Goal: Task Accomplishment & Management: Manage account settings

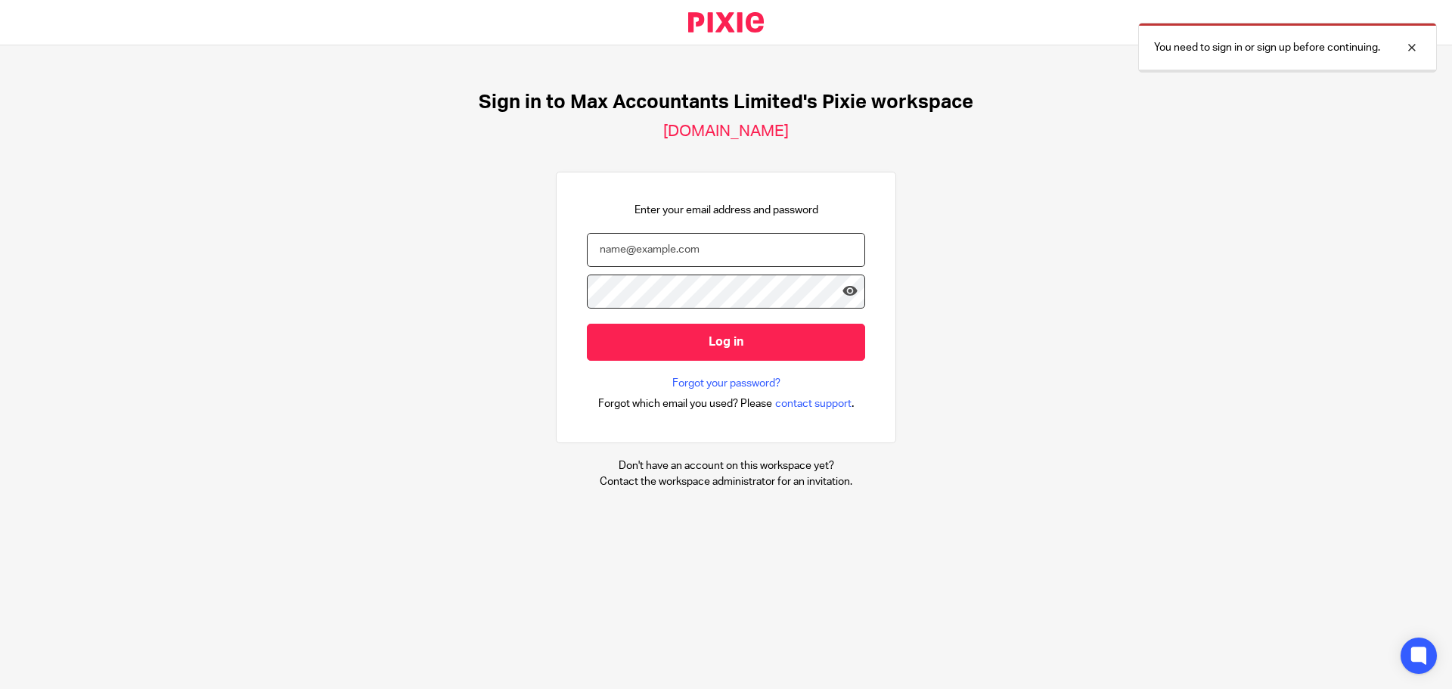
type input "[PERSON_NAME][EMAIL_ADDRESS][DOMAIN_NAME]"
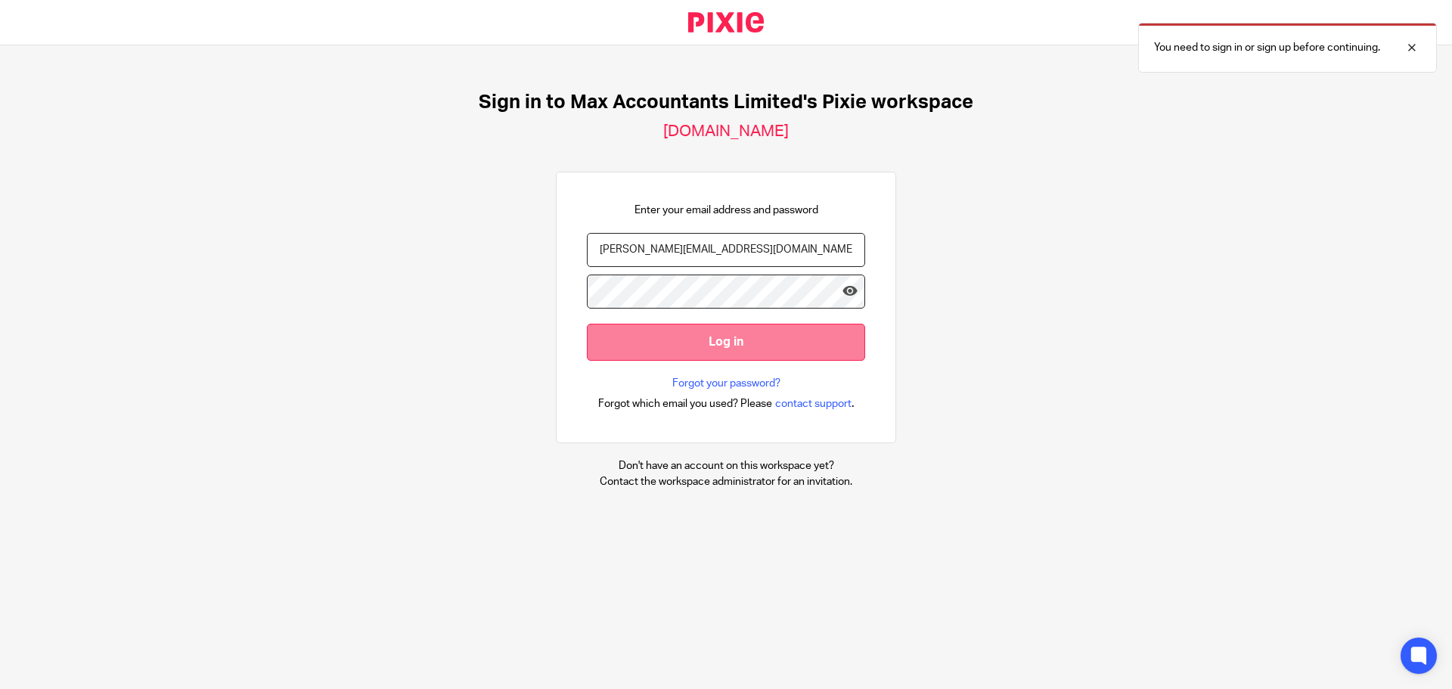
click at [654, 348] on input "Log in" at bounding box center [726, 342] width 278 height 37
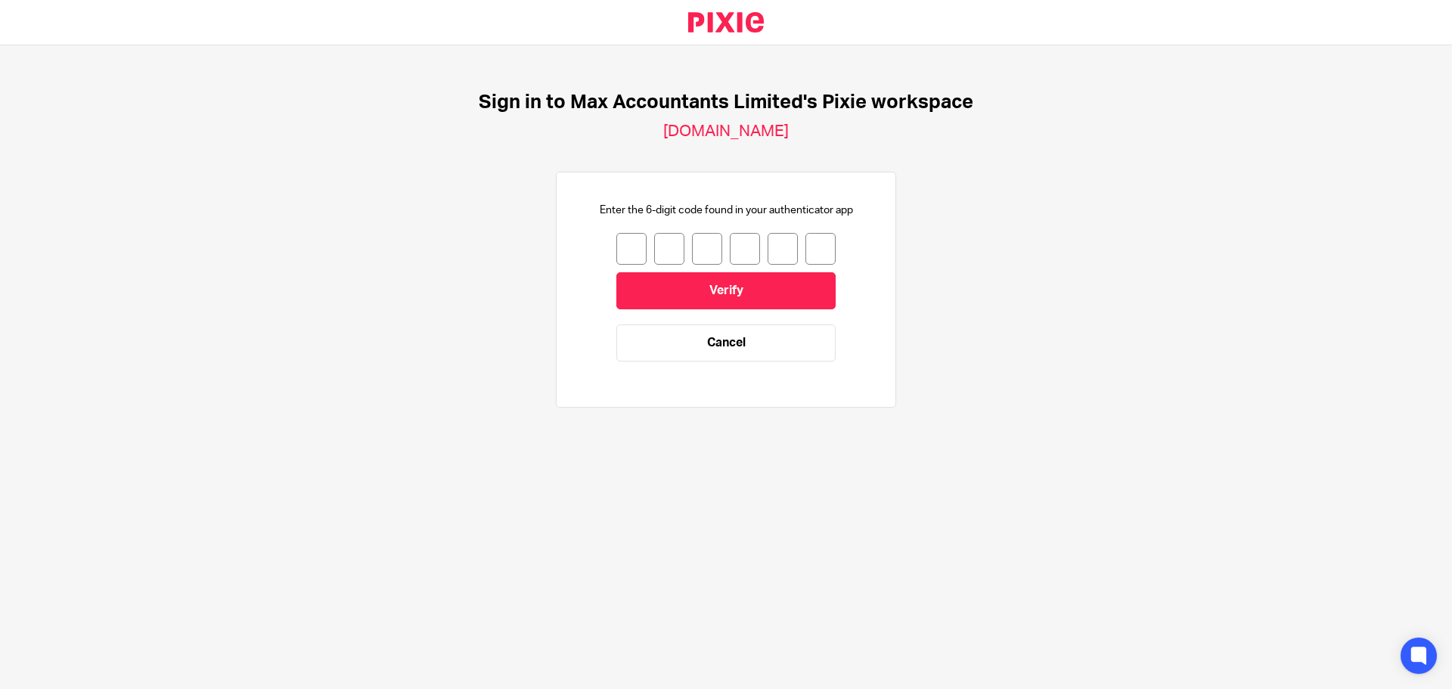
click at [621, 253] on input "number" at bounding box center [631, 249] width 30 height 32
type input "0"
type input "3"
type input "9"
type input "0"
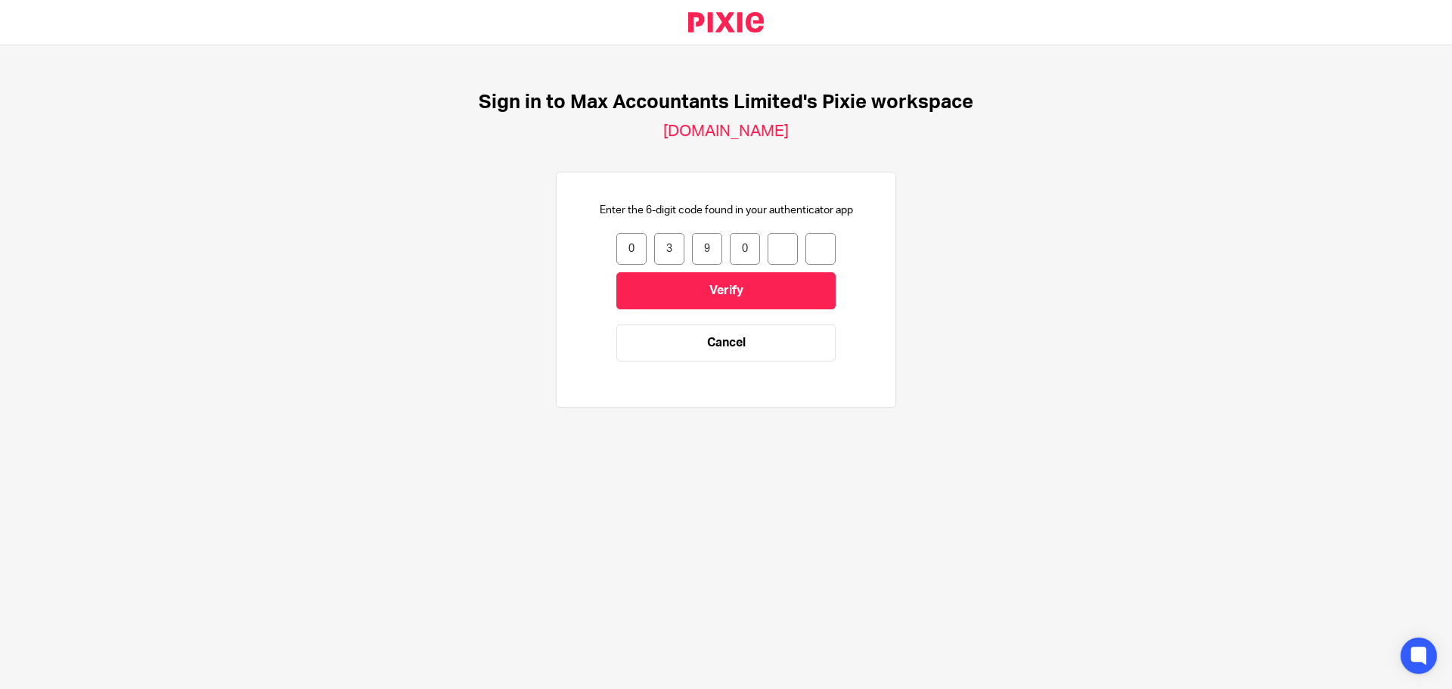
type input "1"
type input "8"
click at [680, 283] on input "Verify" at bounding box center [725, 290] width 219 height 37
click at [626, 249] on input "number" at bounding box center [631, 249] width 30 height 32
type input "6"
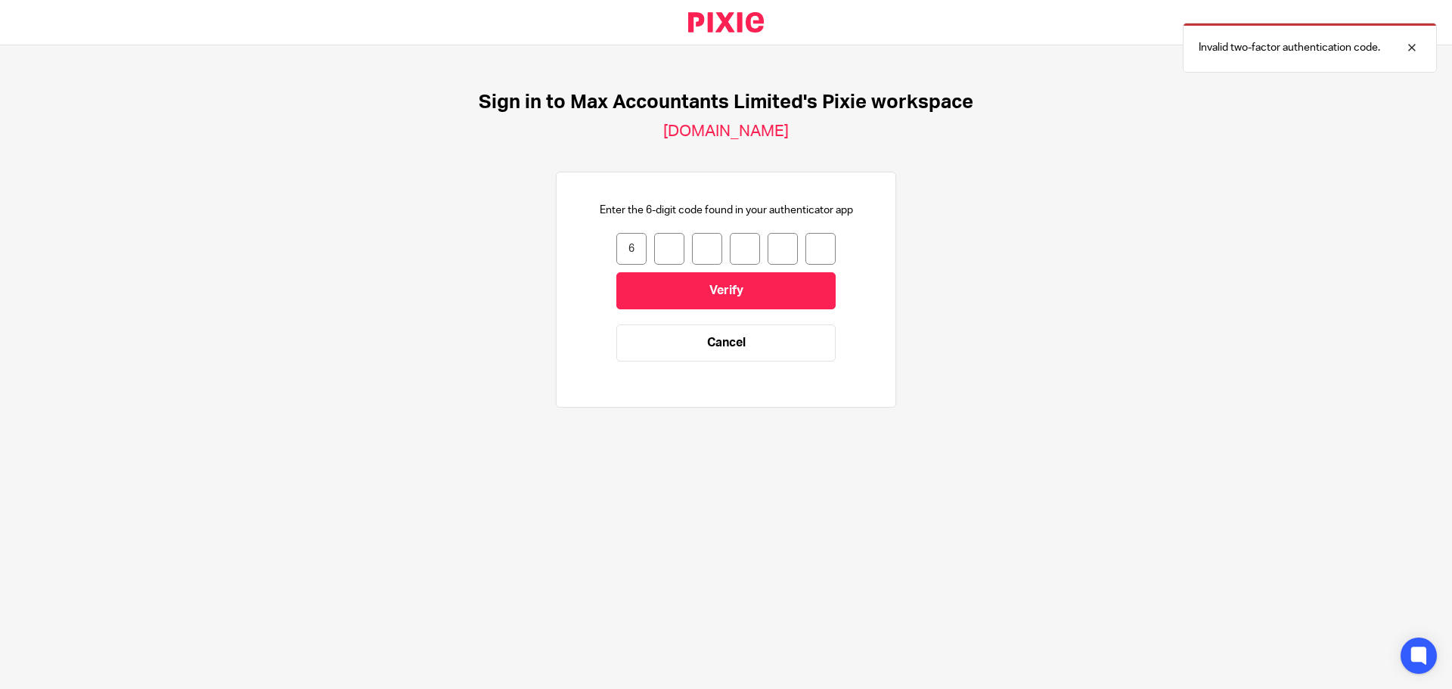
type input "5"
type input "2"
type input "4"
type input "0"
type input "7"
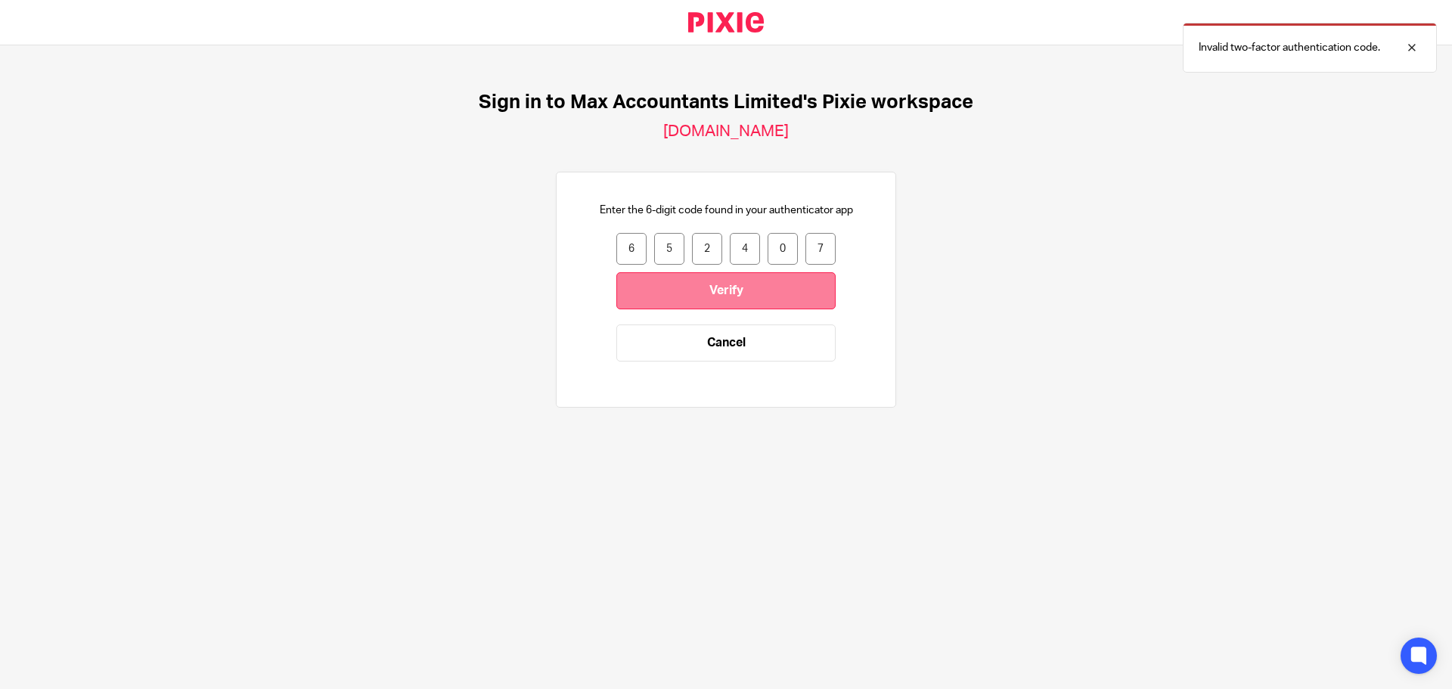
click at [704, 292] on input "Verify" at bounding box center [725, 290] width 219 height 37
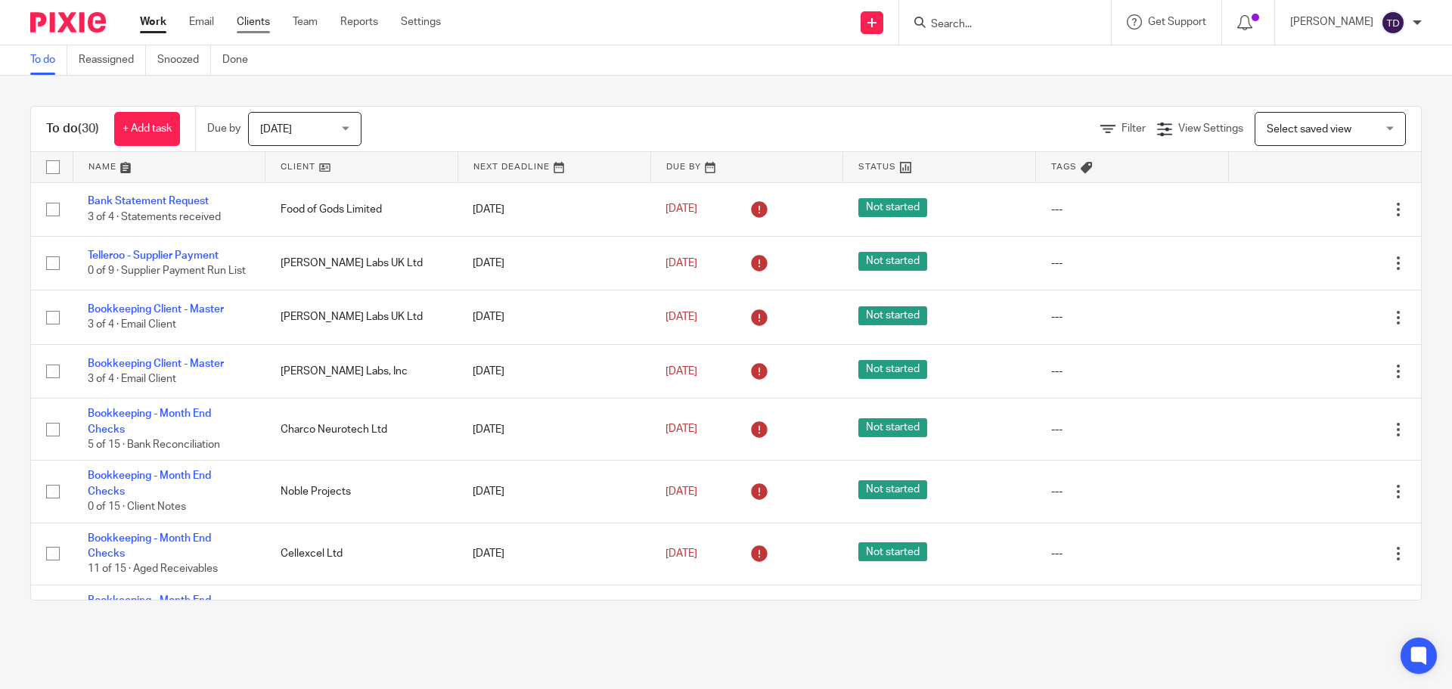
click at [261, 28] on link "Clients" at bounding box center [253, 21] width 33 height 15
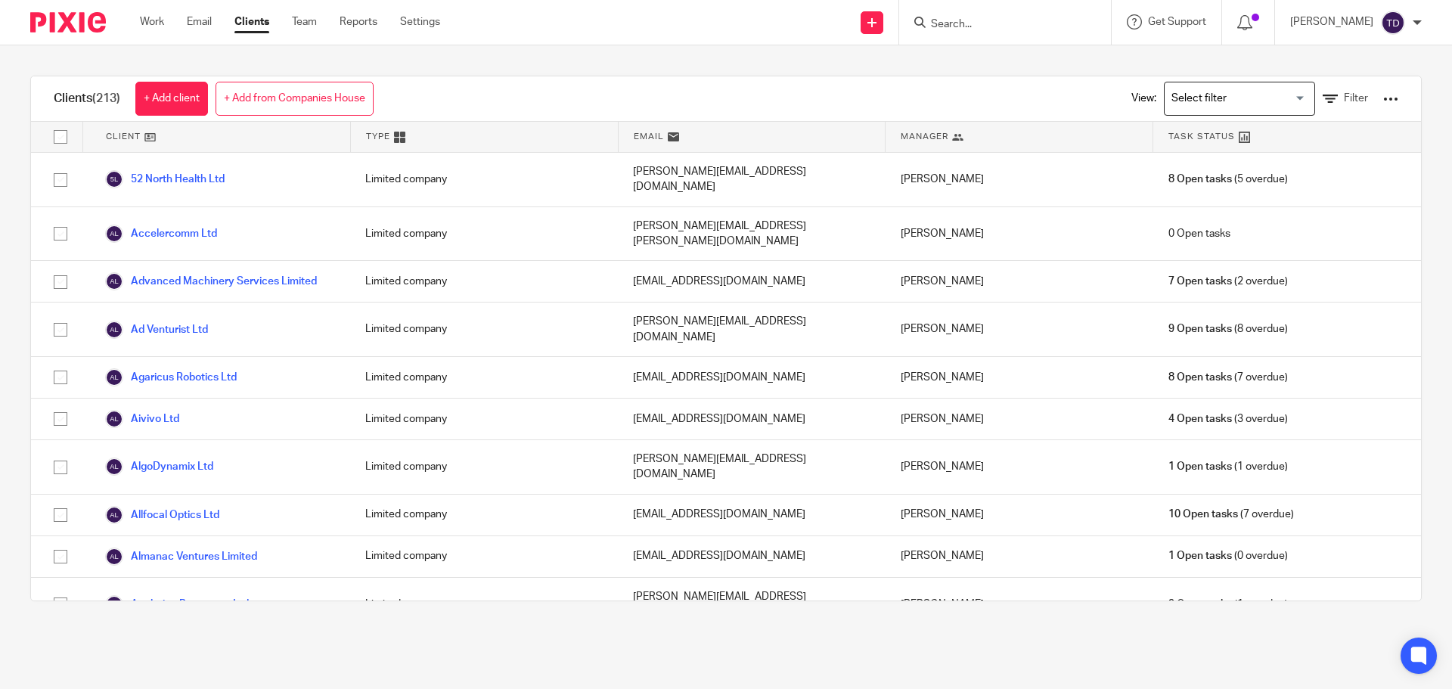
click at [1001, 19] on input "Search" at bounding box center [997, 25] width 136 height 14
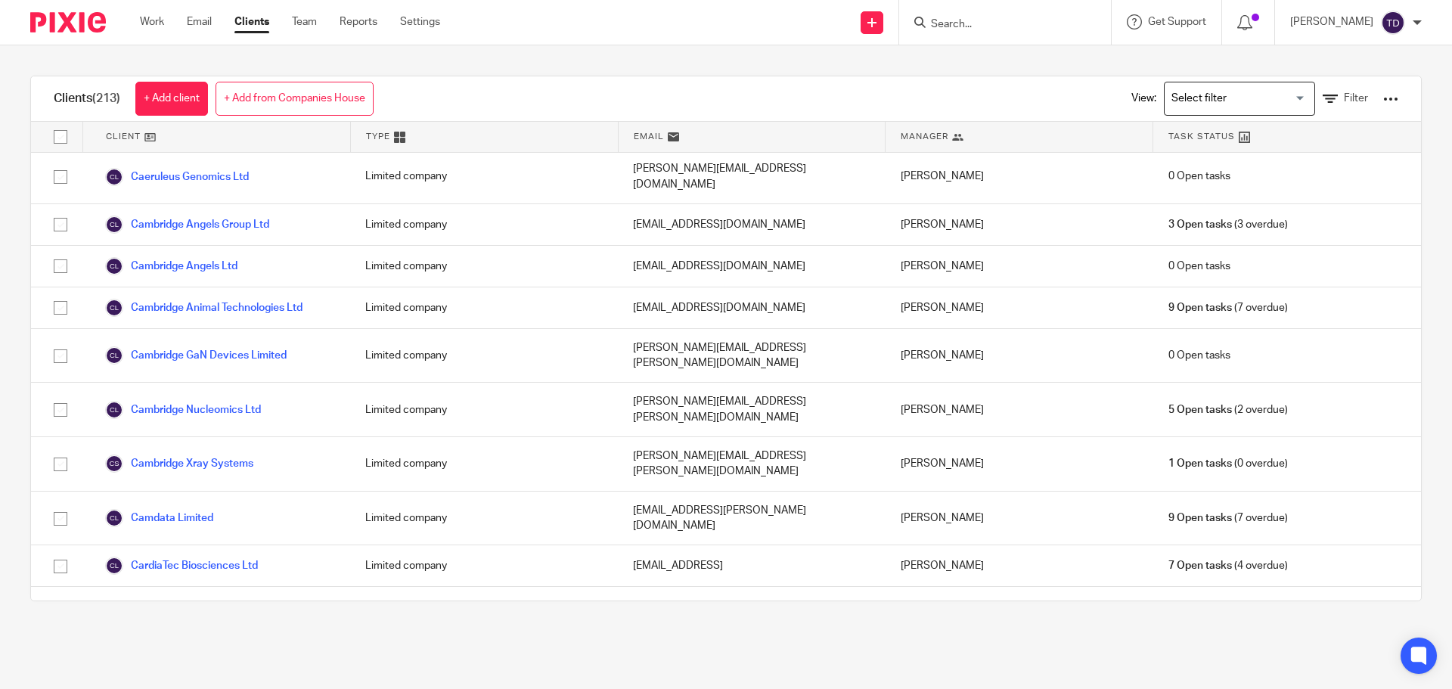
scroll to position [1361, 0]
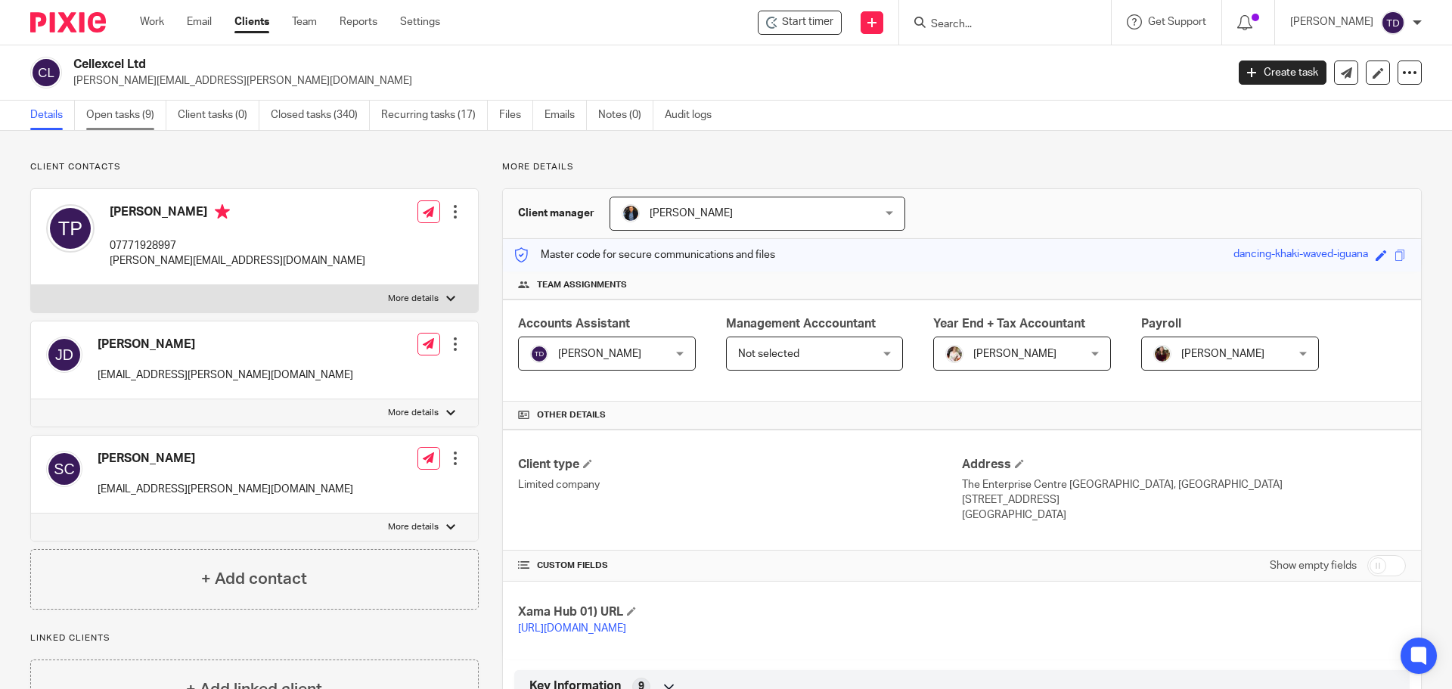
click at [126, 114] on link "Open tasks (9)" at bounding box center [126, 115] width 80 height 29
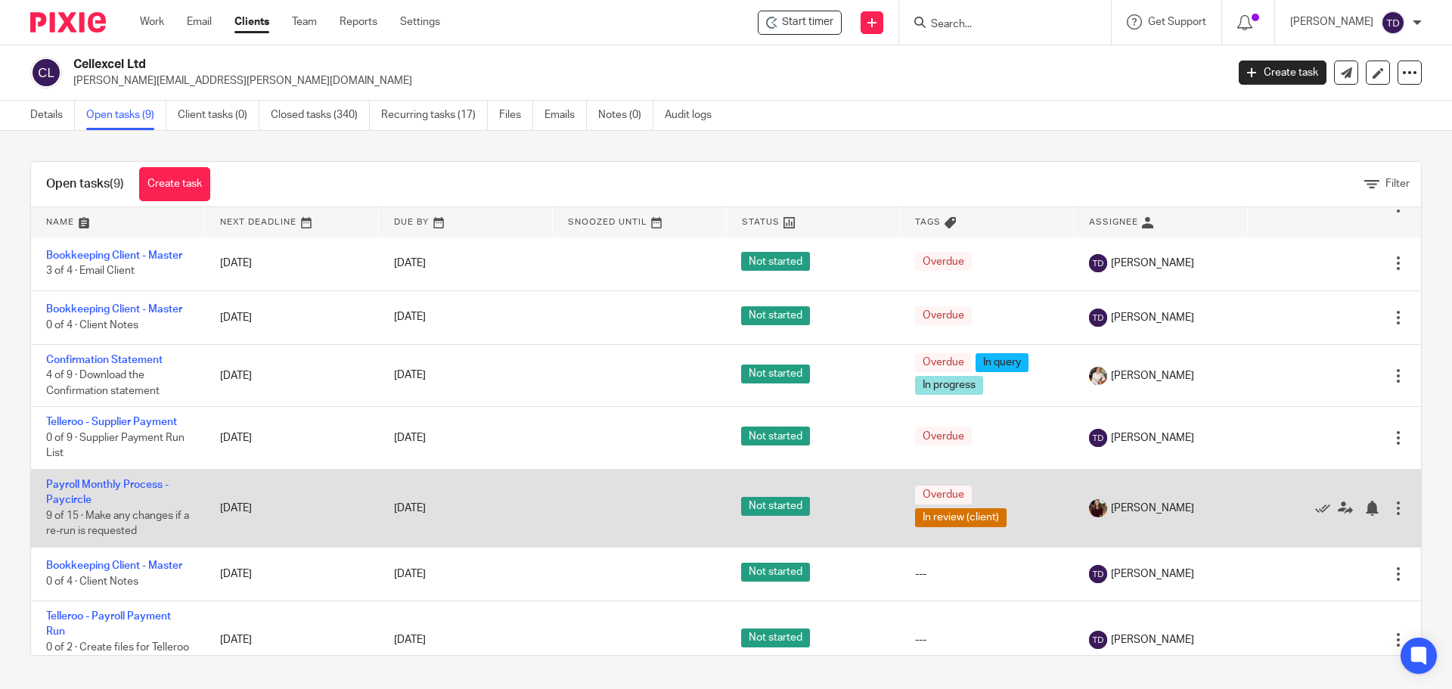
scroll to position [141, 0]
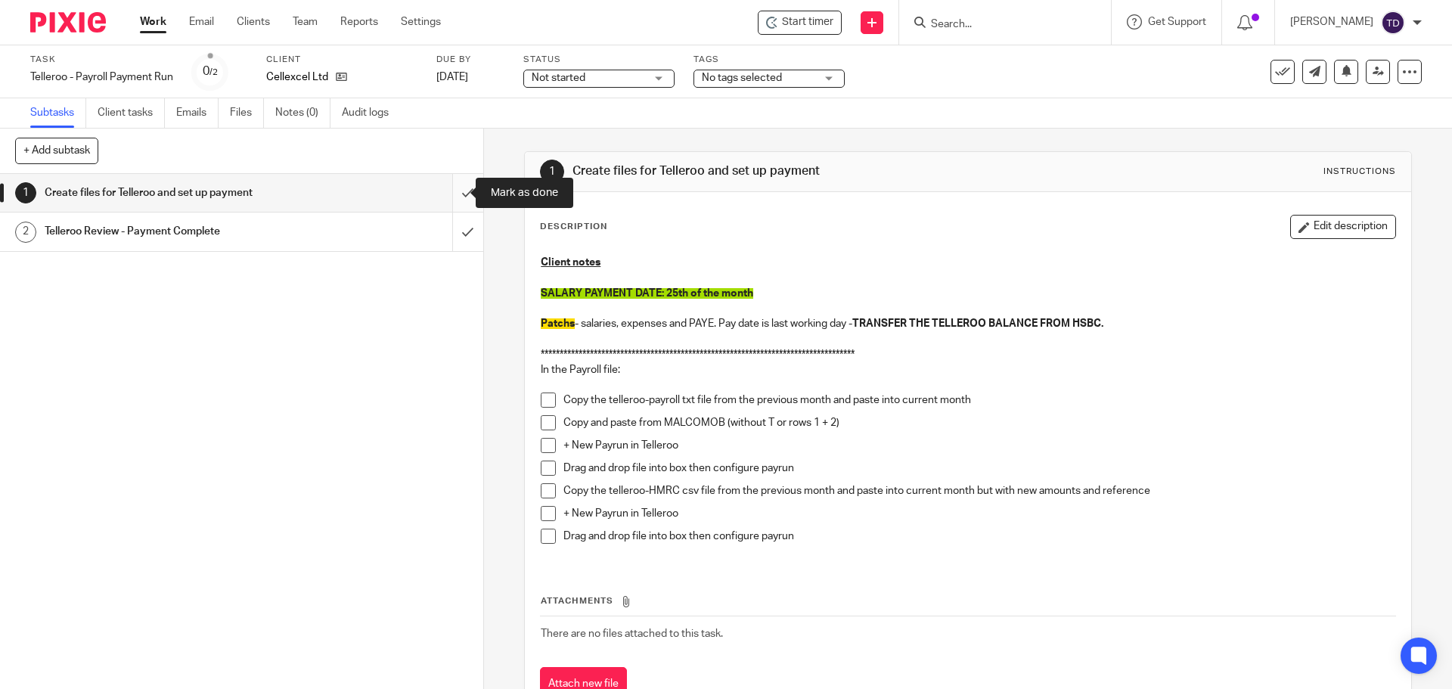
click at [448, 189] on input "submit" at bounding box center [241, 193] width 483 height 38
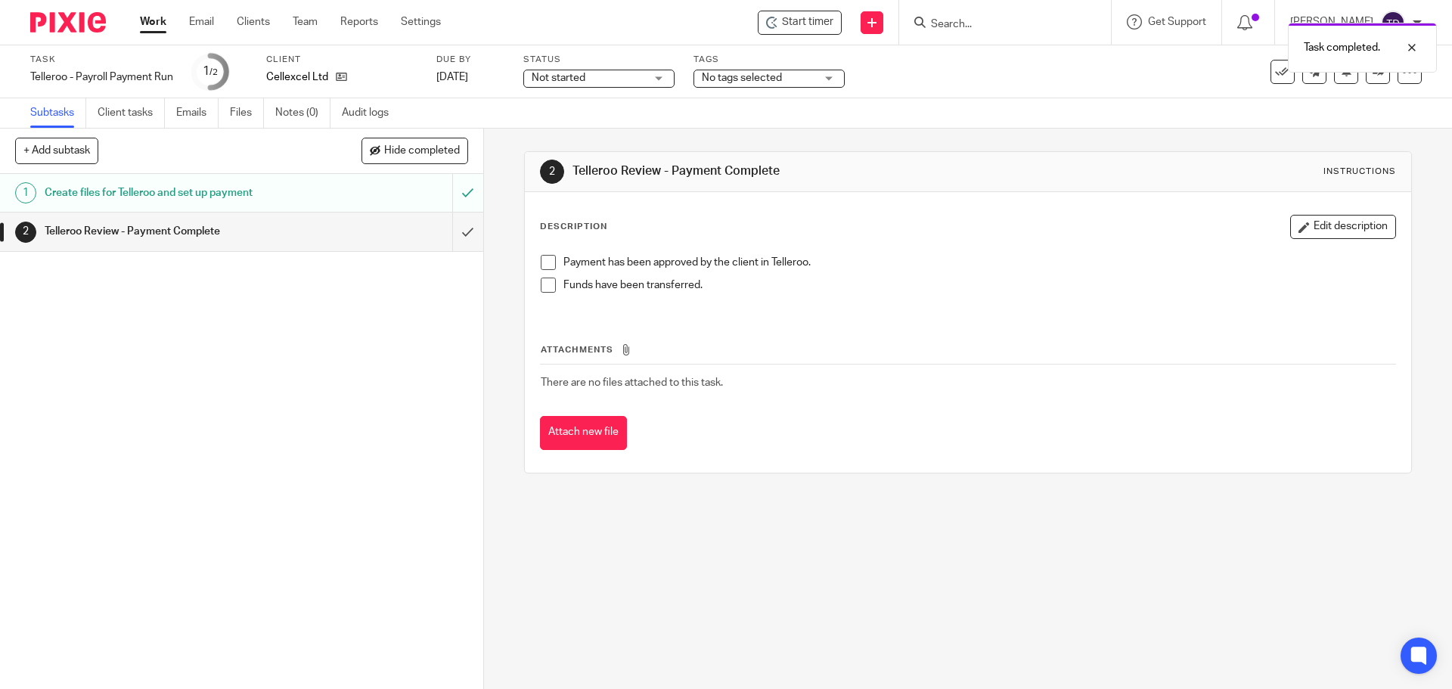
click at [1025, 73] on div "Task Telleroo - Payroll Payment Run Save Telleroo - Payroll Payment Run 1 /2 Cl…" at bounding box center [609, 72] width 1159 height 36
click at [577, 76] on span "Not started" at bounding box center [559, 78] width 54 height 11
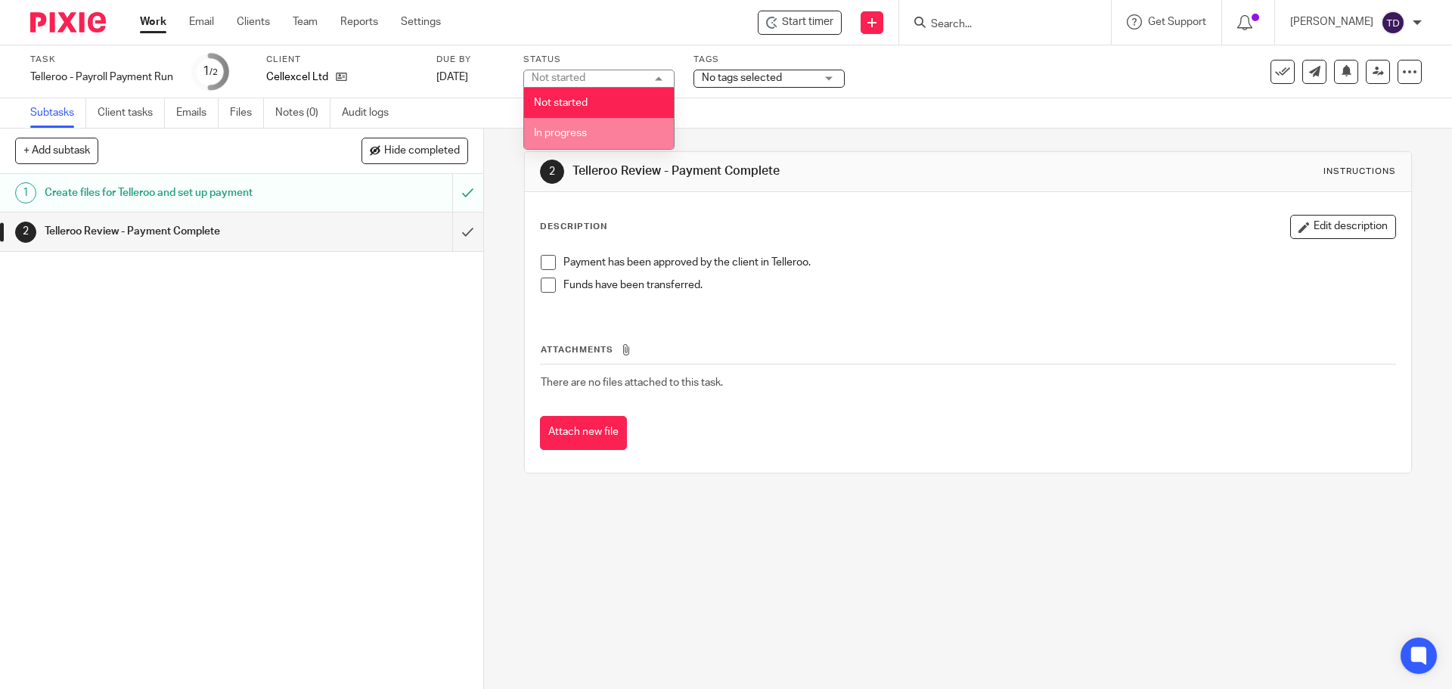
click at [581, 127] on li "In progress" at bounding box center [599, 133] width 150 height 31
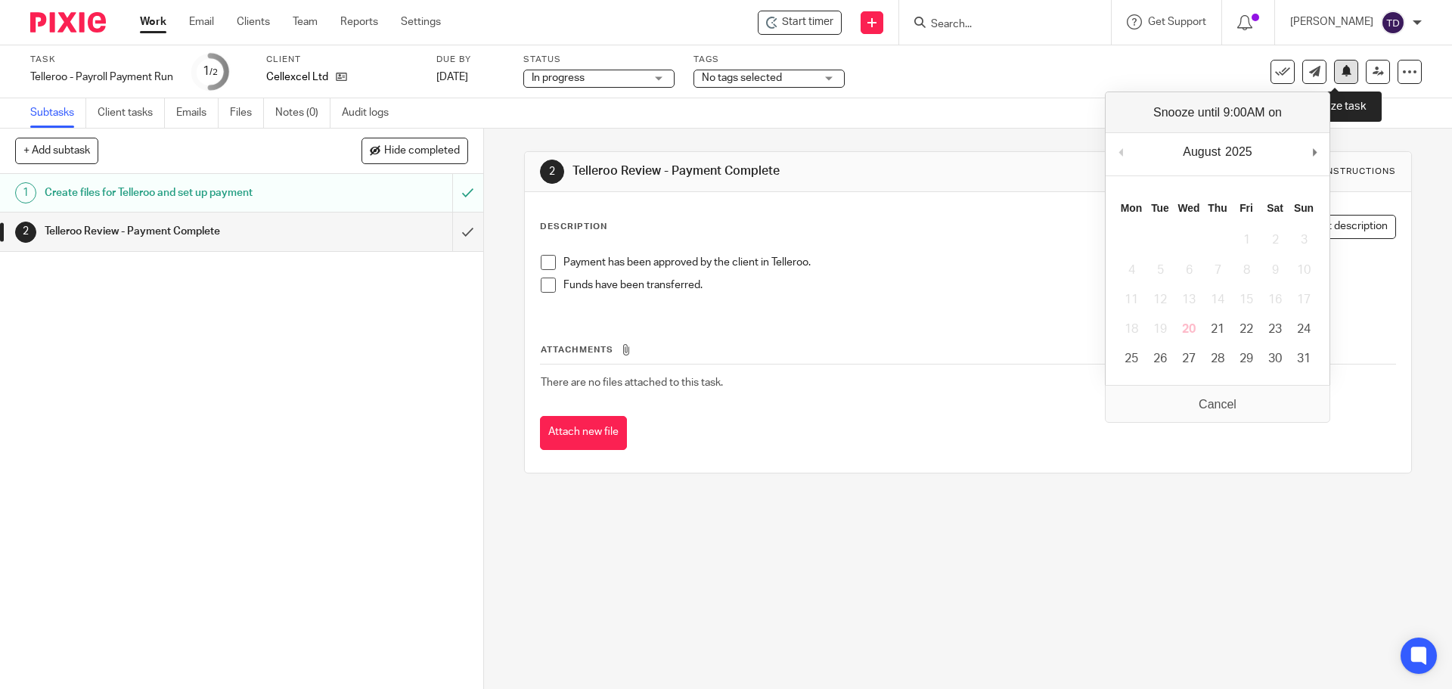
click at [1341, 68] on icon at bounding box center [1346, 70] width 11 height 11
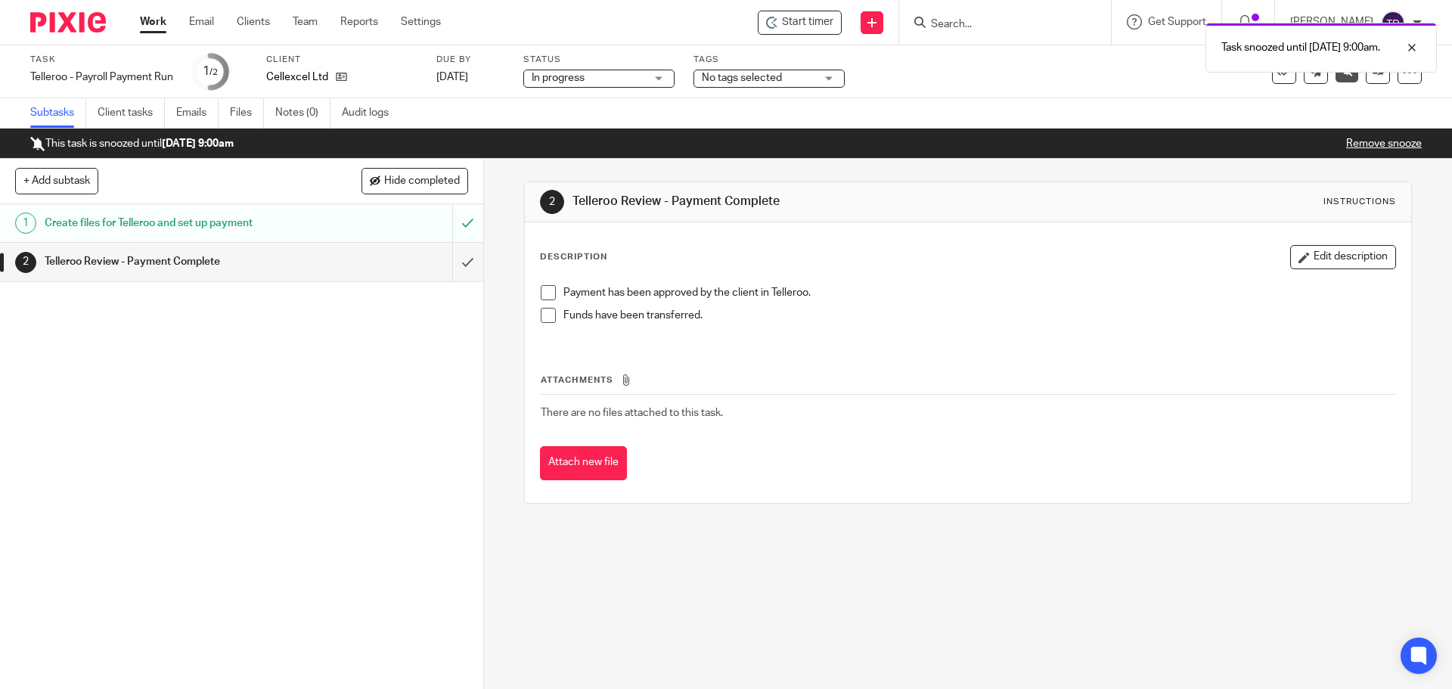
click at [147, 22] on link "Work" at bounding box center [153, 21] width 26 height 15
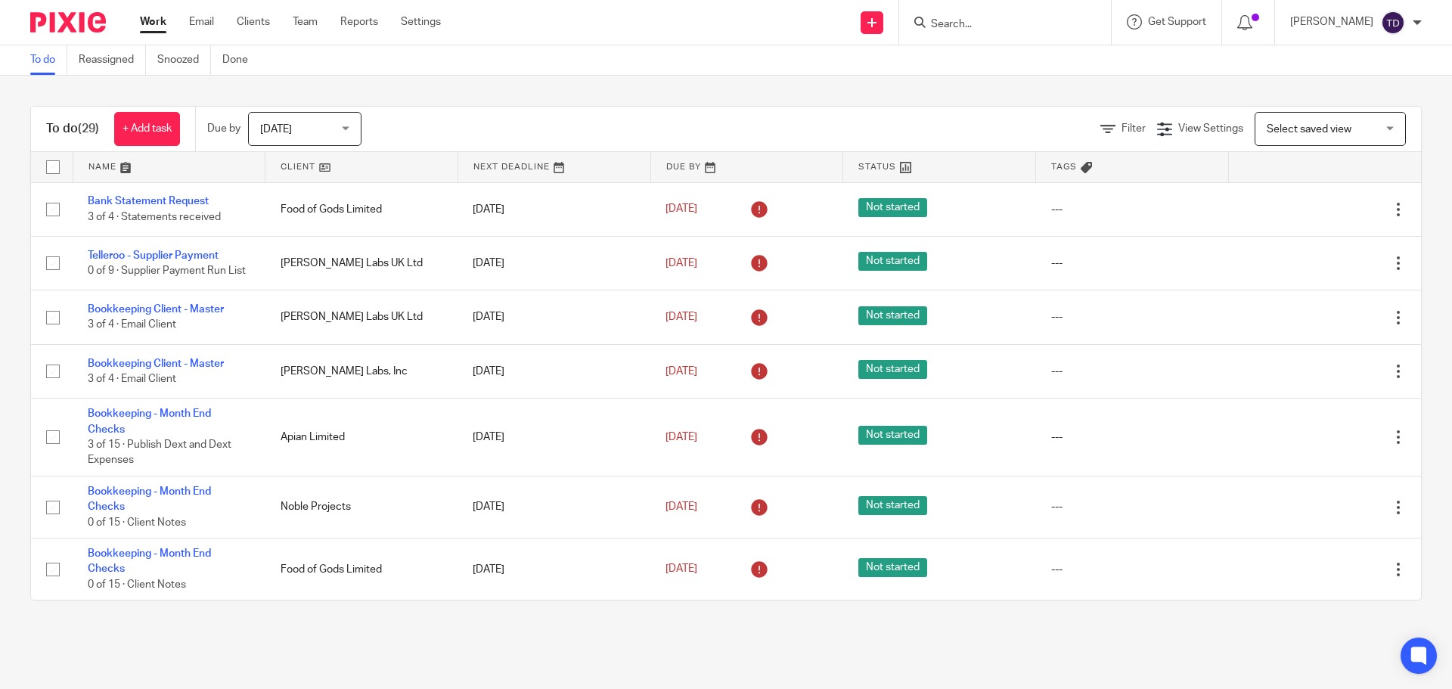
click at [975, 28] on input "Search" at bounding box center [997, 25] width 136 height 14
click at [976, 13] on form at bounding box center [1009, 22] width 161 height 19
click at [972, 4] on div at bounding box center [1005, 22] width 212 height 45
click at [965, 20] on input "Search" at bounding box center [997, 25] width 136 height 14
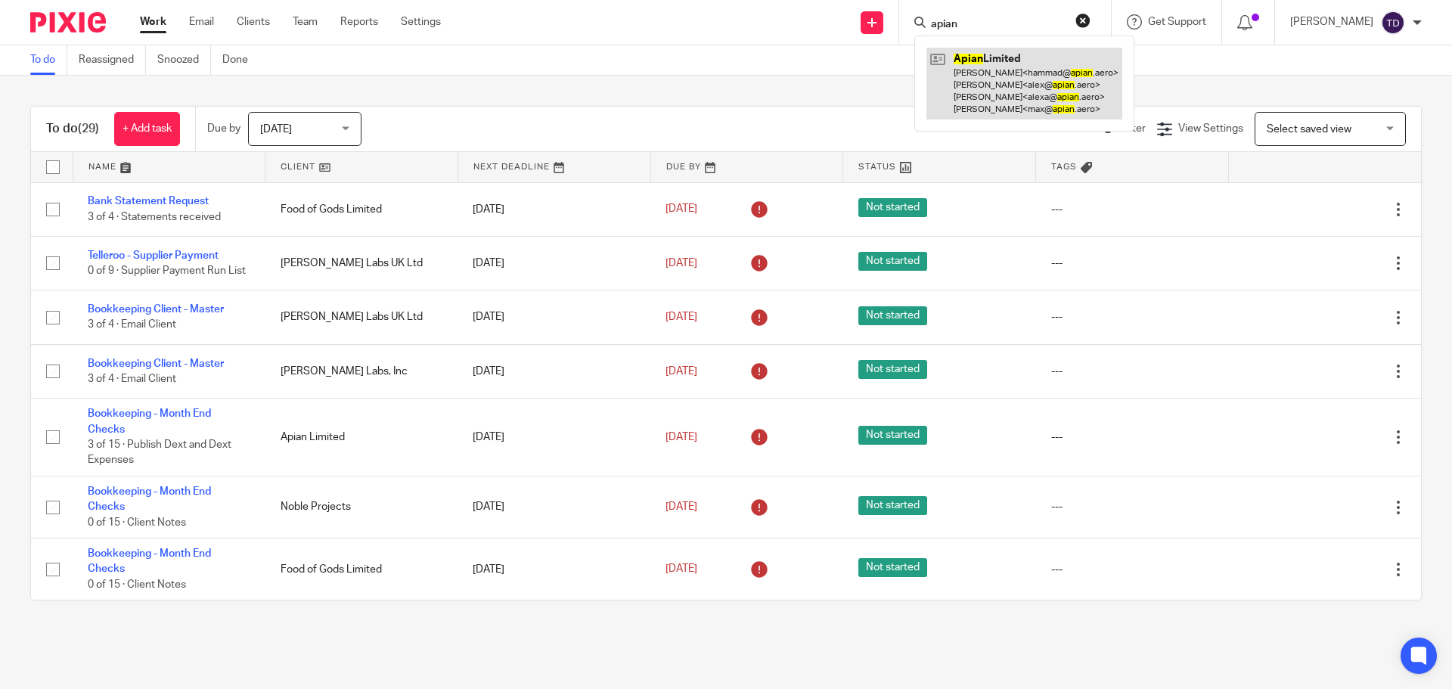
type input "apian"
click at [999, 78] on link at bounding box center [1024, 84] width 196 height 72
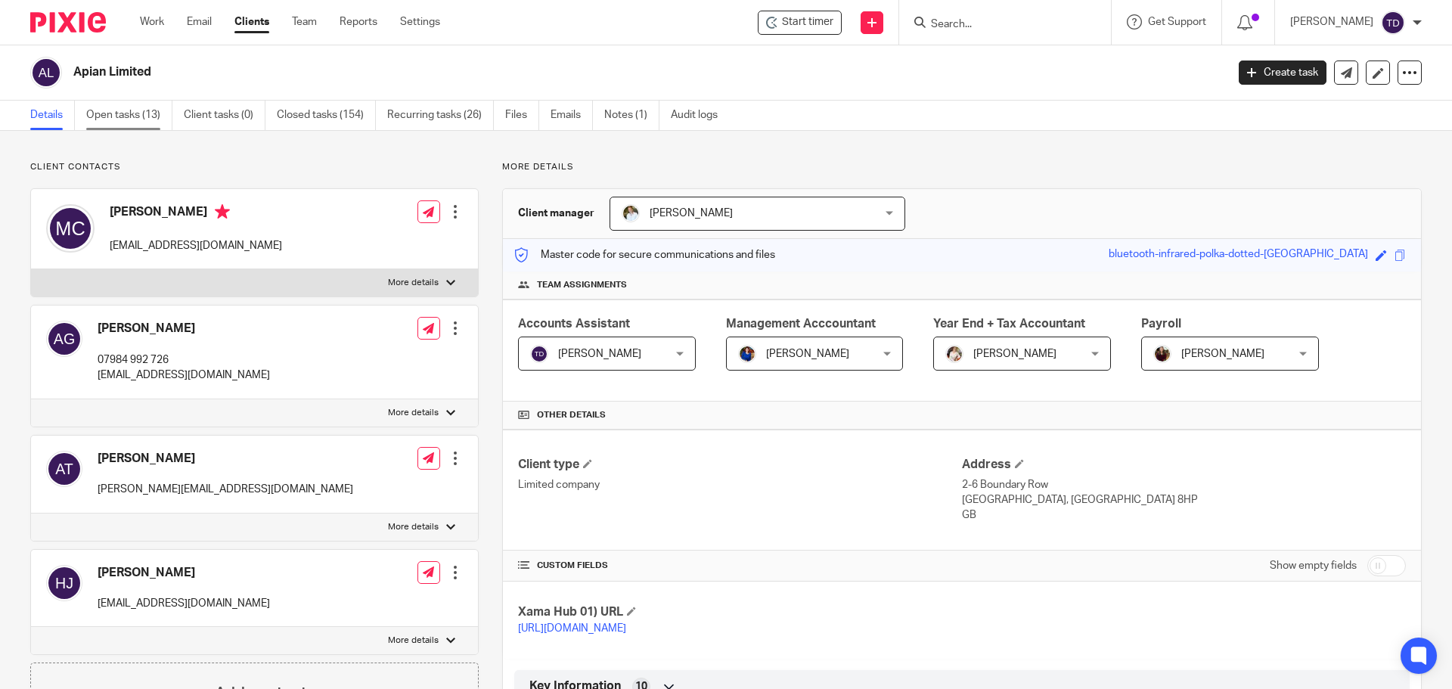
click at [139, 113] on link "Open tasks (13)" at bounding box center [129, 115] width 86 height 29
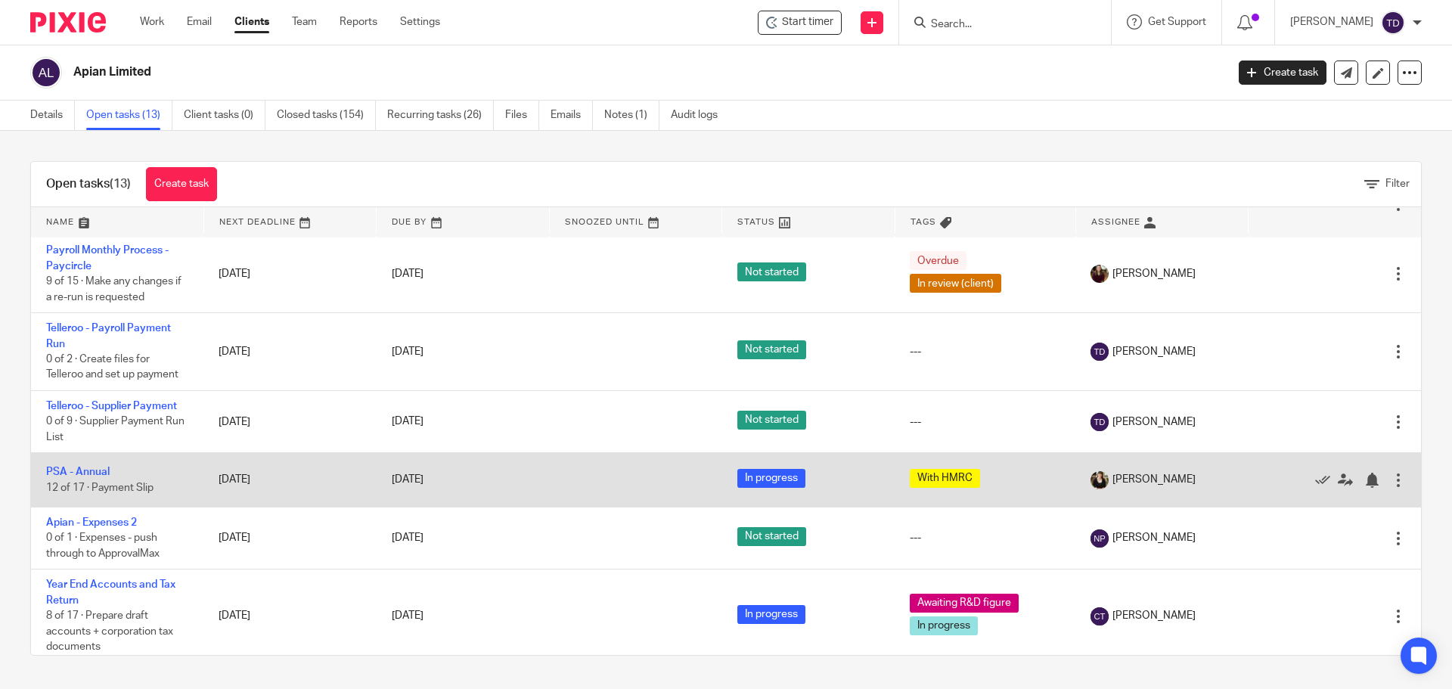
scroll to position [484, 0]
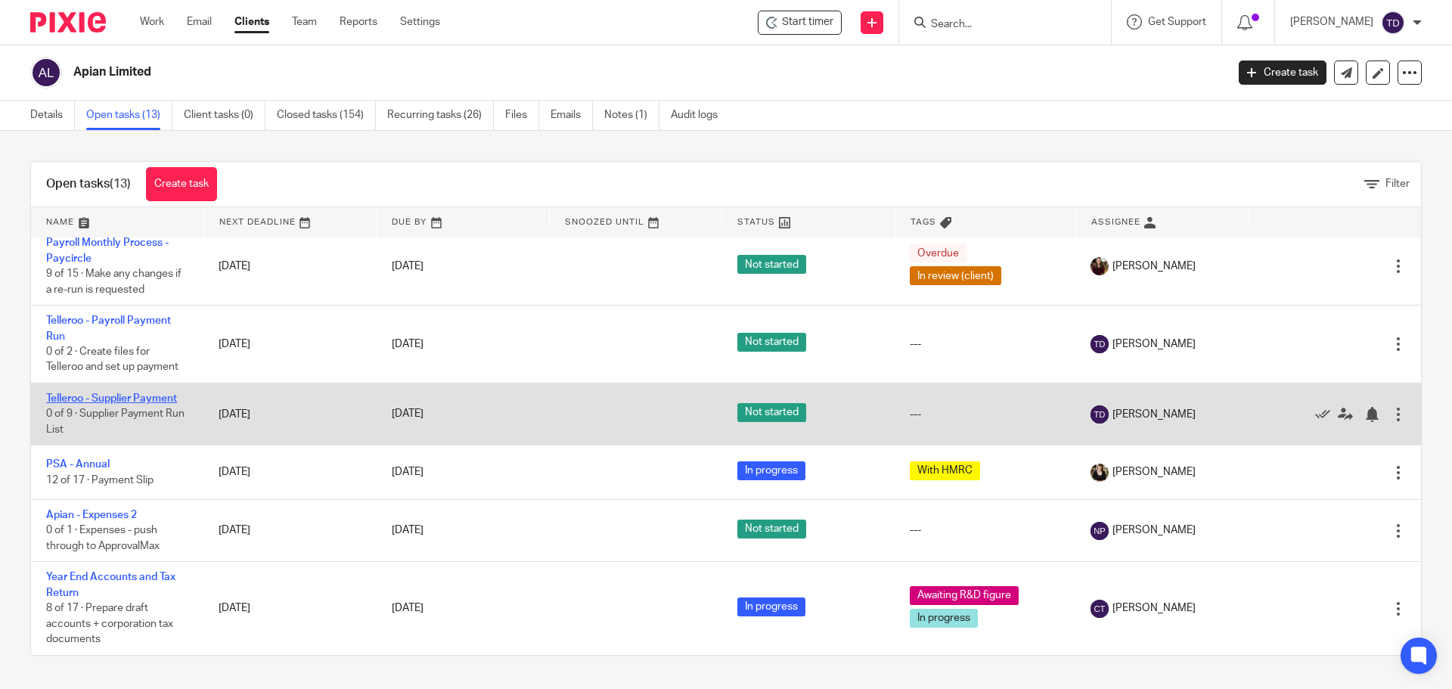
click at [103, 402] on link "Telleroo - Supplier Payment" at bounding box center [111, 398] width 131 height 11
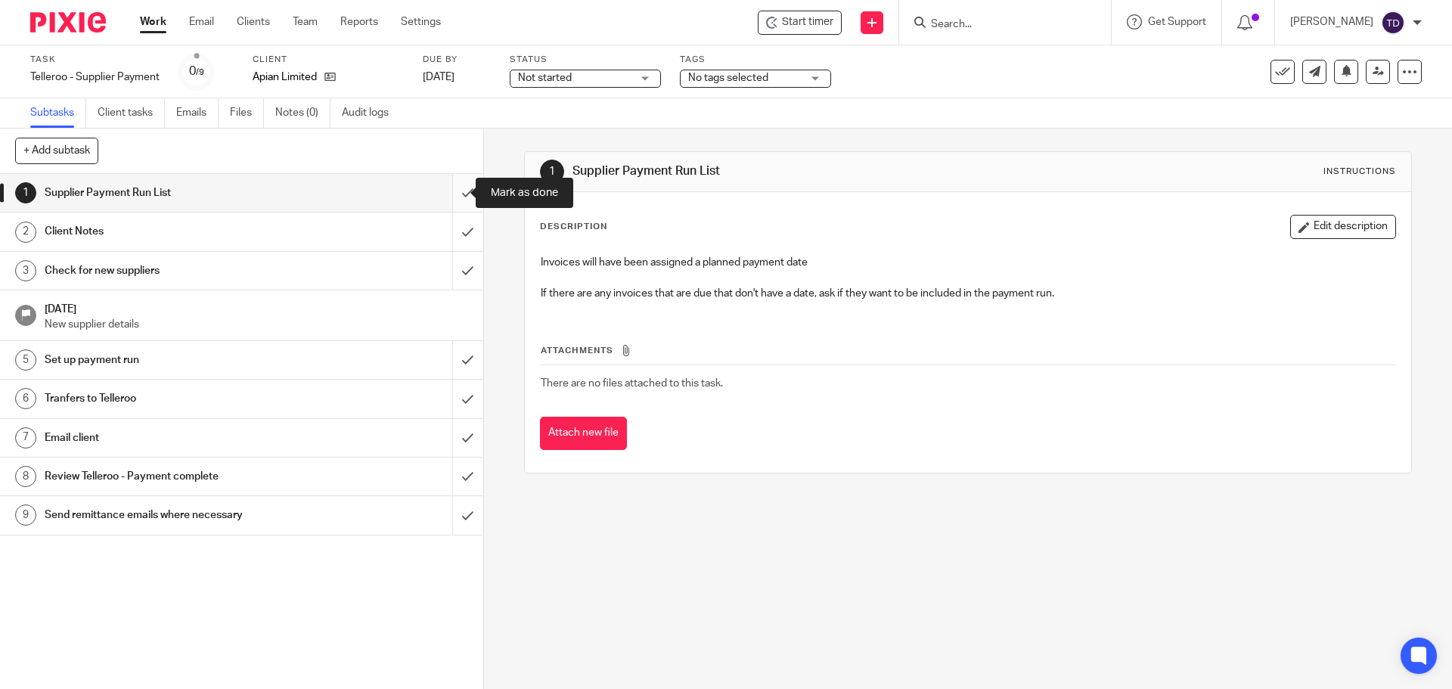
click at [444, 203] on input "submit" at bounding box center [241, 193] width 483 height 38
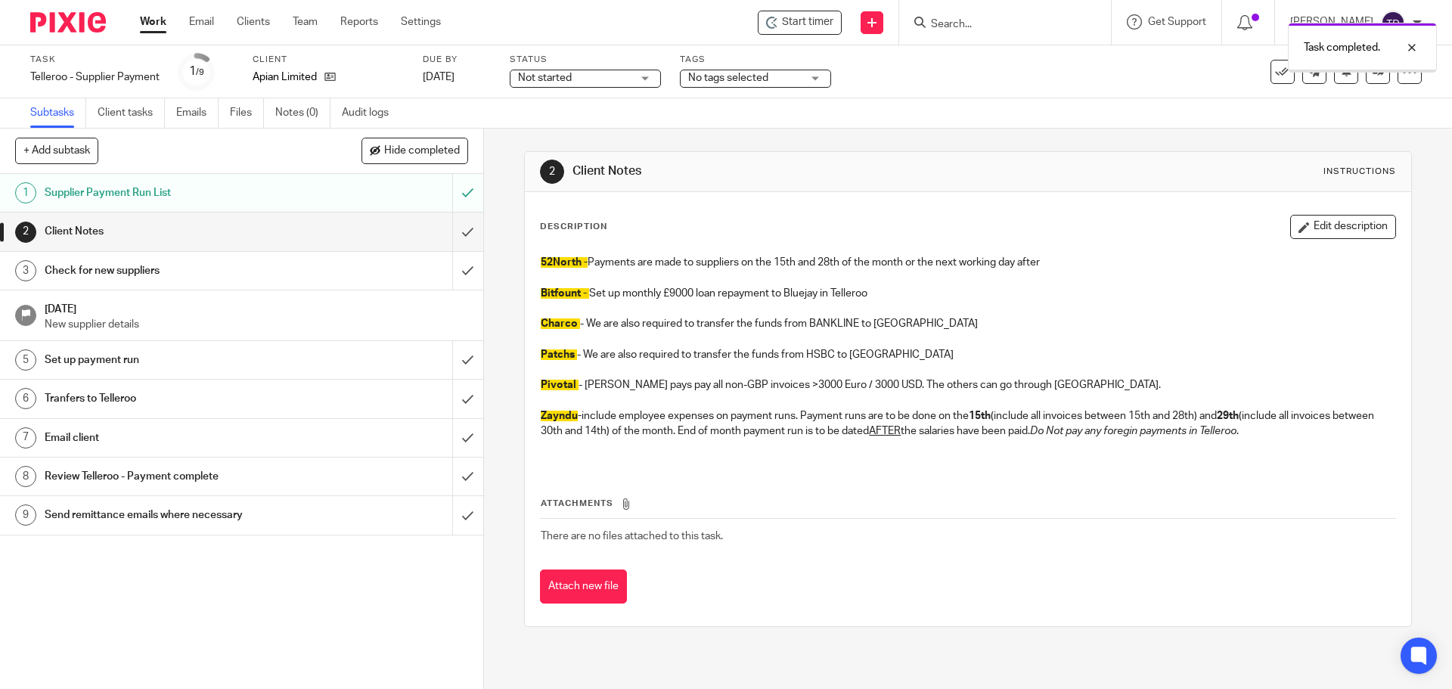
click at [440, 245] on input "submit" at bounding box center [241, 231] width 483 height 38
click at [449, 276] on input "submit" at bounding box center [241, 271] width 483 height 38
click at [456, 235] on input "submit" at bounding box center [241, 231] width 483 height 38
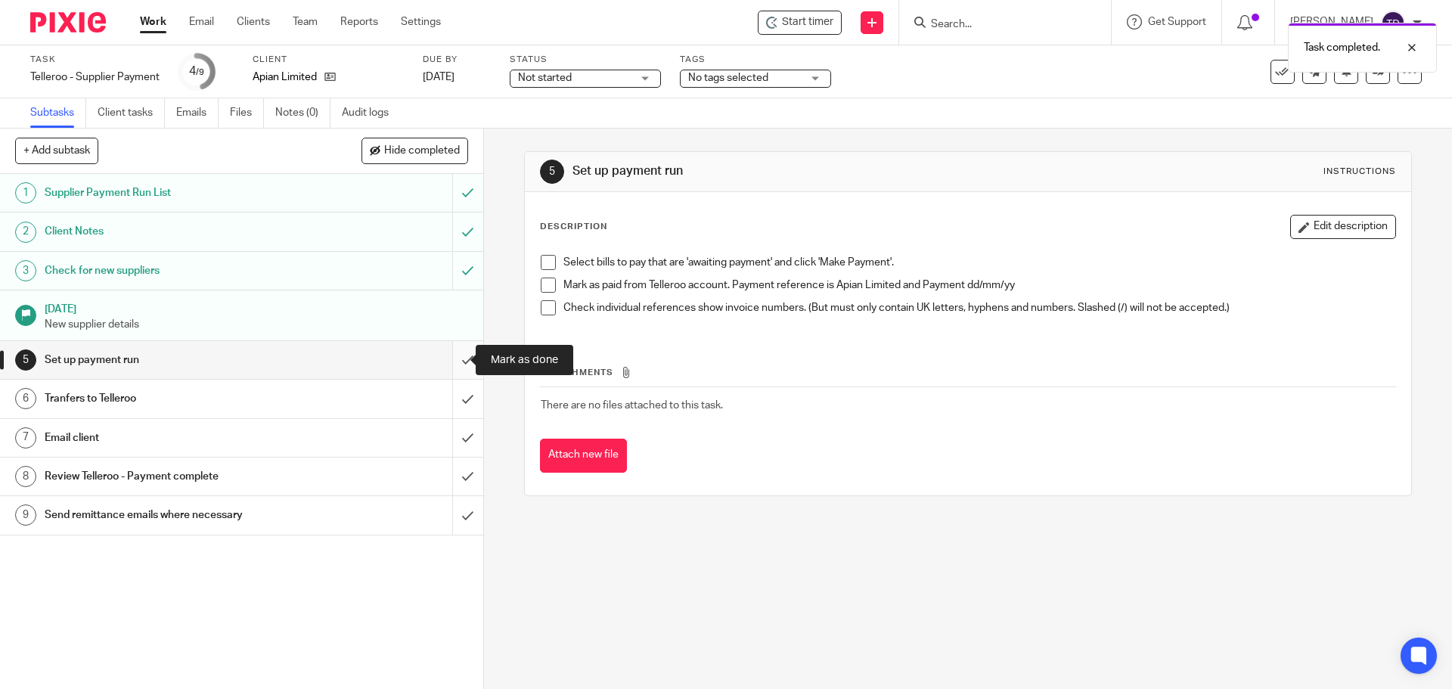
click at [454, 365] on input "submit" at bounding box center [241, 360] width 483 height 38
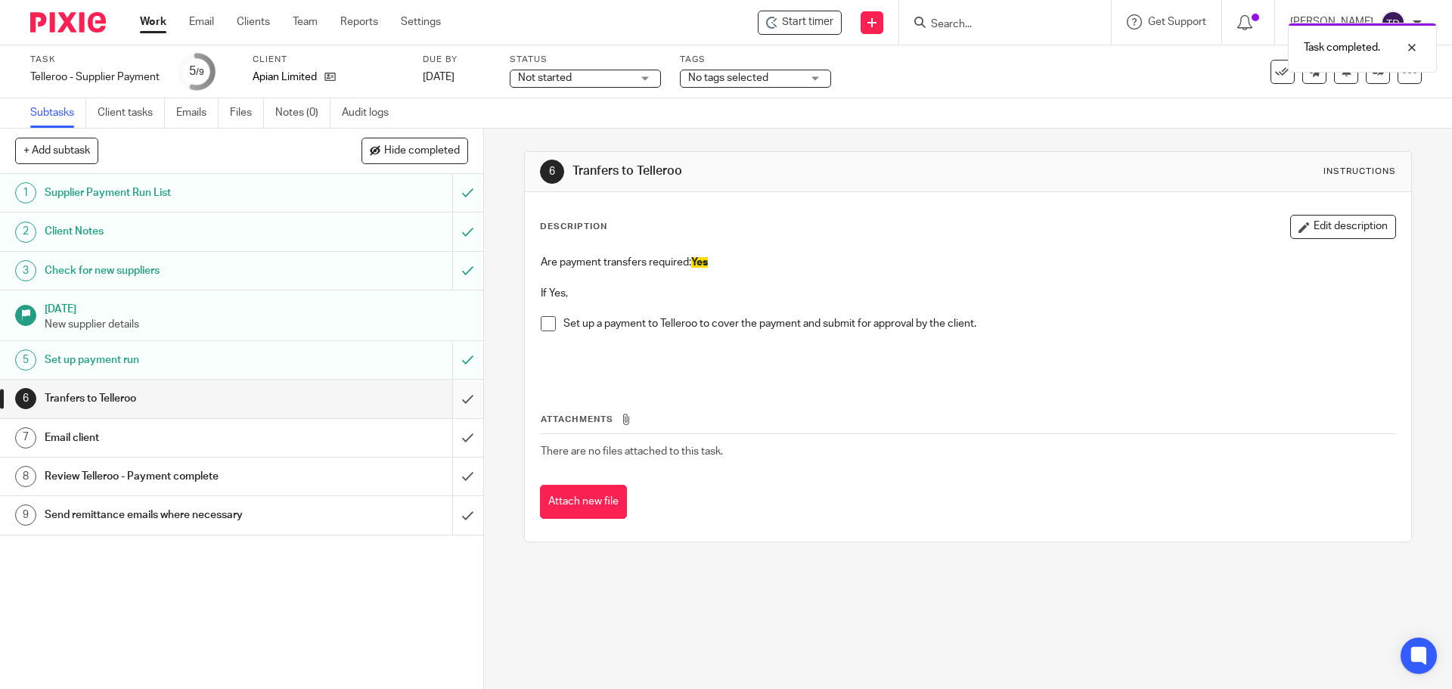
click at [458, 394] on input "submit" at bounding box center [241, 399] width 483 height 38
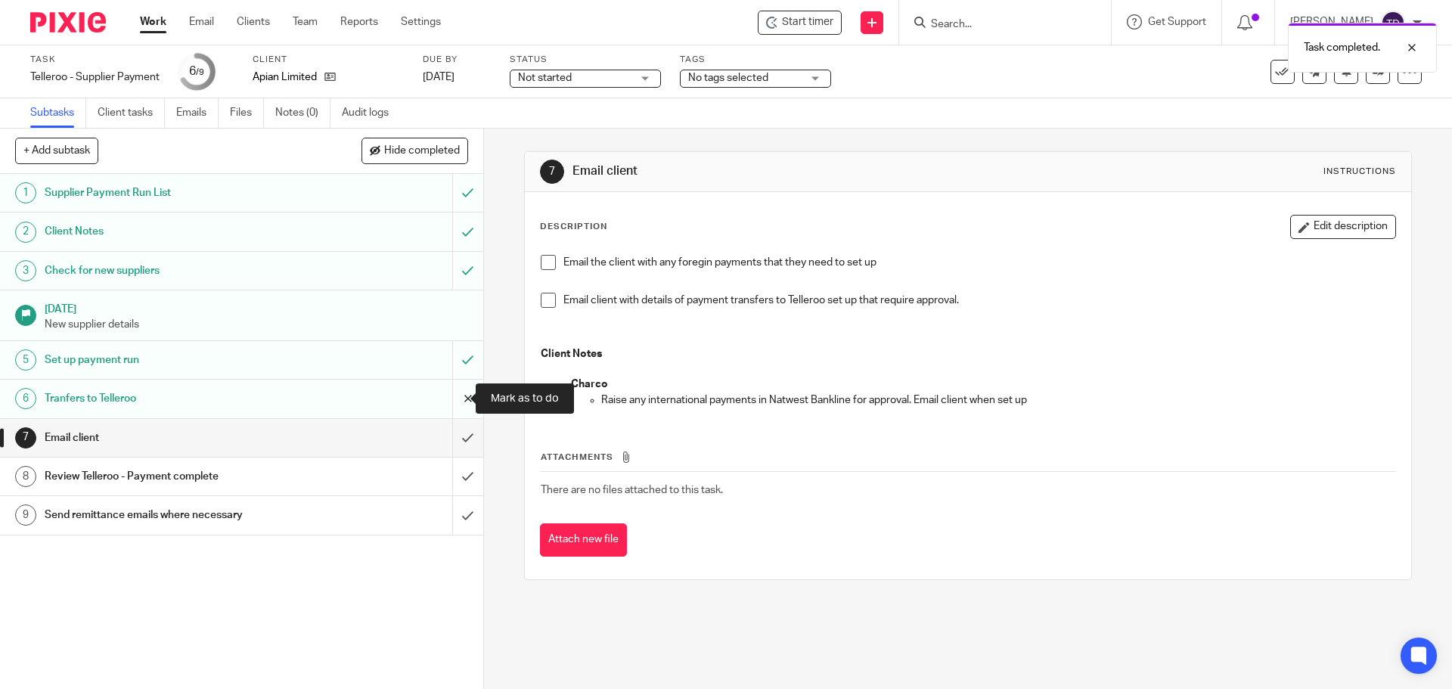
click at [458, 401] on input "submit" at bounding box center [241, 399] width 483 height 38
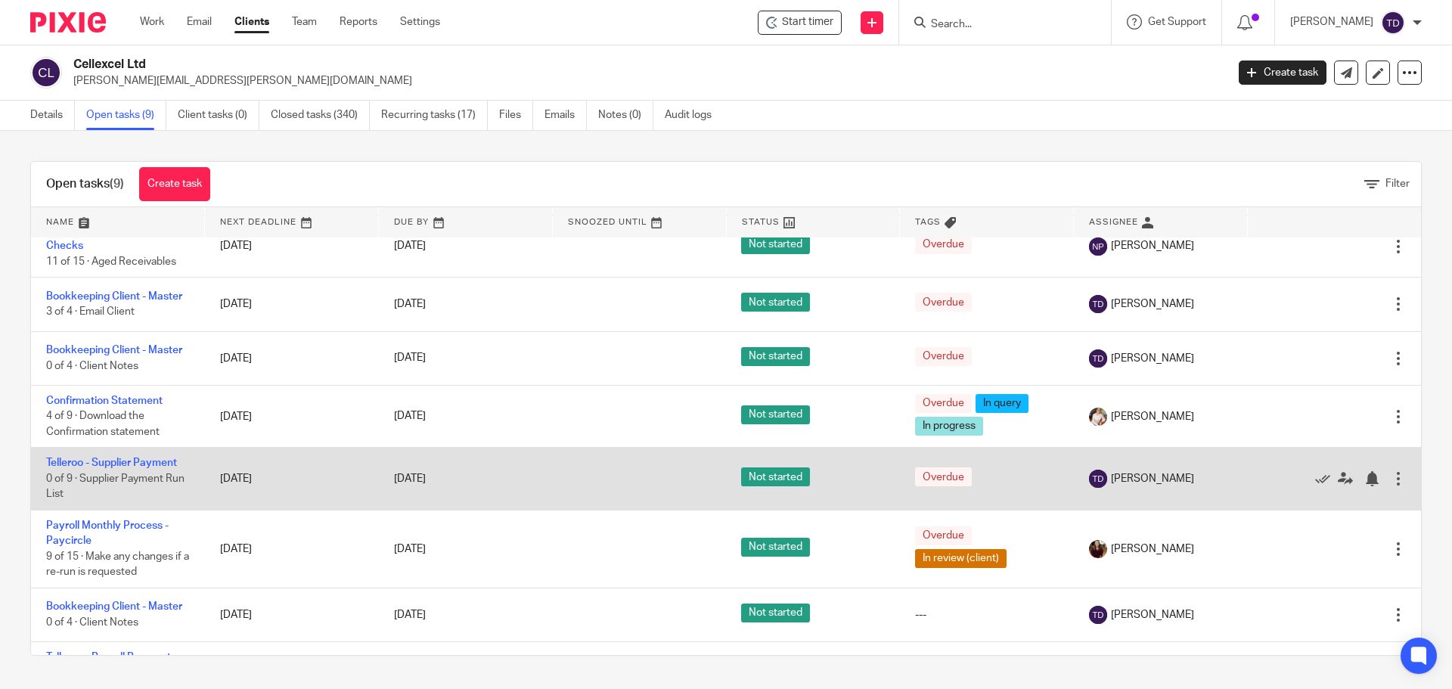
scroll to position [141, 0]
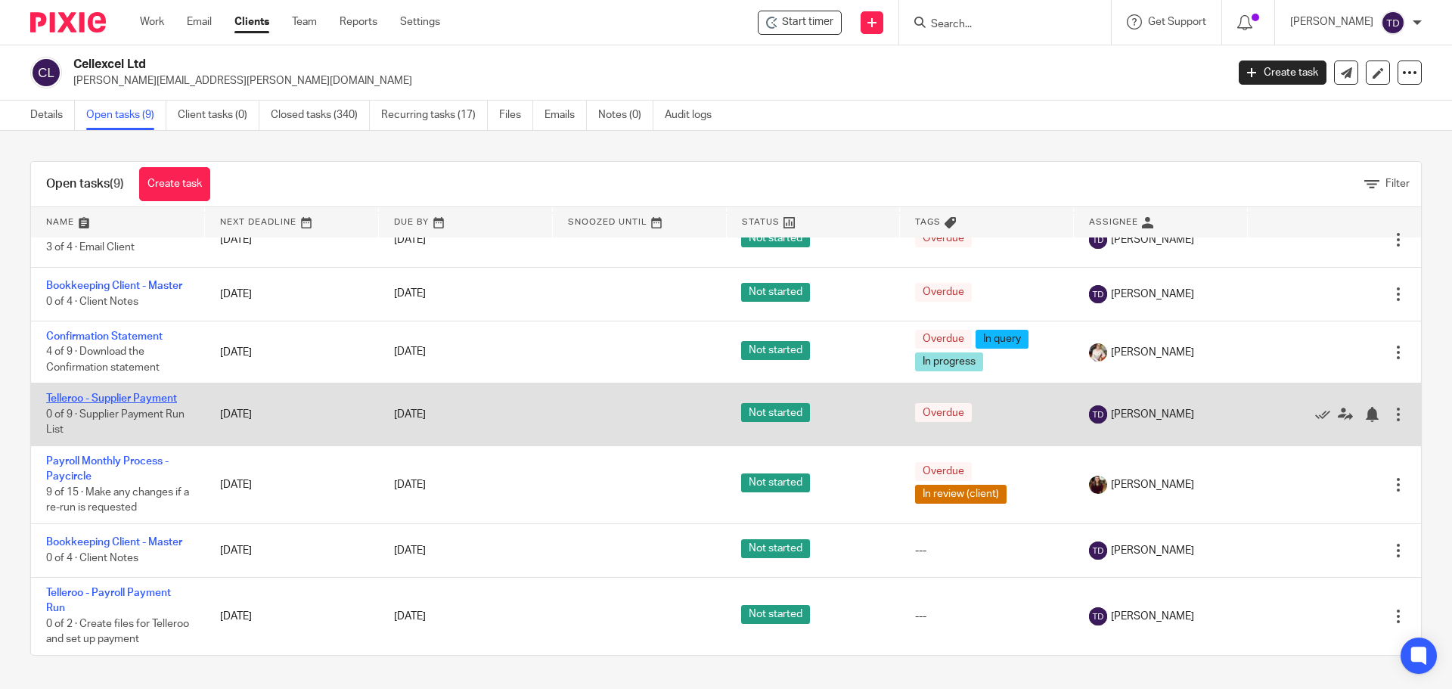
click at [128, 399] on link "Telleroo - Supplier Payment" at bounding box center [111, 398] width 131 height 11
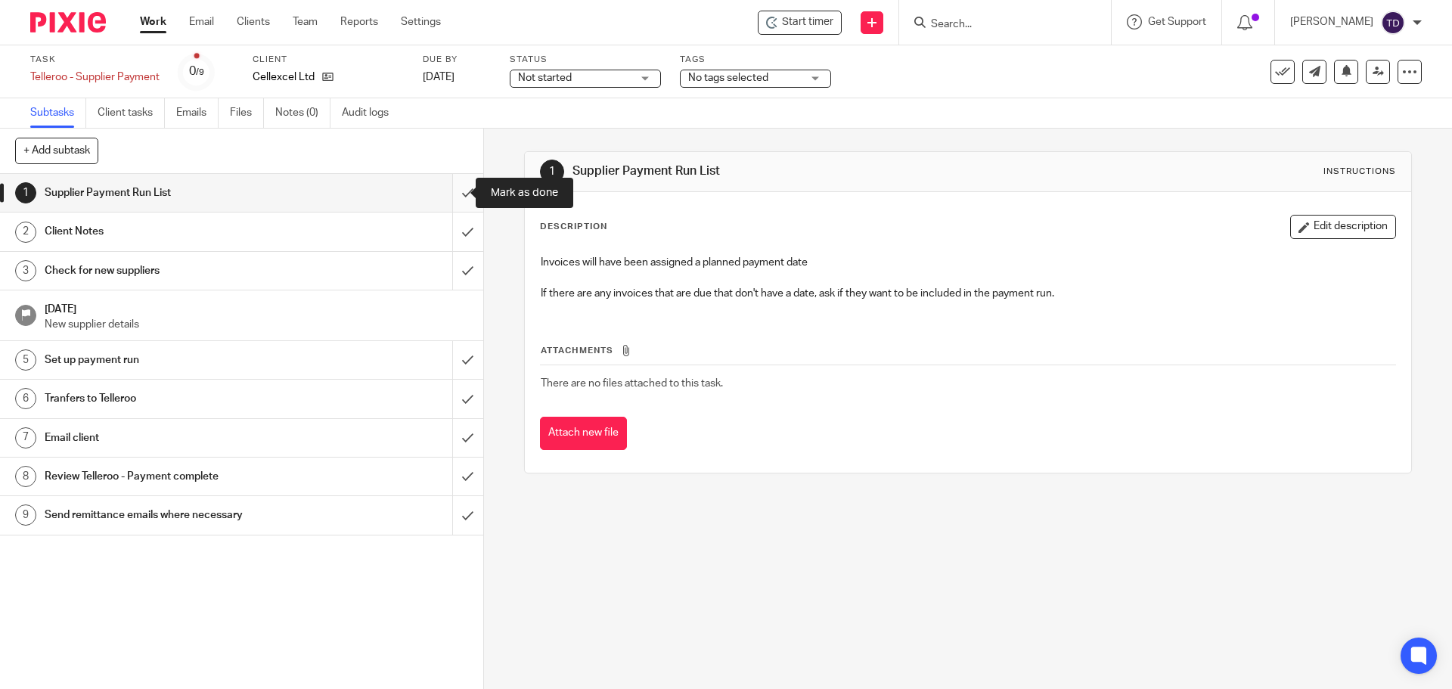
click at [457, 196] on input "submit" at bounding box center [241, 193] width 483 height 38
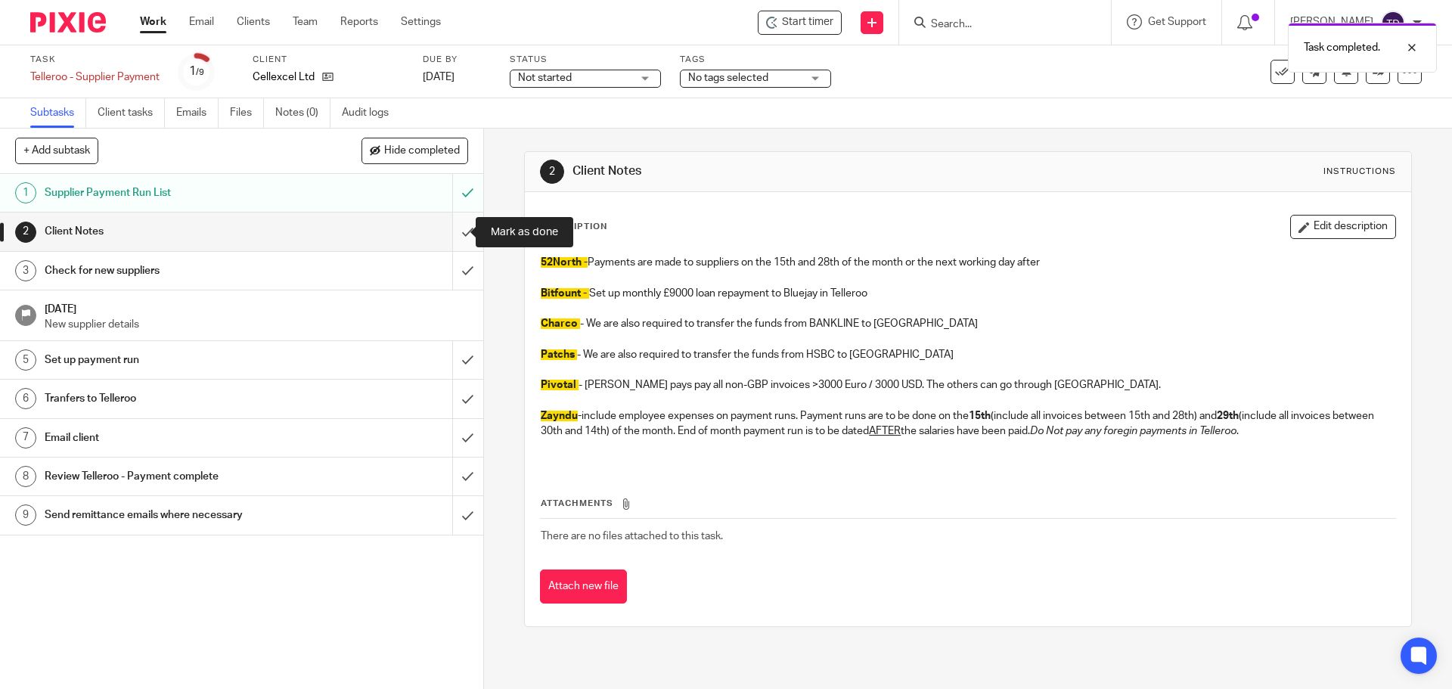
click at [454, 241] on input "submit" at bounding box center [241, 231] width 483 height 38
click at [448, 231] on input "submit" at bounding box center [241, 231] width 483 height 38
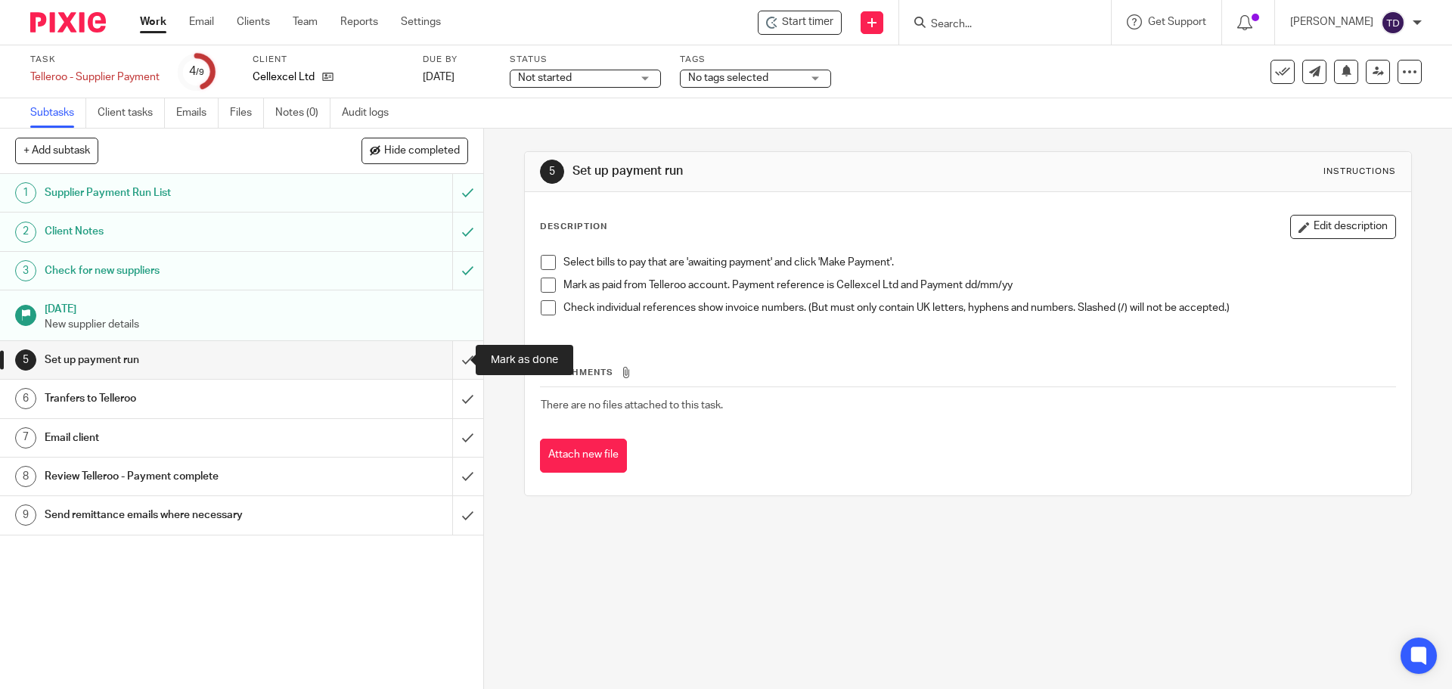
click at [453, 355] on input "submit" at bounding box center [241, 360] width 483 height 38
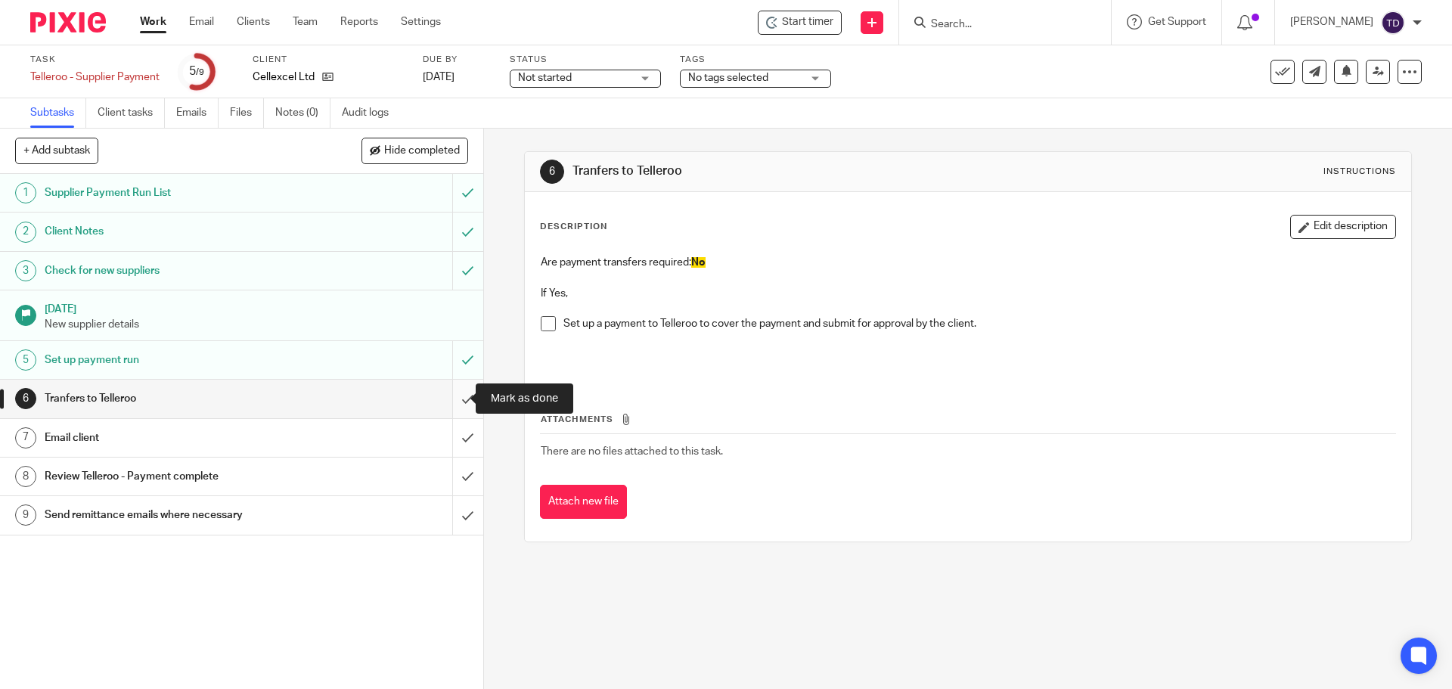
click at [447, 395] on input "submit" at bounding box center [241, 399] width 483 height 38
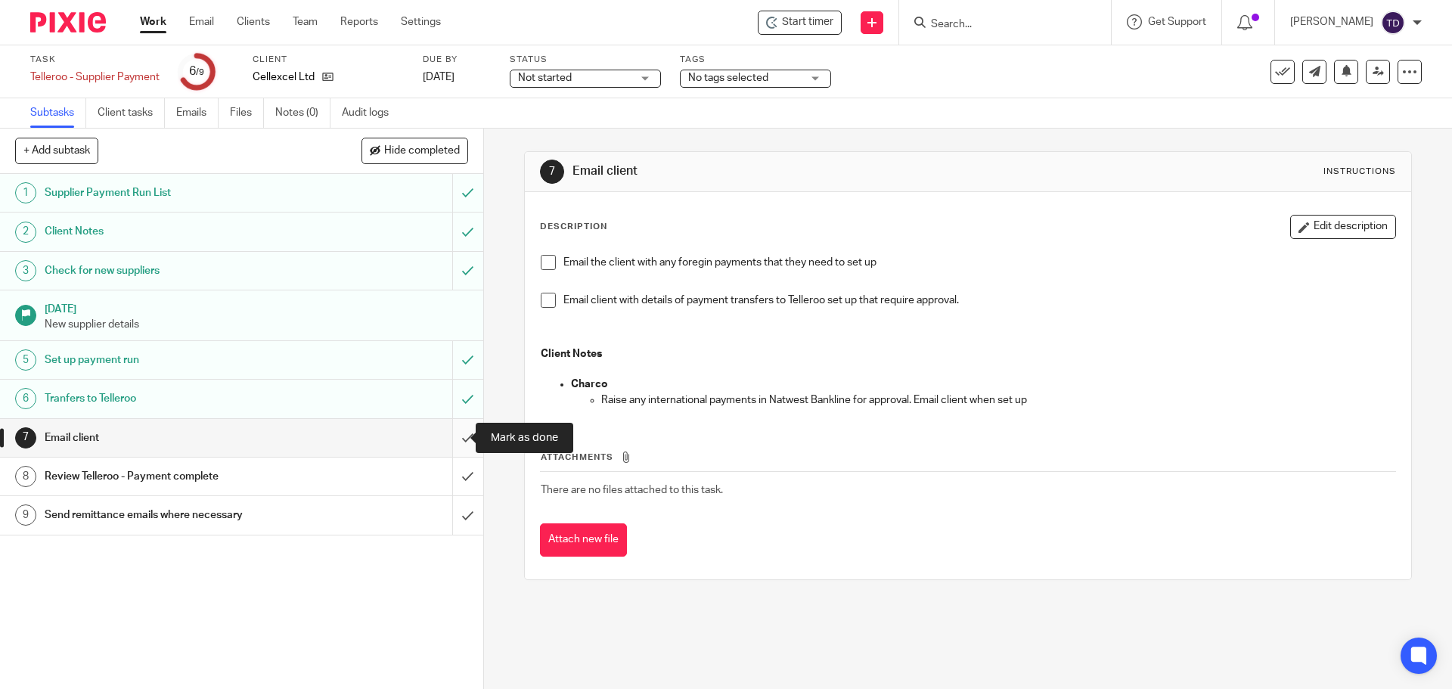
click at [449, 441] on input "submit" at bounding box center [241, 438] width 483 height 38
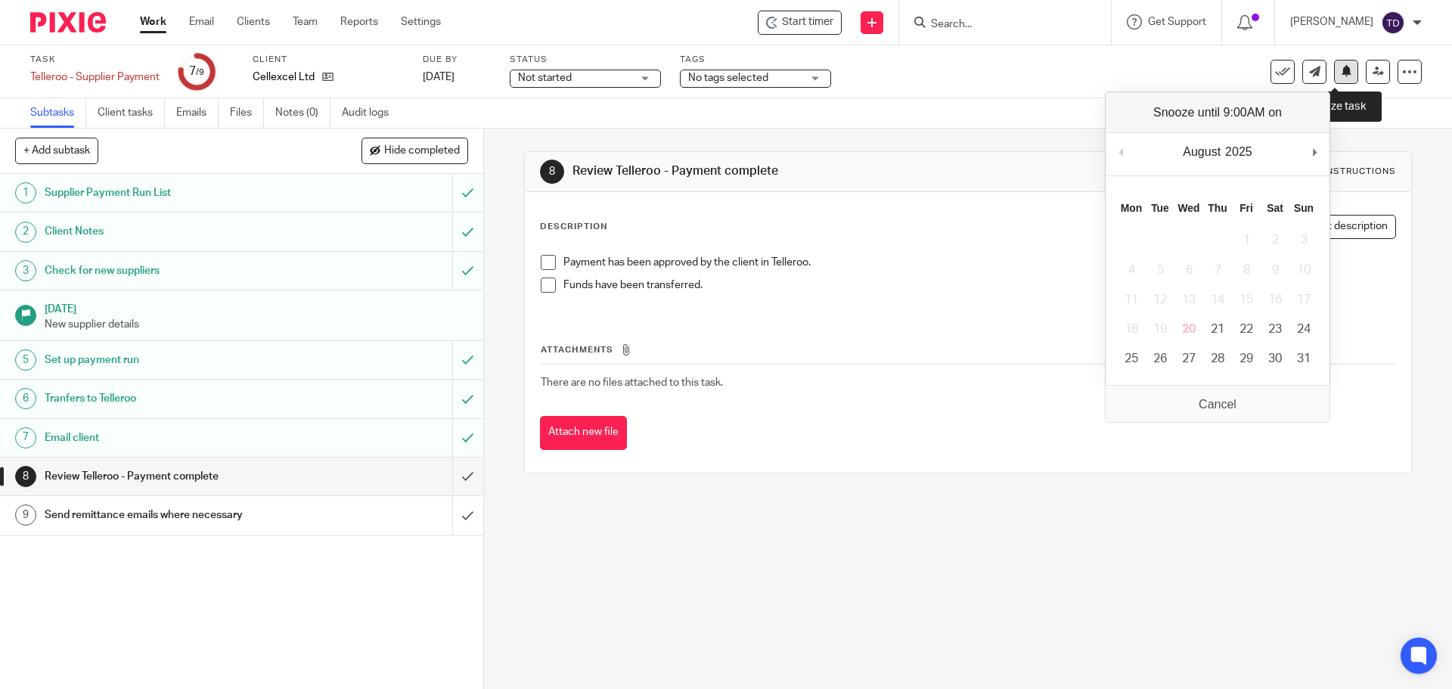
click at [1341, 73] on icon at bounding box center [1346, 70] width 11 height 11
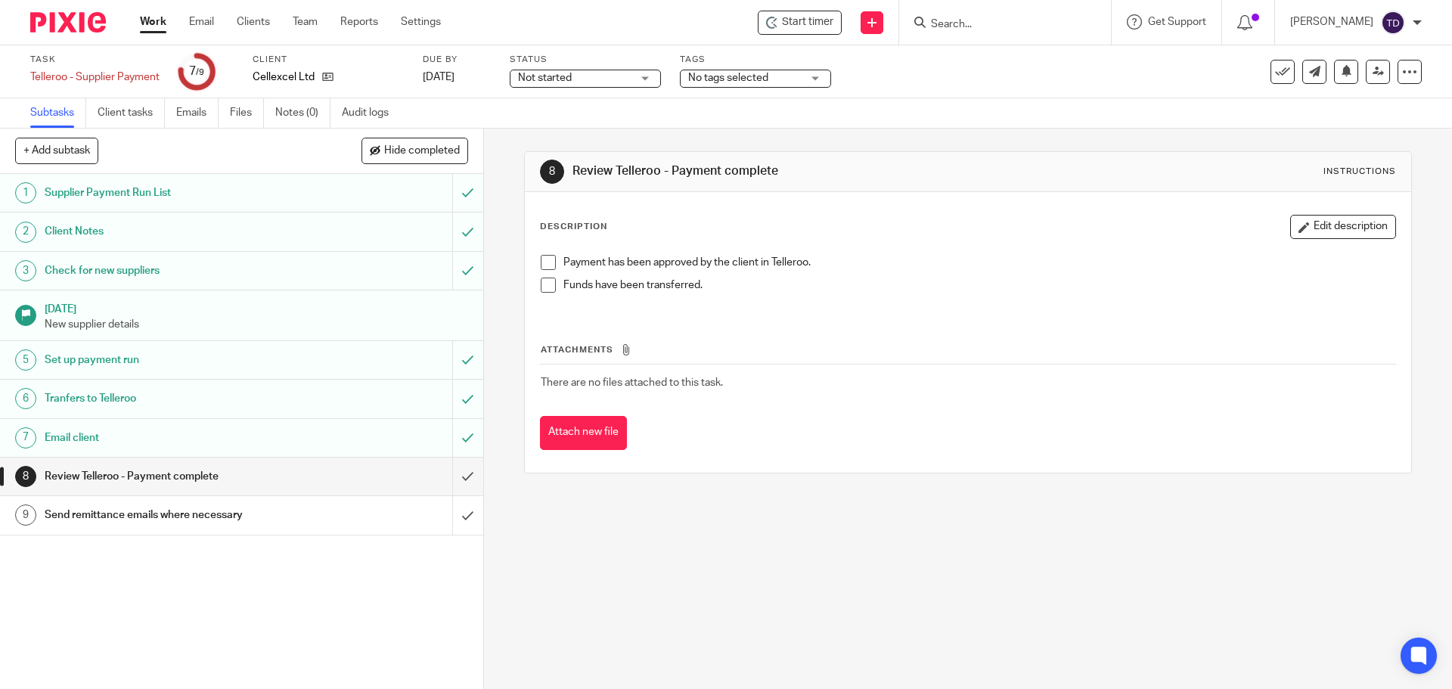
click at [586, 80] on span "Not started" at bounding box center [574, 78] width 113 height 16
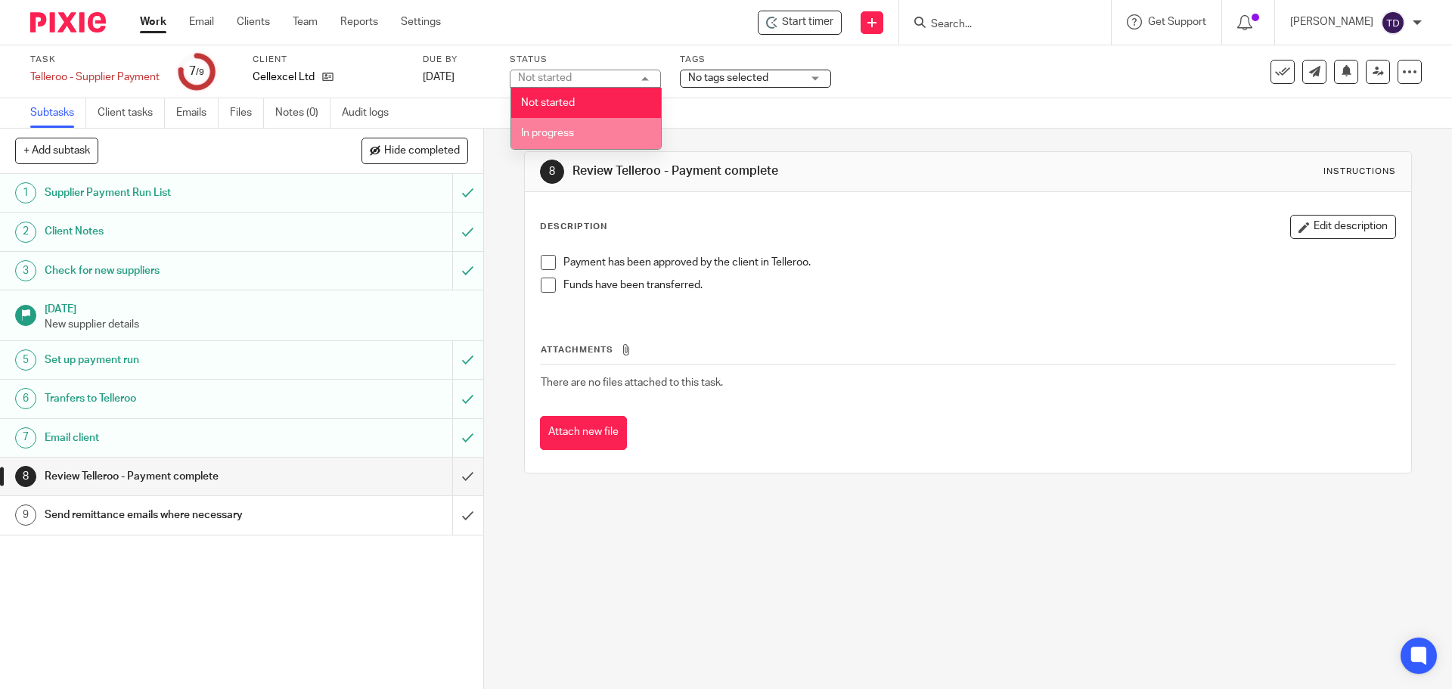
click at [568, 127] on li "In progress" at bounding box center [586, 133] width 150 height 31
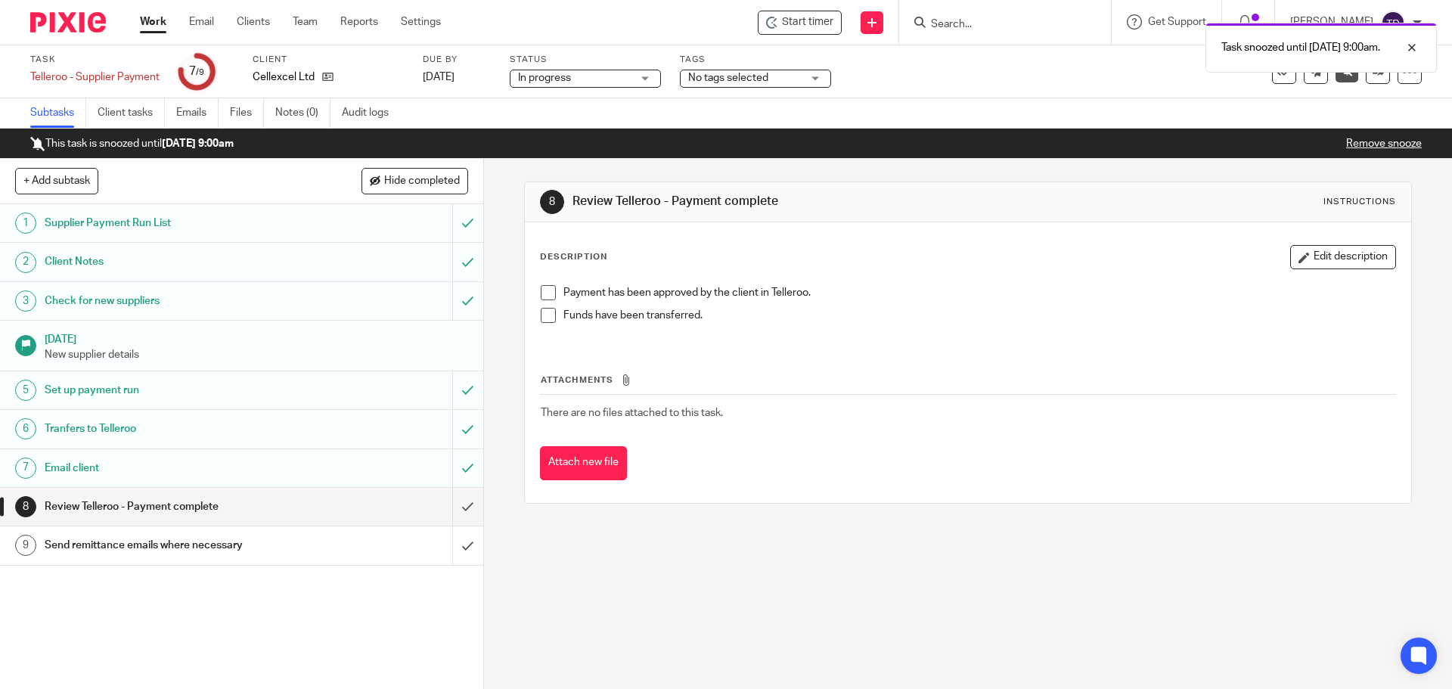
click at [51, 26] on img at bounding box center [68, 22] width 76 height 20
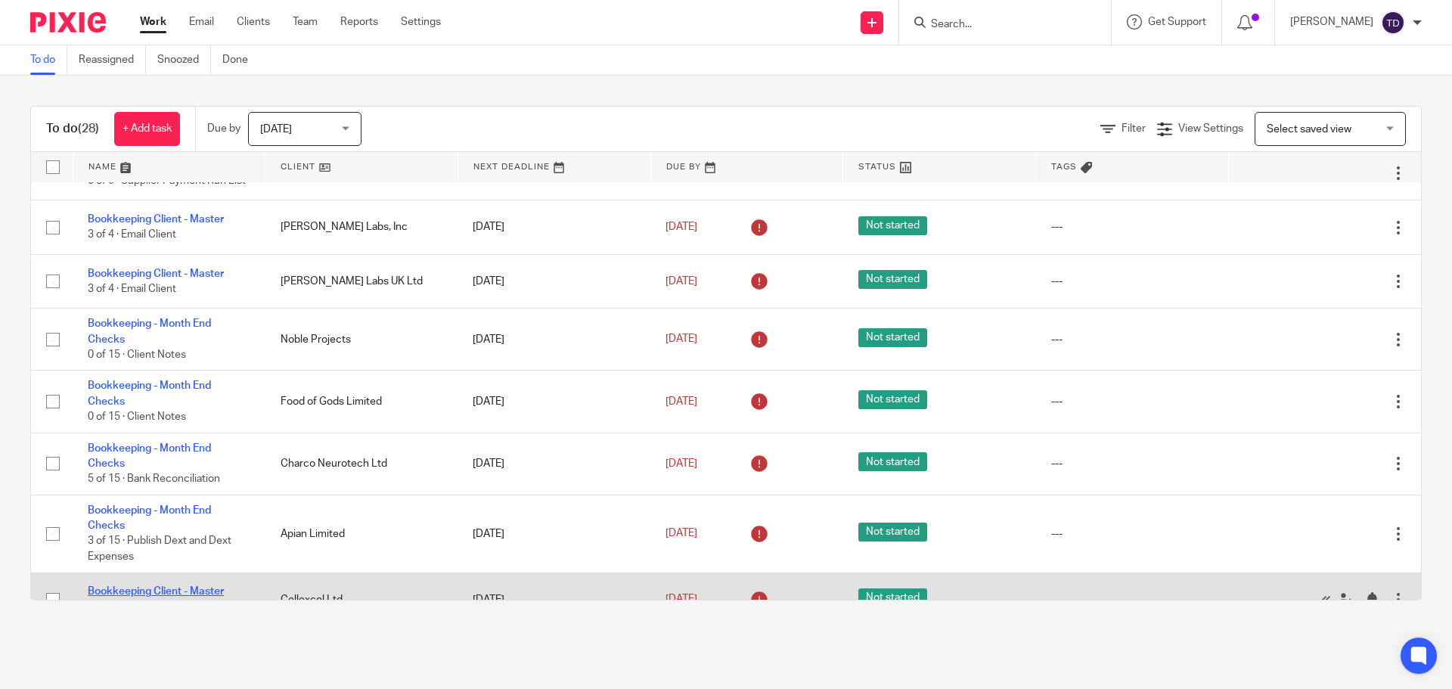
scroll to position [302, 0]
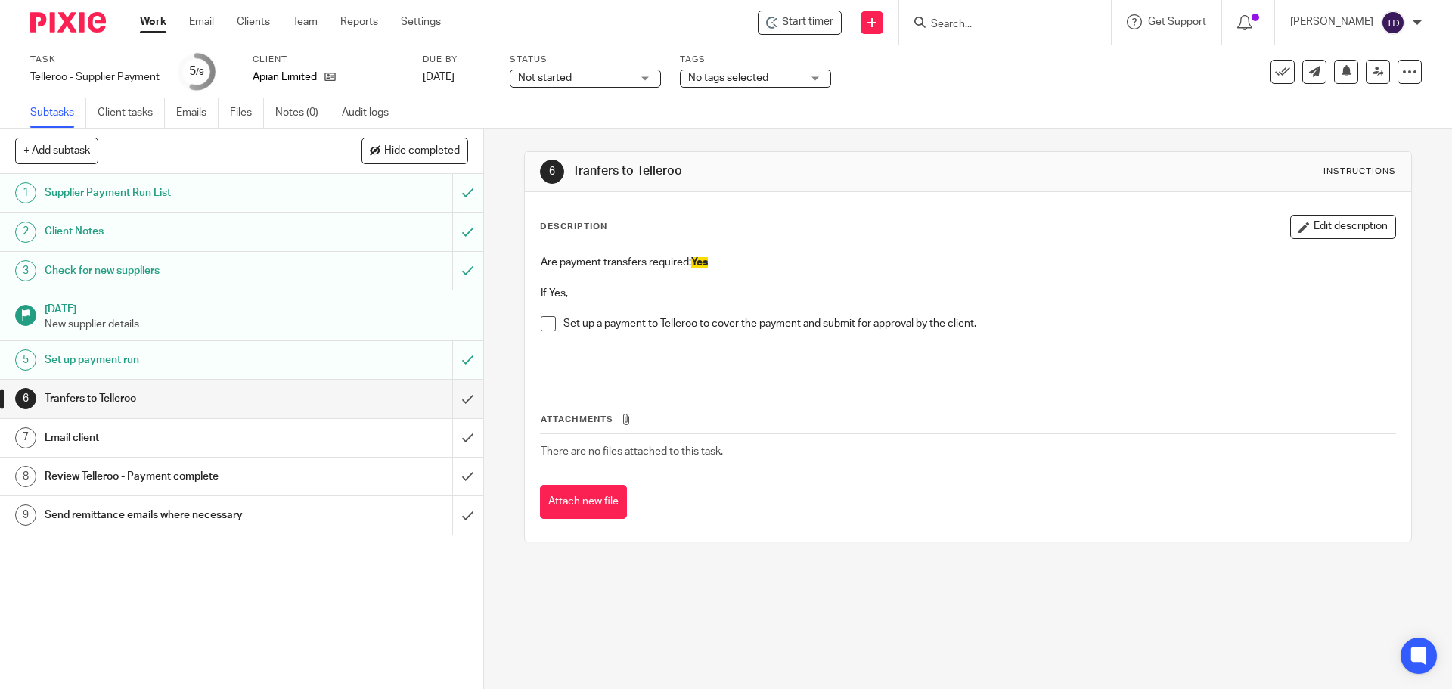
click at [154, 18] on link "Work" at bounding box center [153, 21] width 26 height 15
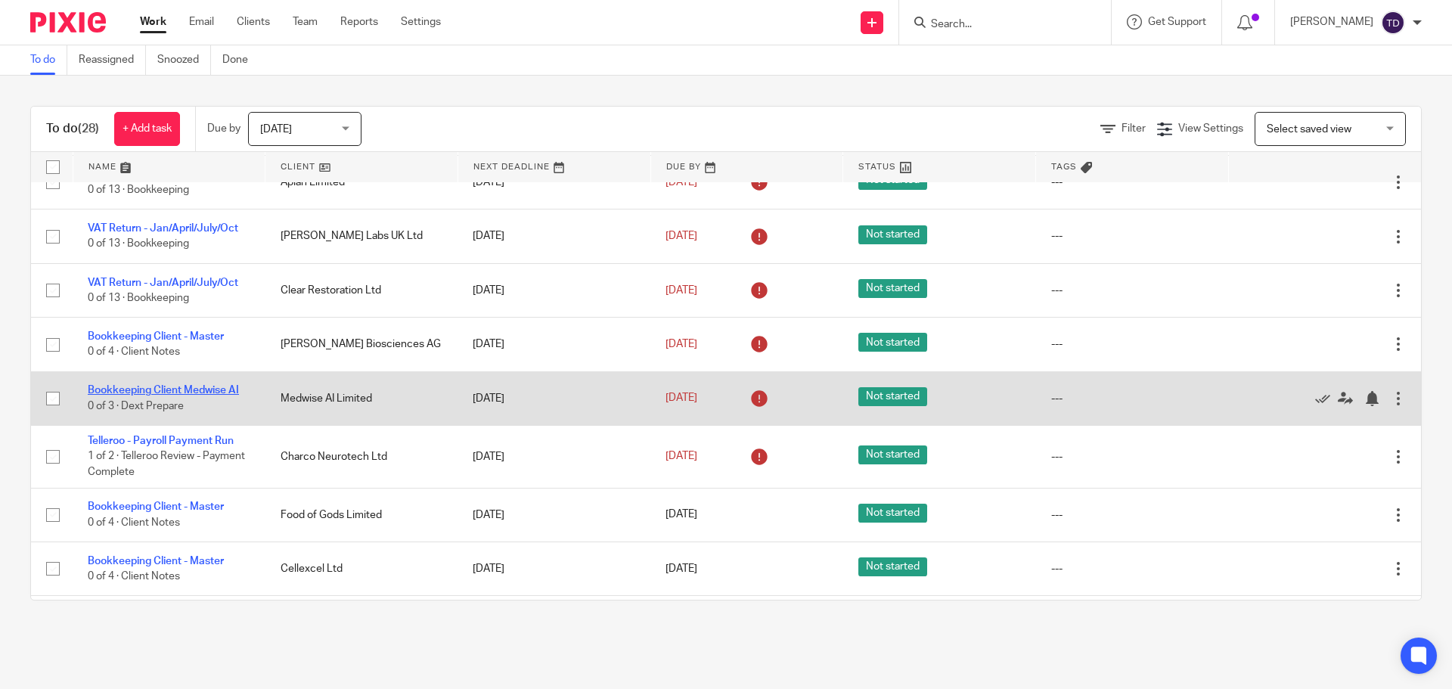
scroll to position [1072, 0]
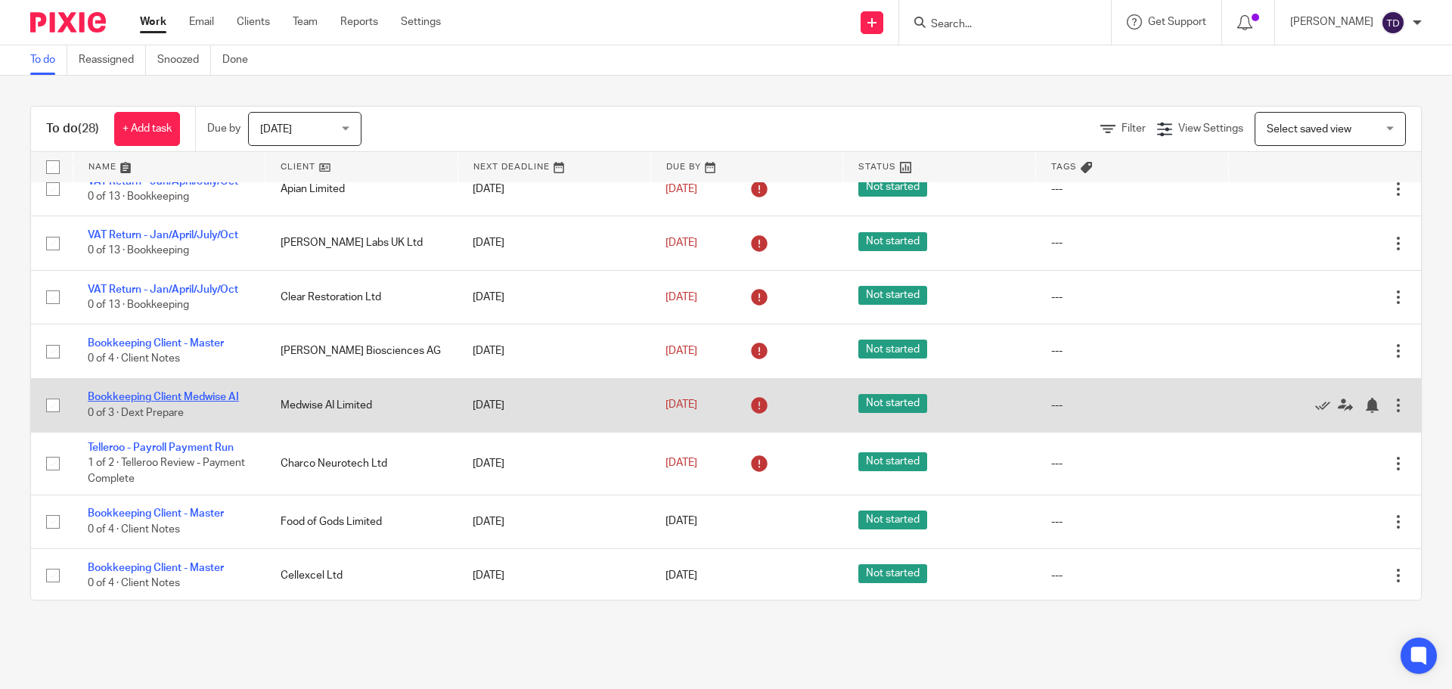
click at [200, 400] on link "Bookkeeping Client Medwise AI" at bounding box center [163, 397] width 151 height 11
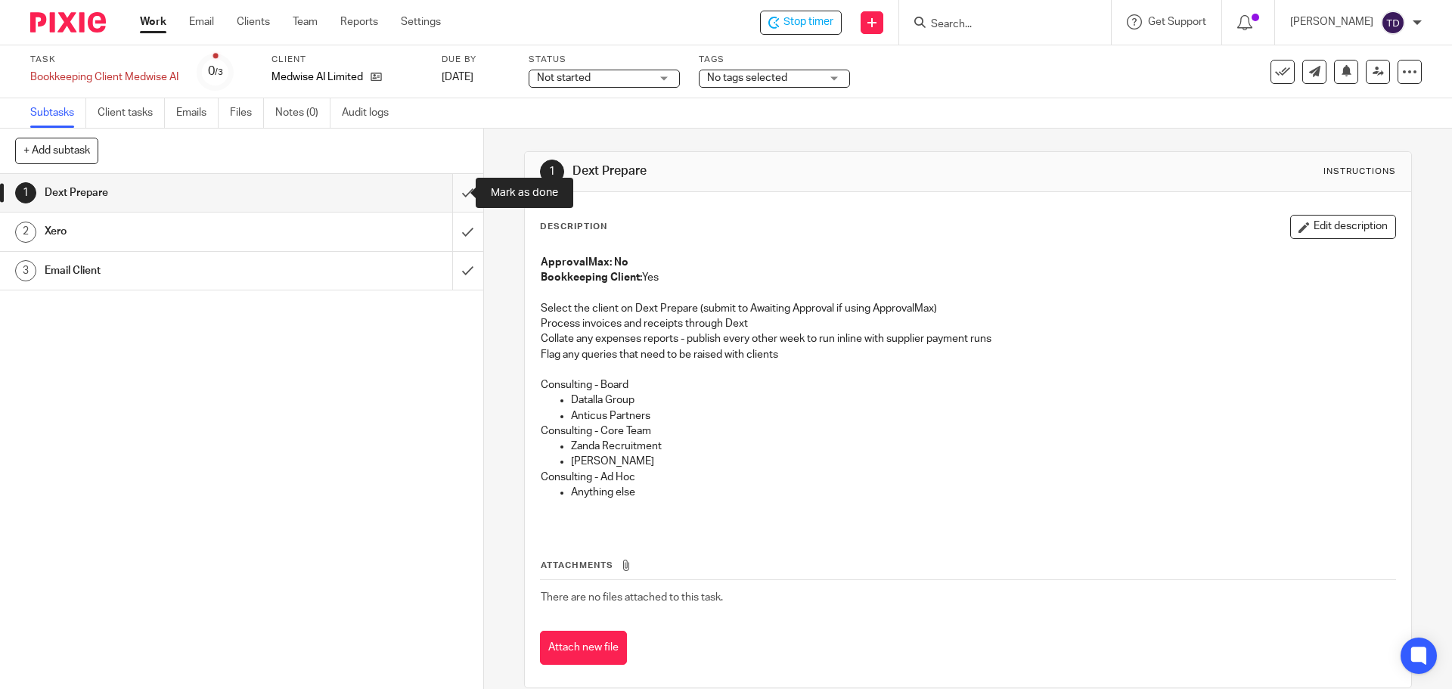
click at [462, 197] on input "submit" at bounding box center [241, 193] width 483 height 38
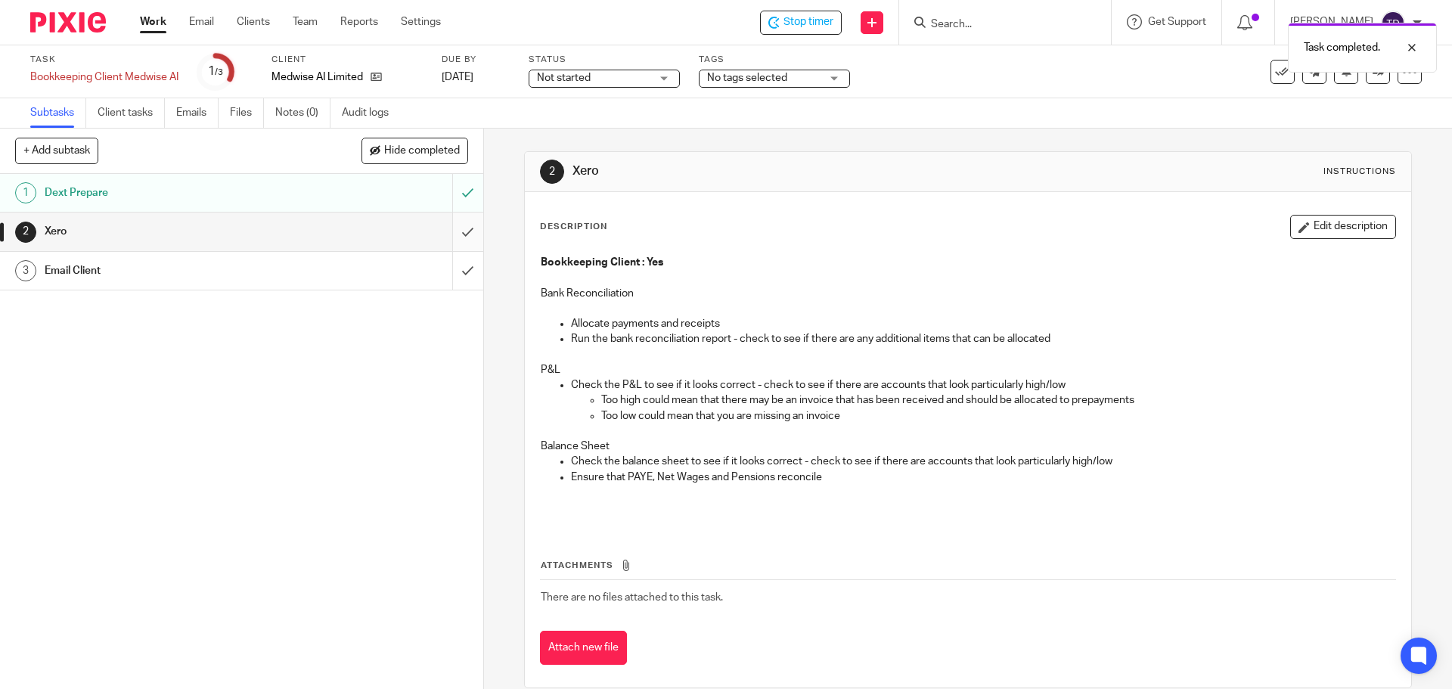
click at [445, 232] on input "submit" at bounding box center [241, 231] width 483 height 38
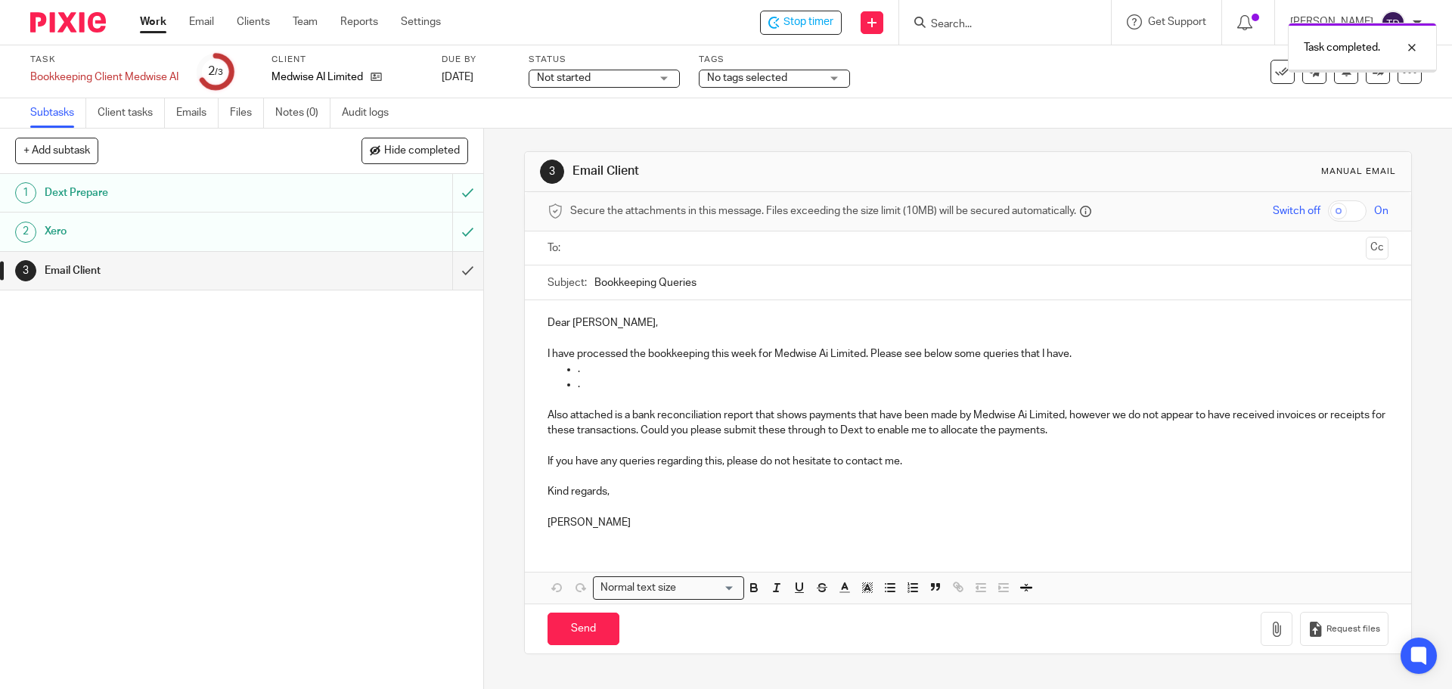
click at [443, 272] on input "submit" at bounding box center [241, 271] width 483 height 38
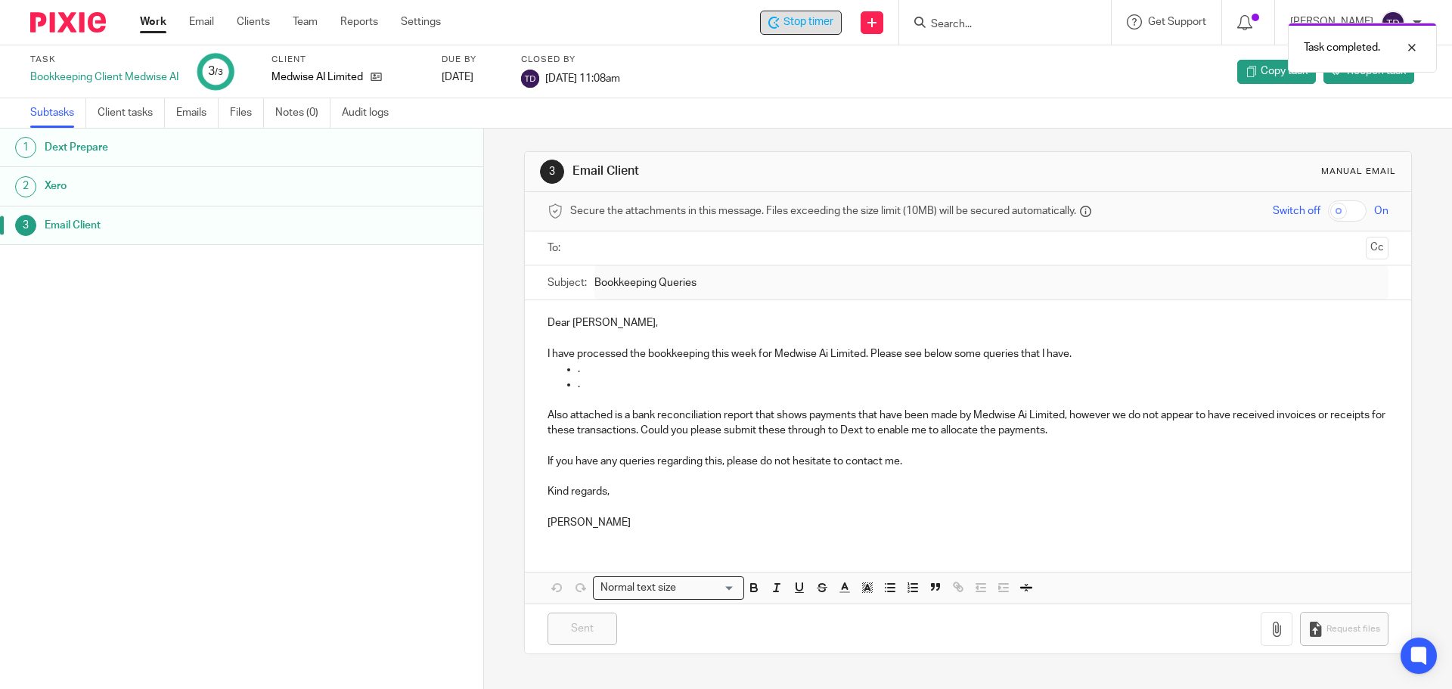
click at [827, 14] on span "Stop timer" at bounding box center [808, 22] width 50 height 16
click at [164, 22] on link "Work" at bounding box center [153, 21] width 26 height 15
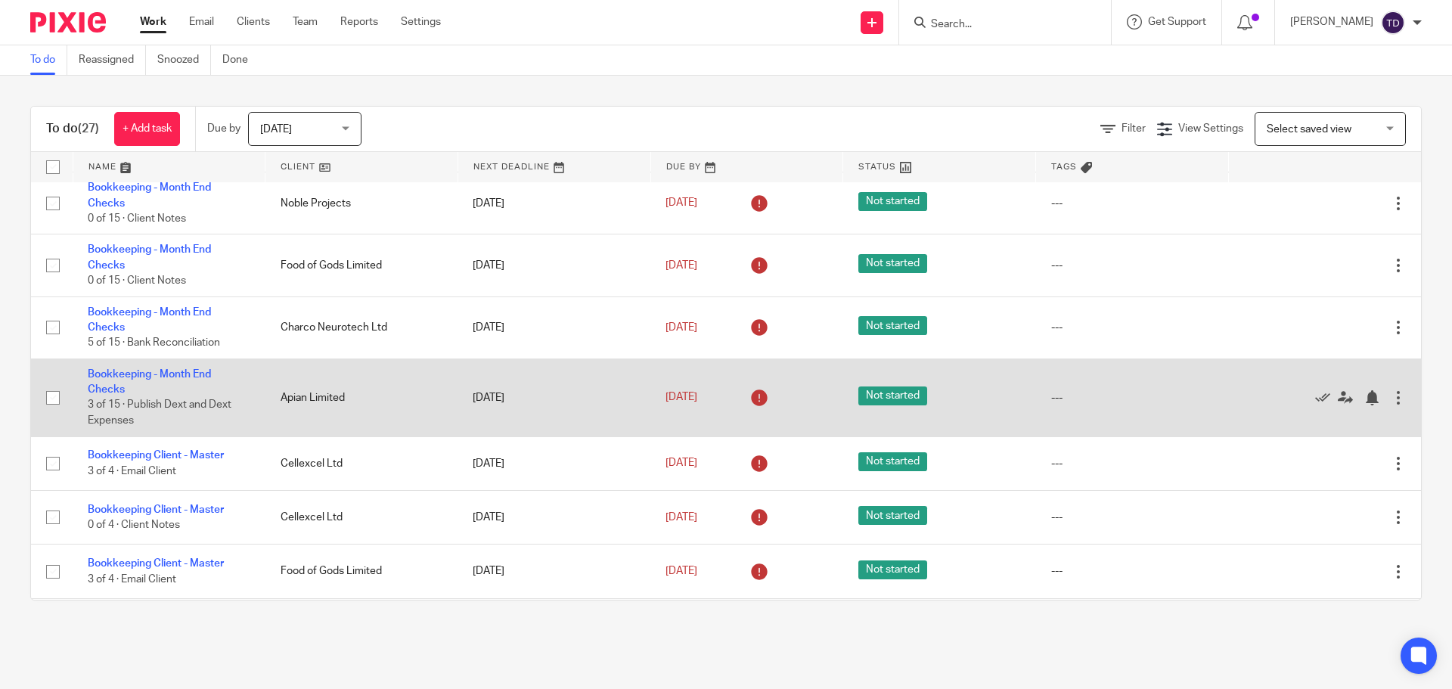
scroll to position [227, 0]
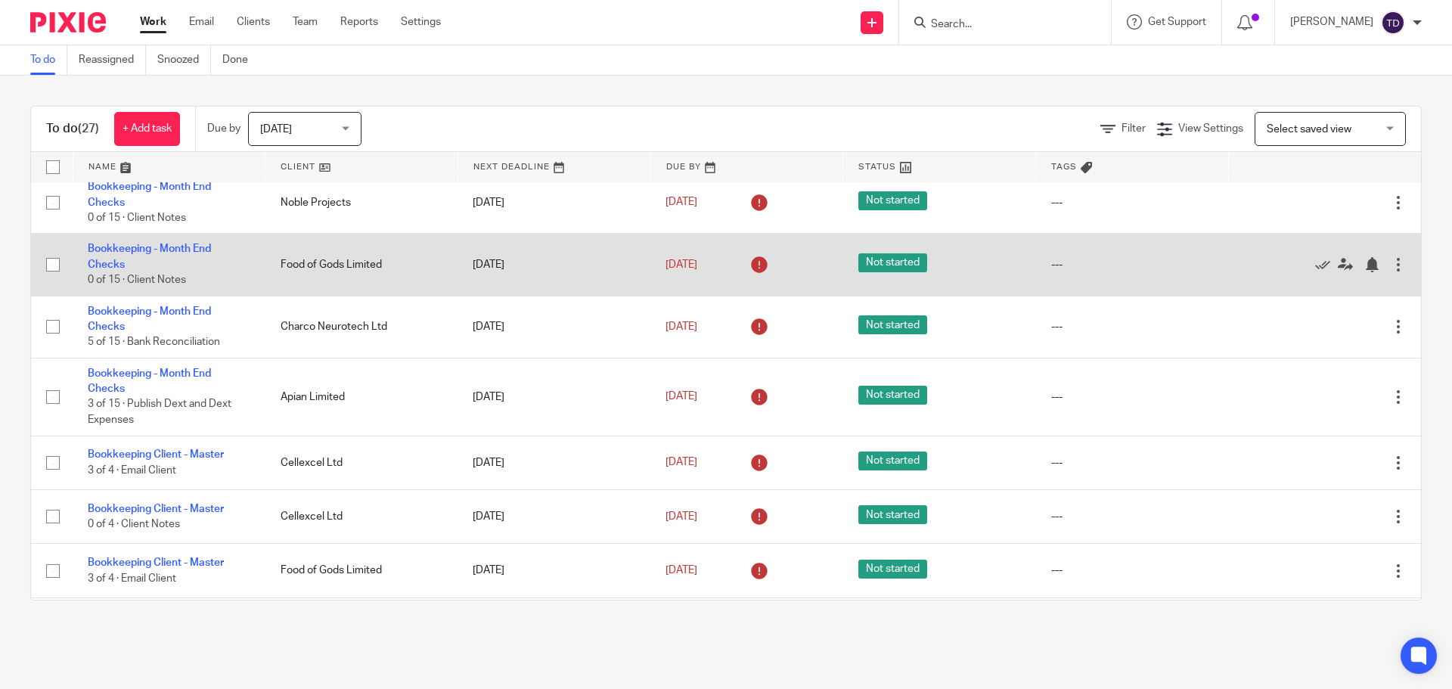
click at [57, 271] on input "checkbox" at bounding box center [53, 264] width 29 height 29
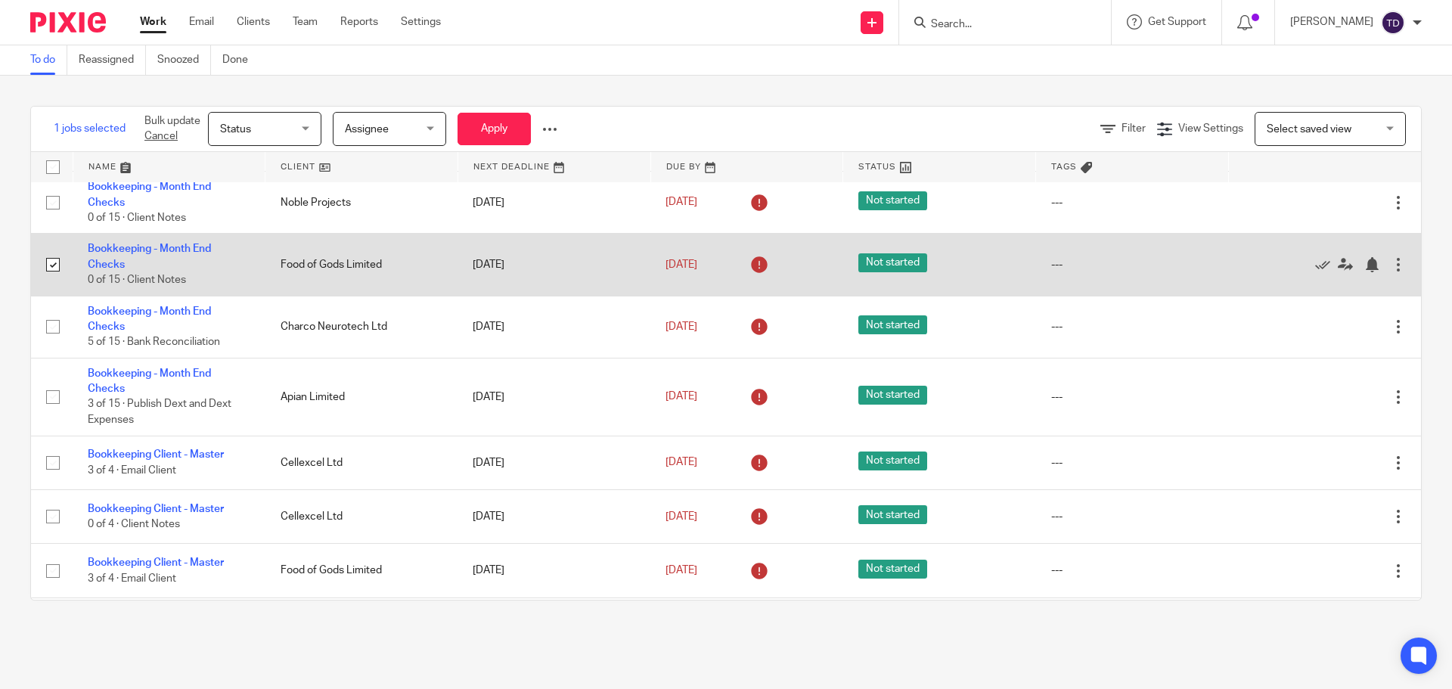
click at [57, 274] on input "checkbox" at bounding box center [53, 264] width 29 height 29
checkbox input "false"
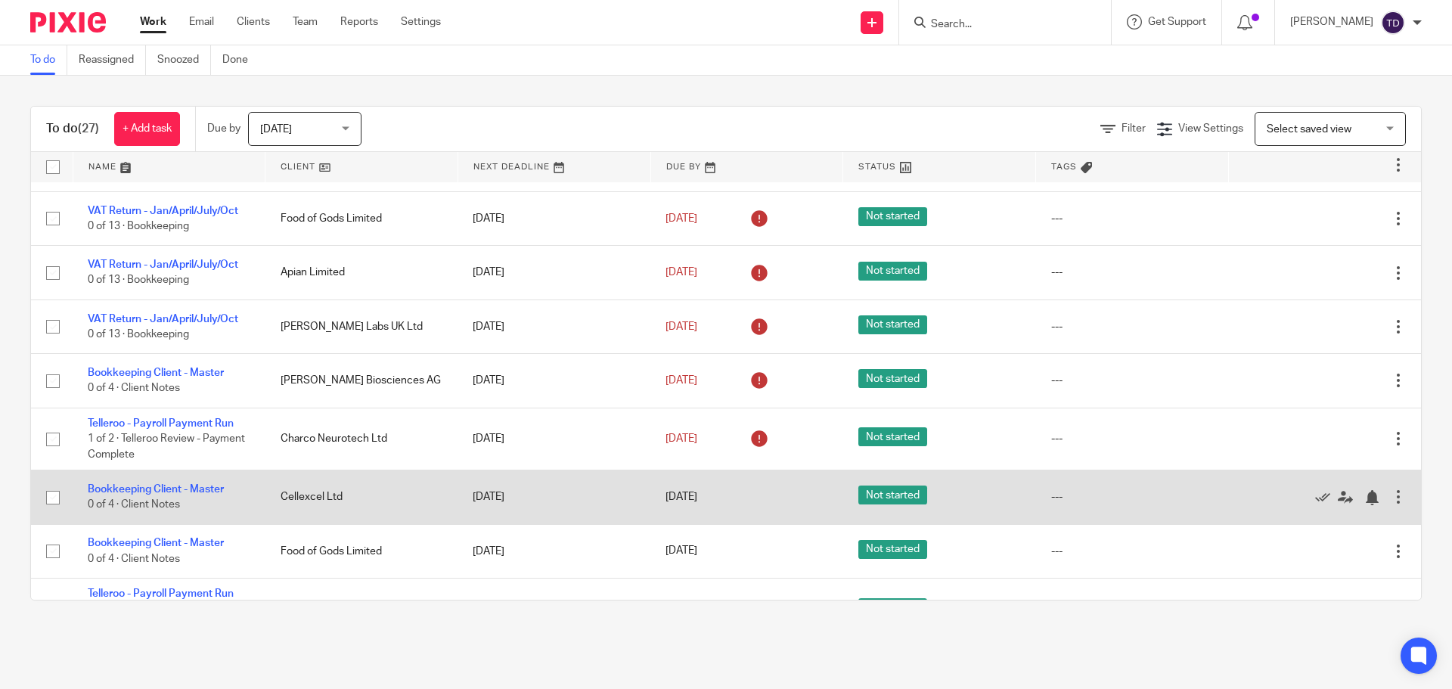
scroll to position [1169, 0]
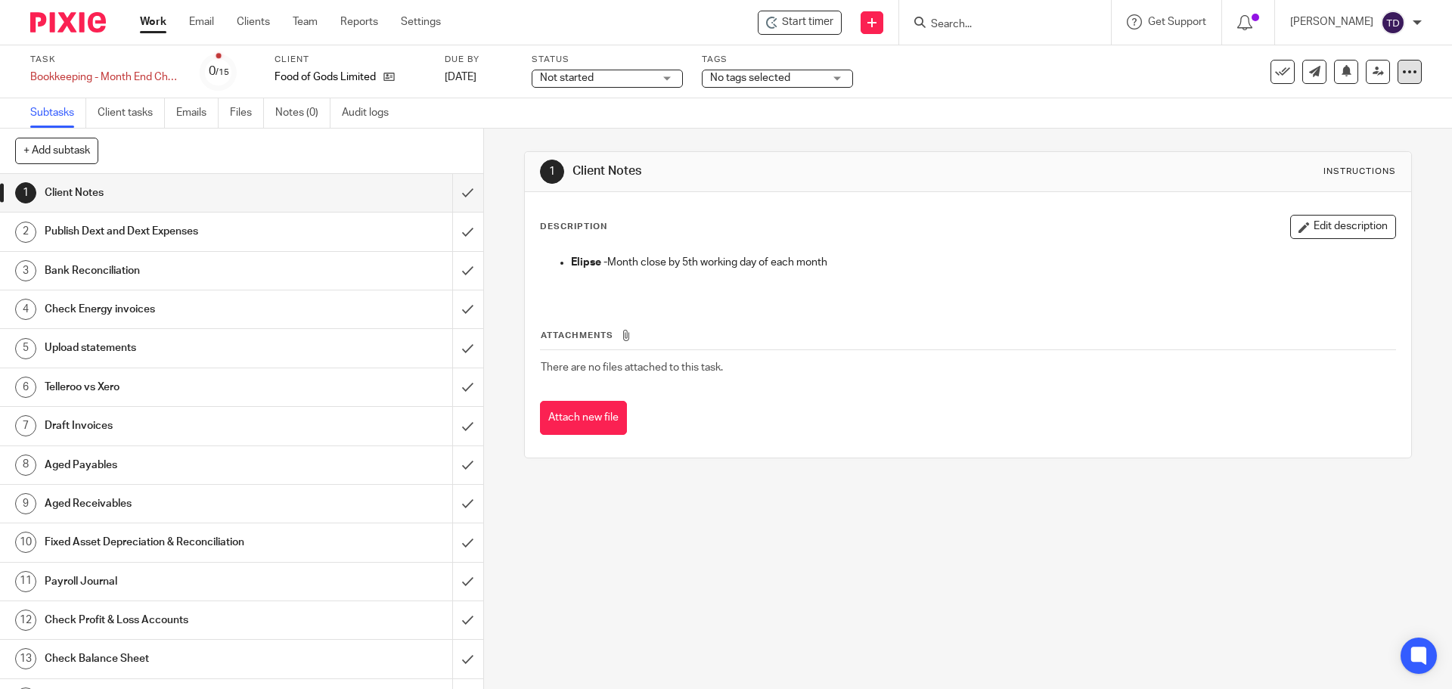
click at [1406, 76] on div at bounding box center [1409, 72] width 24 height 24
click at [1404, 72] on icon at bounding box center [1409, 71] width 15 height 15
click at [1037, 213] on div "Description Edit description [PERSON_NAME] - Month close by 5th working day of …" at bounding box center [968, 324] width 886 height 265
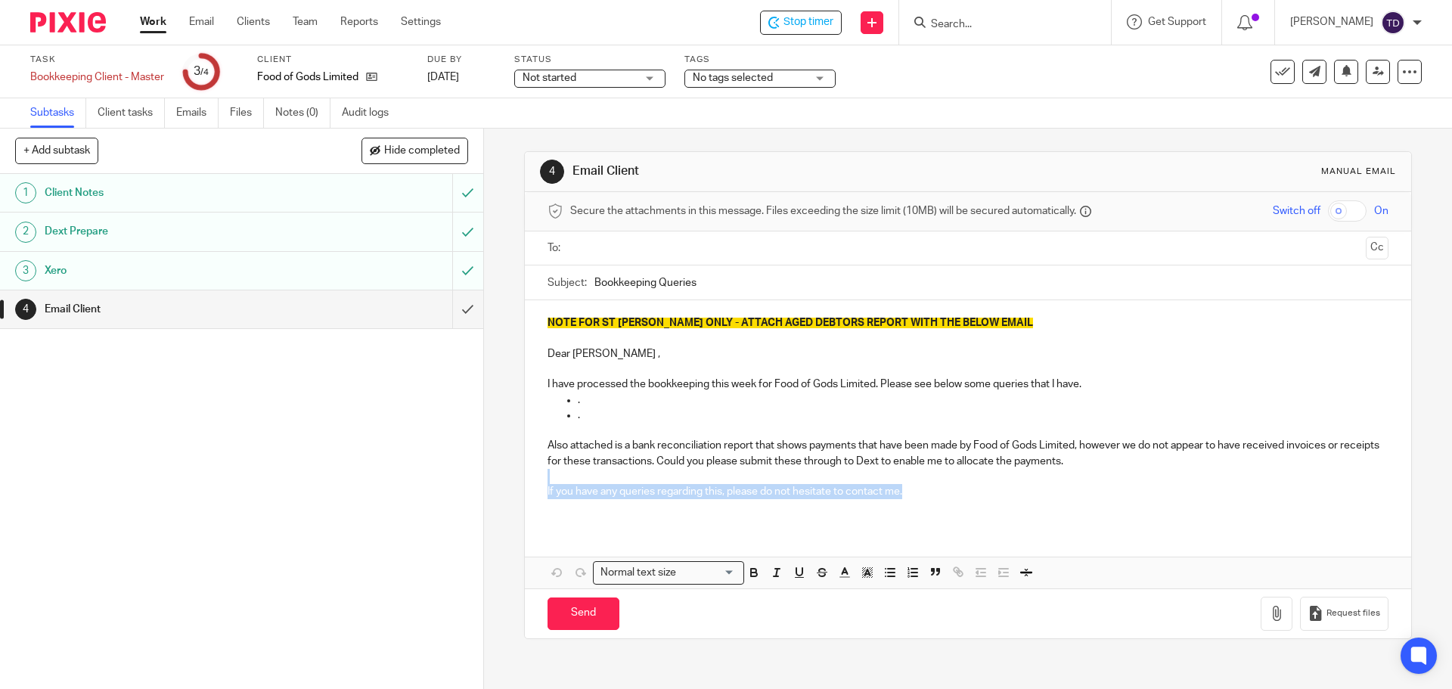
click at [1018, 471] on div "NOTE FOR ST JOHN ONLY - ATTACH AGED DEBTORS REPORT WITH THE BELOW EMAIL Dear Pr…" at bounding box center [968, 412] width 886 height 225
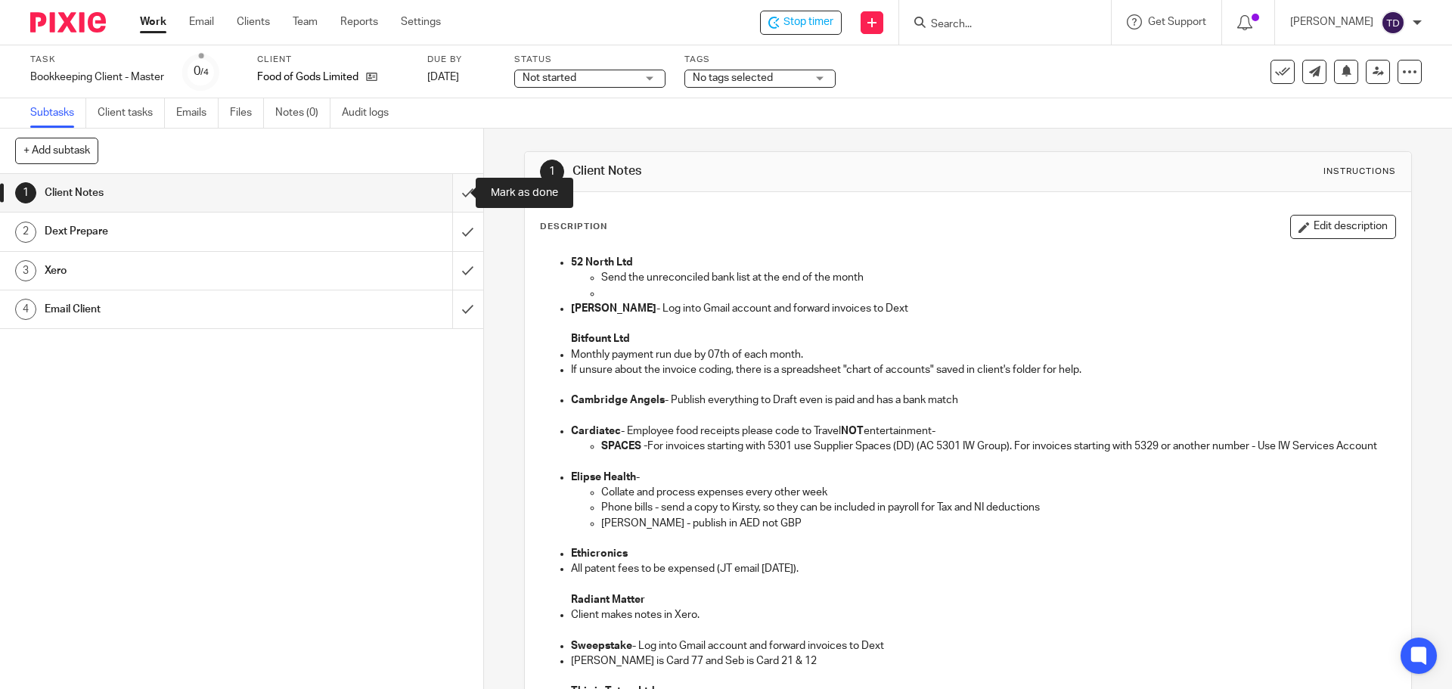
click at [446, 189] on input "submit" at bounding box center [241, 193] width 483 height 38
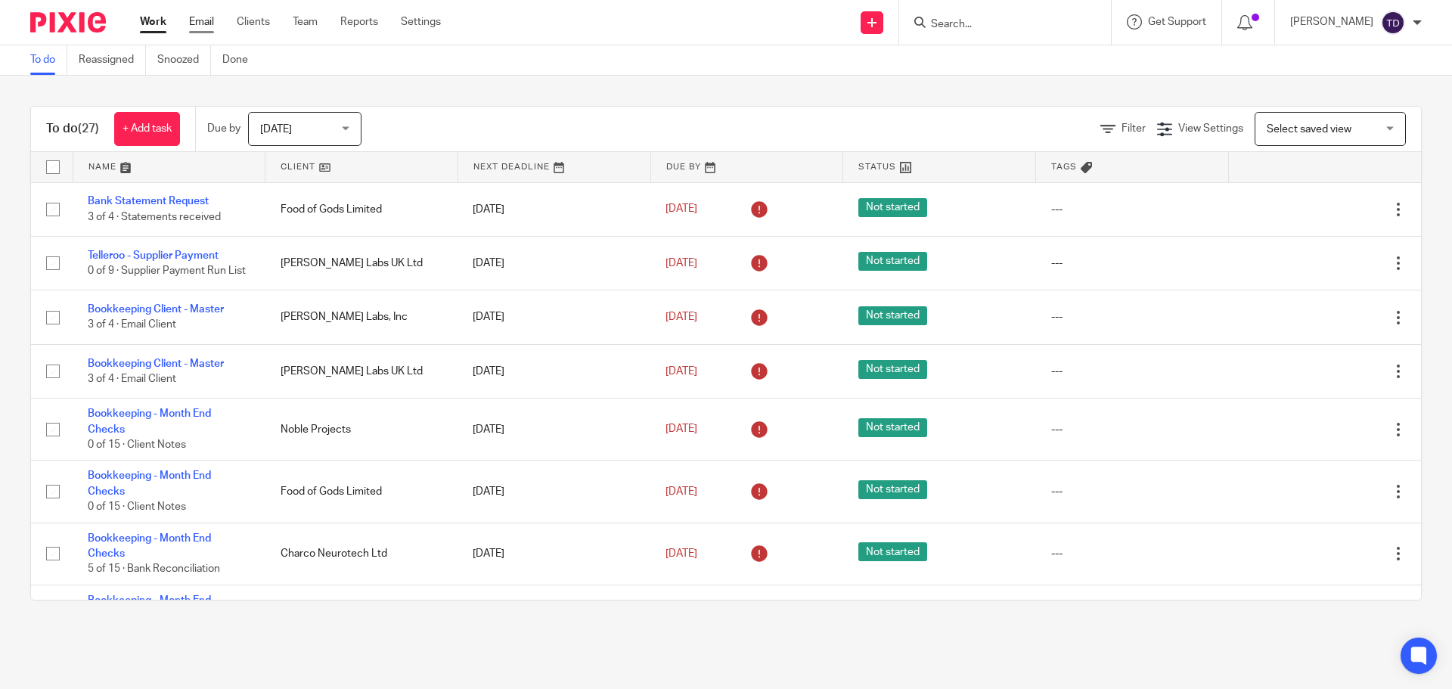
scroll to position [1169, 0]
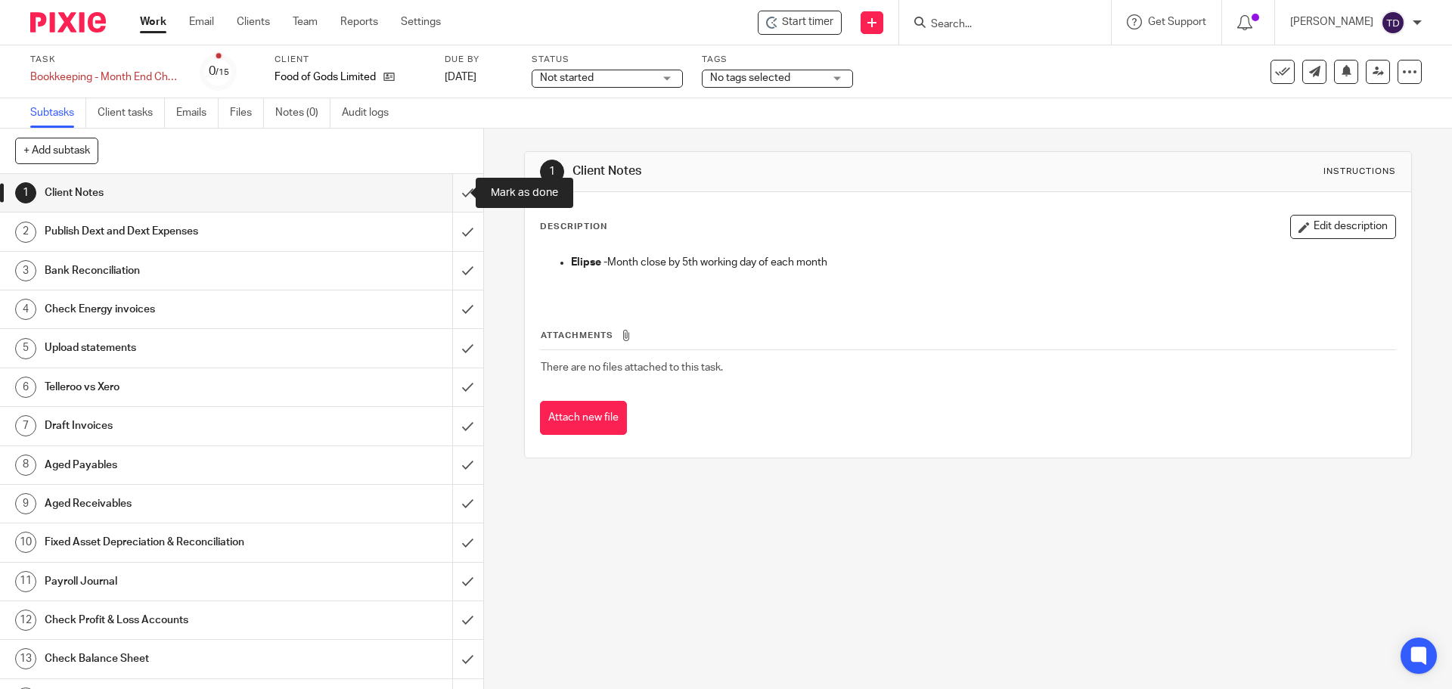
click at [447, 197] on input "submit" at bounding box center [241, 193] width 483 height 38
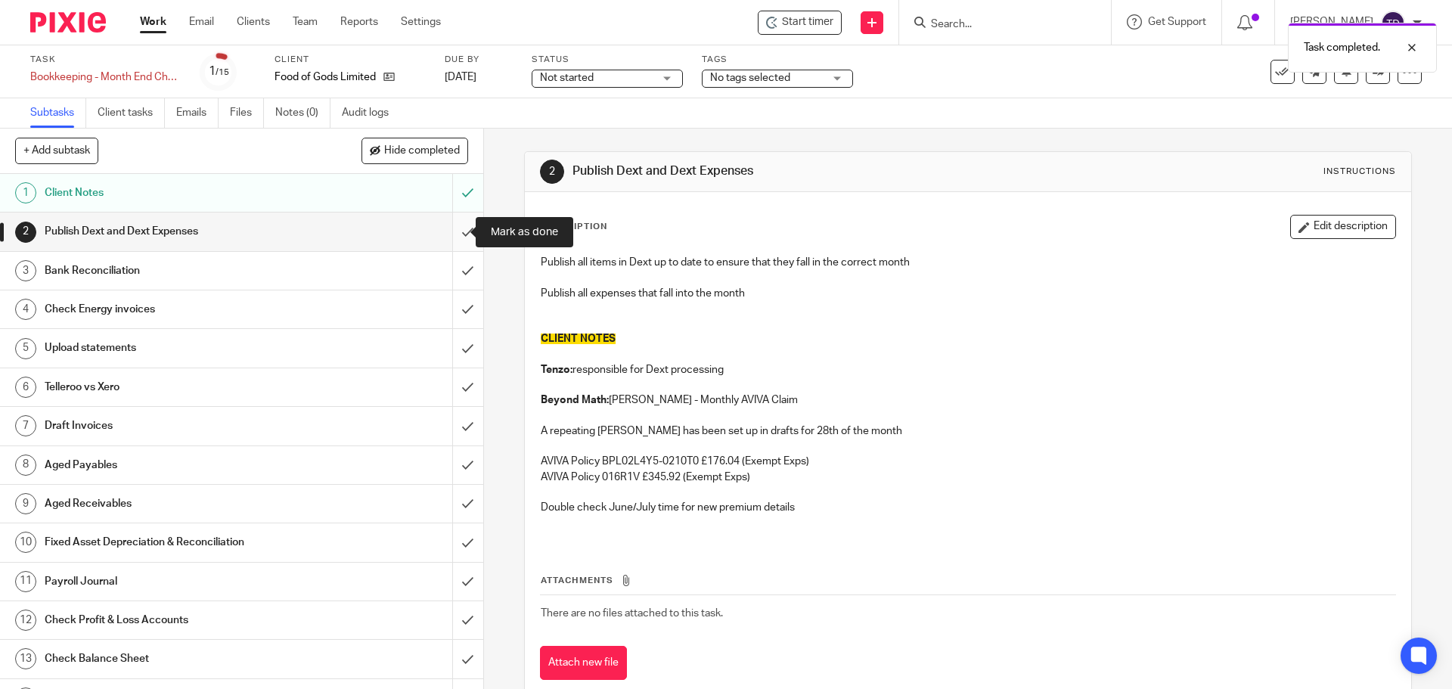
click at [449, 230] on input "submit" at bounding box center [241, 231] width 483 height 38
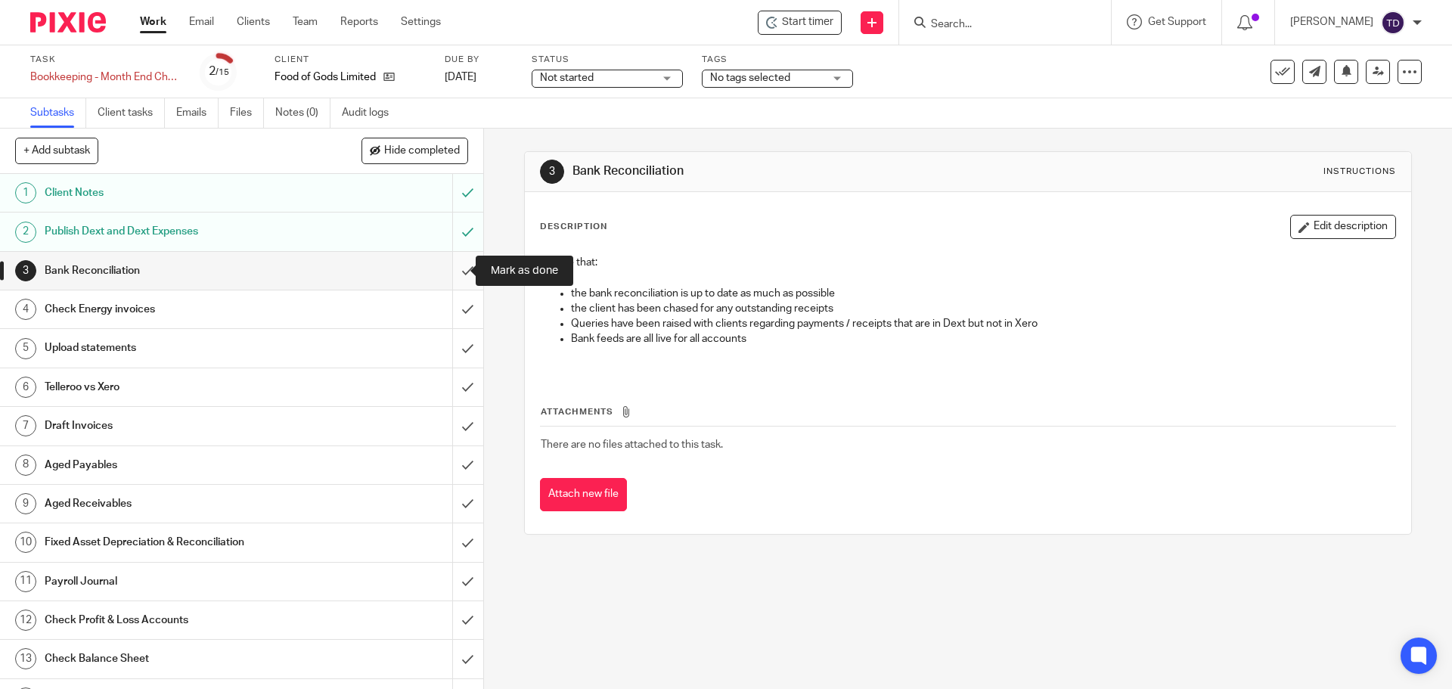
click at [446, 269] on input "submit" at bounding box center [241, 271] width 483 height 38
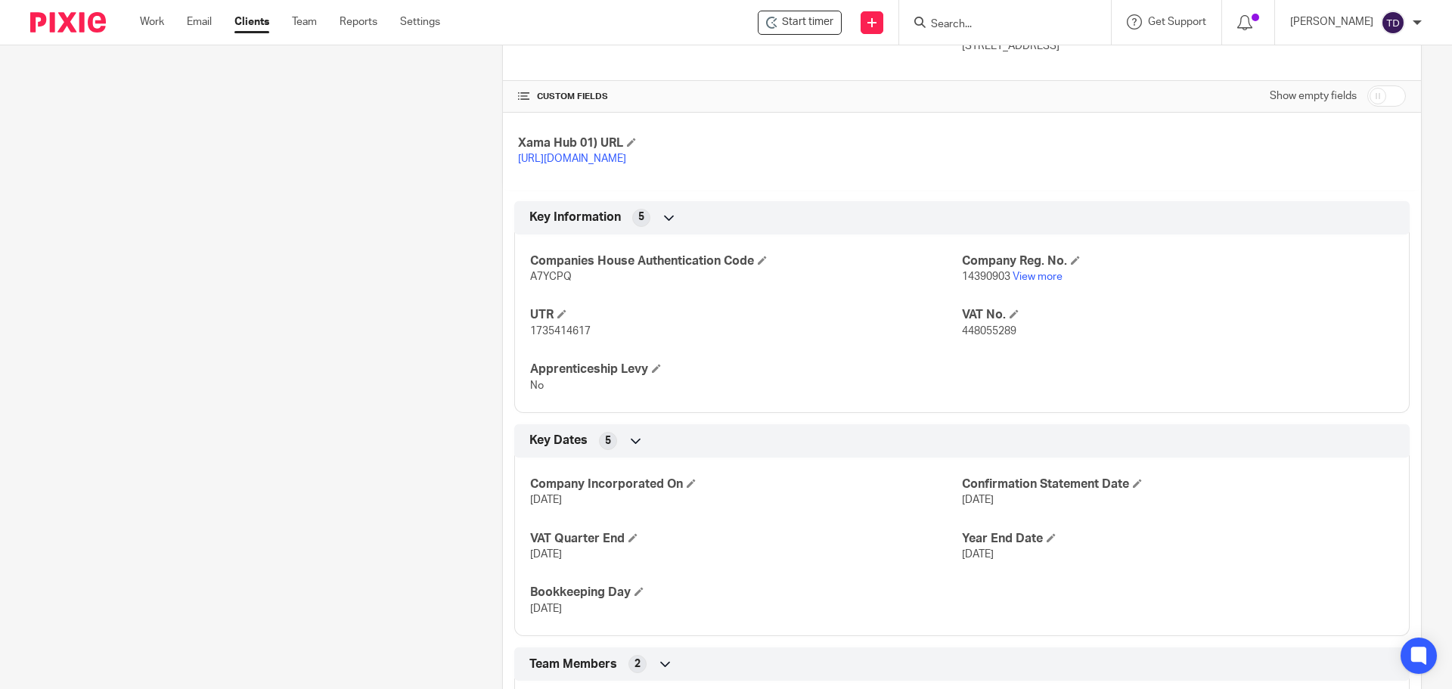
scroll to position [647, 0]
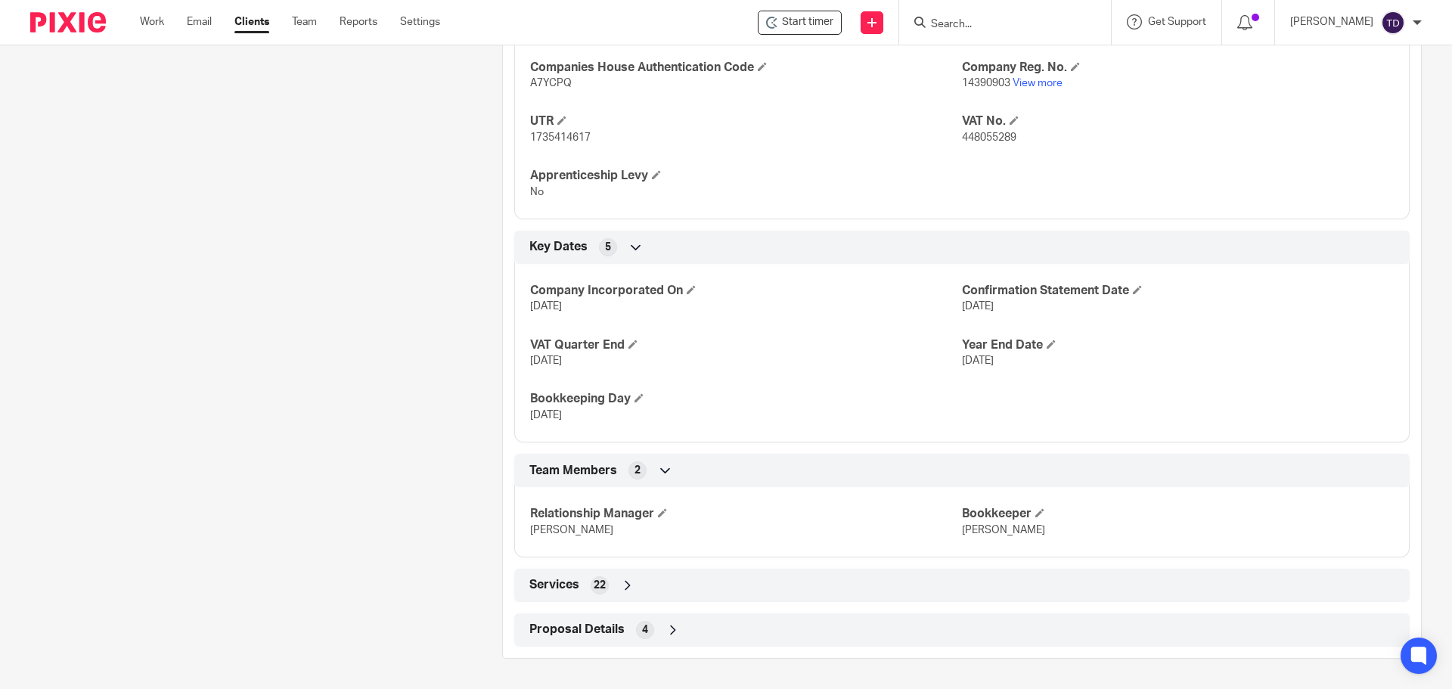
drag, startPoint x: 619, startPoint y: 583, endPoint x: 616, endPoint y: 590, distance: 7.8
click at [620, 589] on icon at bounding box center [627, 585] width 15 height 15
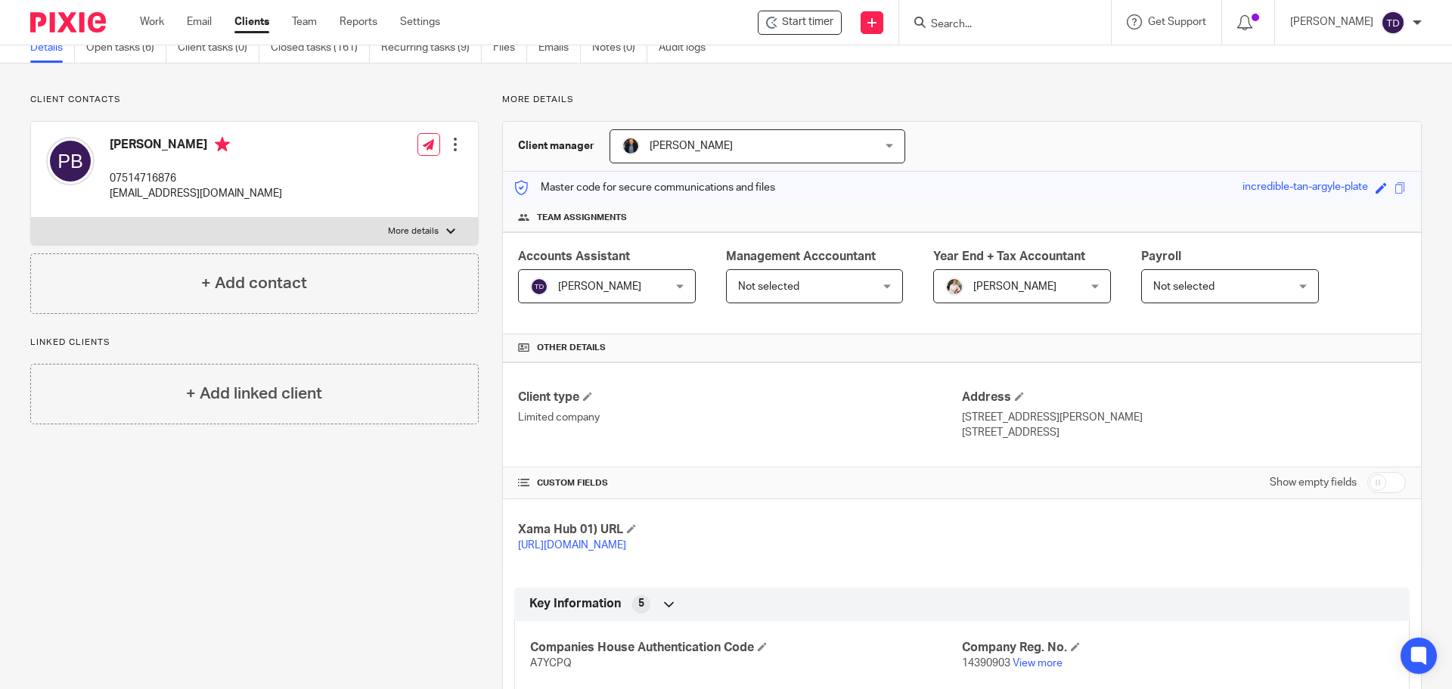
scroll to position [0, 0]
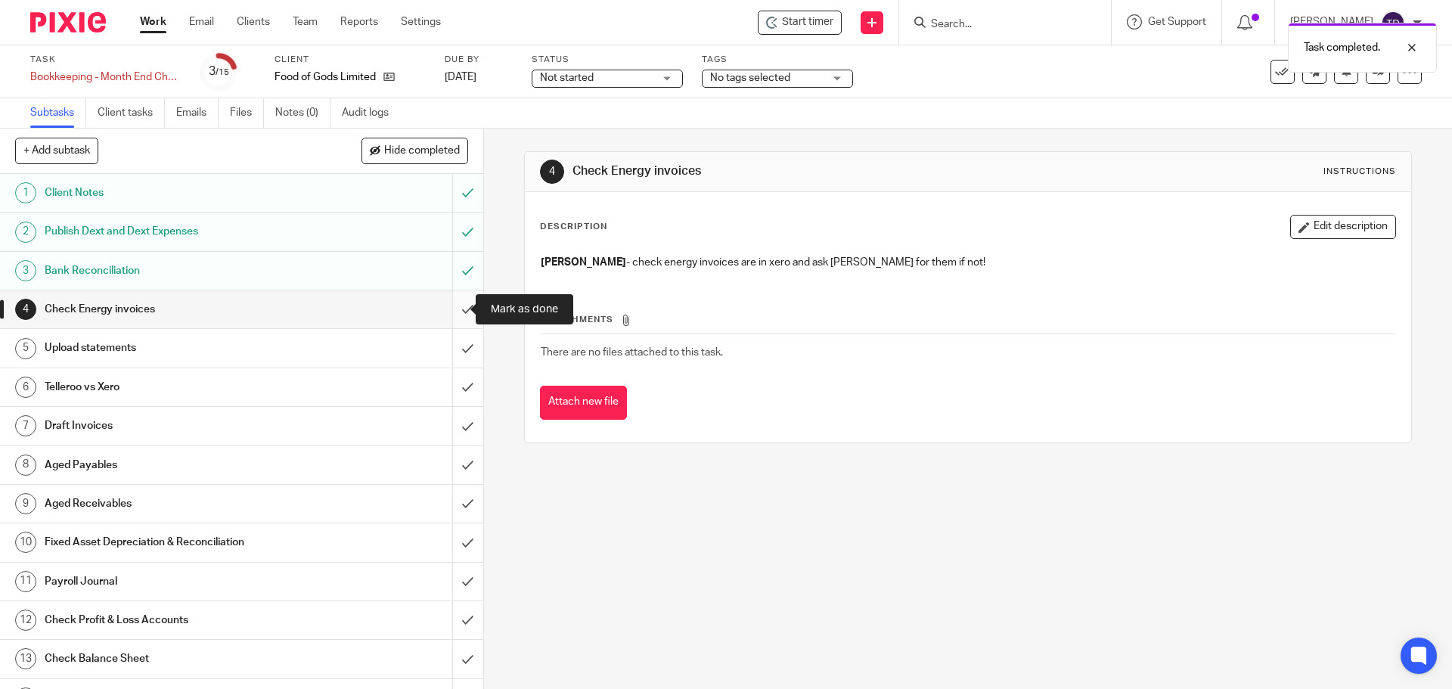
click at [447, 309] on input "submit" at bounding box center [241, 309] width 483 height 38
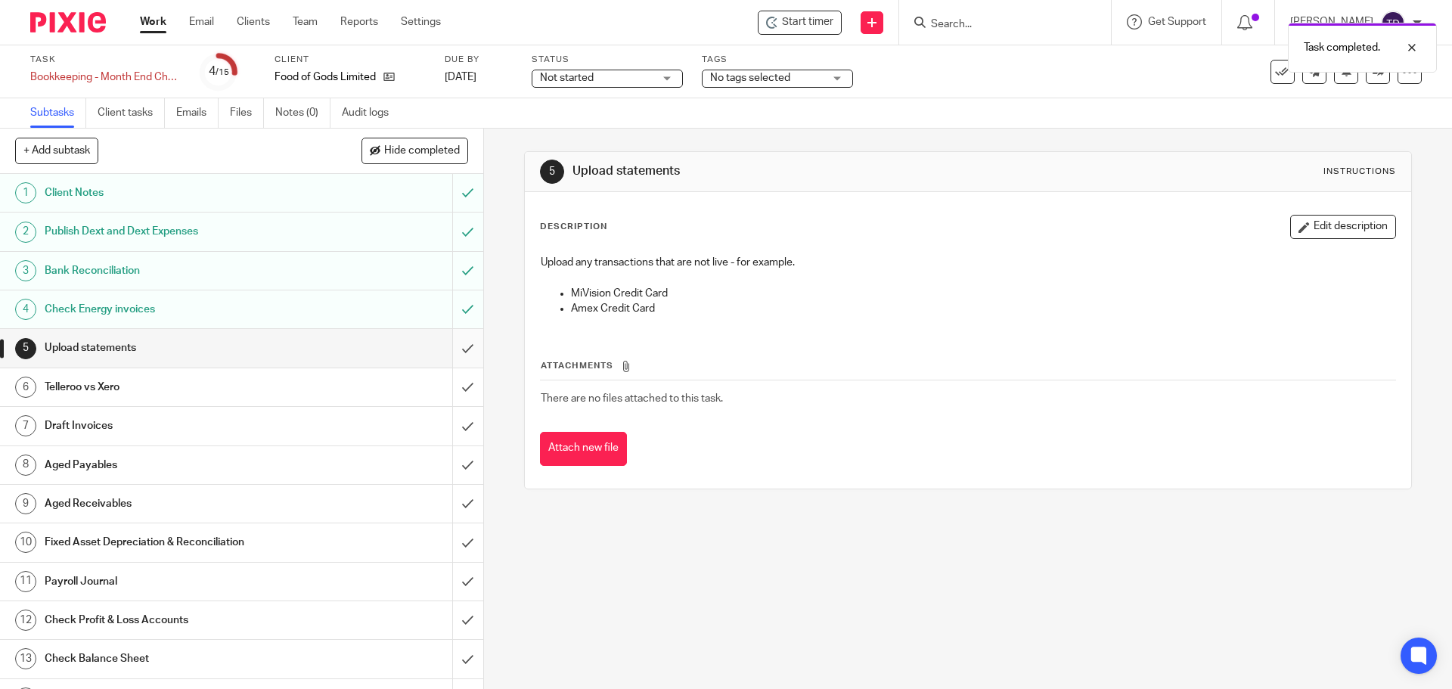
click at [451, 351] on input "submit" at bounding box center [241, 348] width 483 height 38
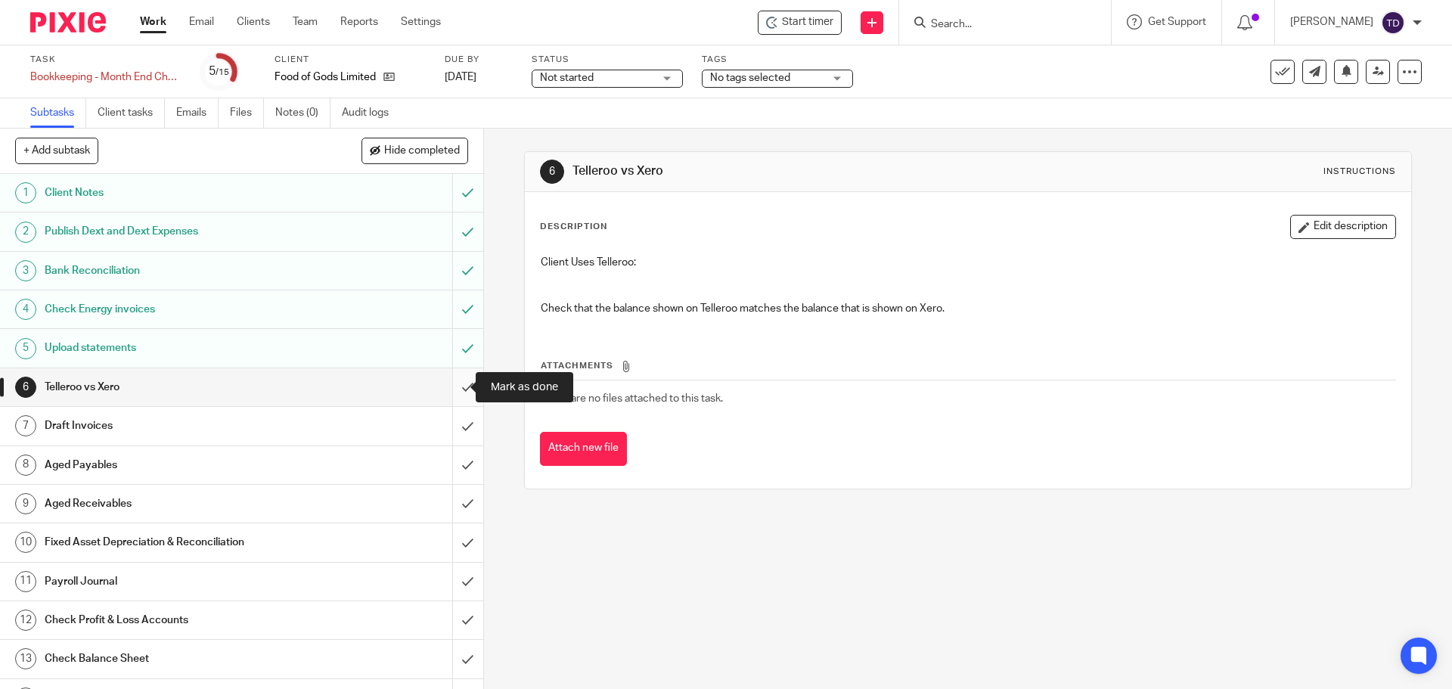
click at [454, 382] on input "submit" at bounding box center [241, 387] width 483 height 38
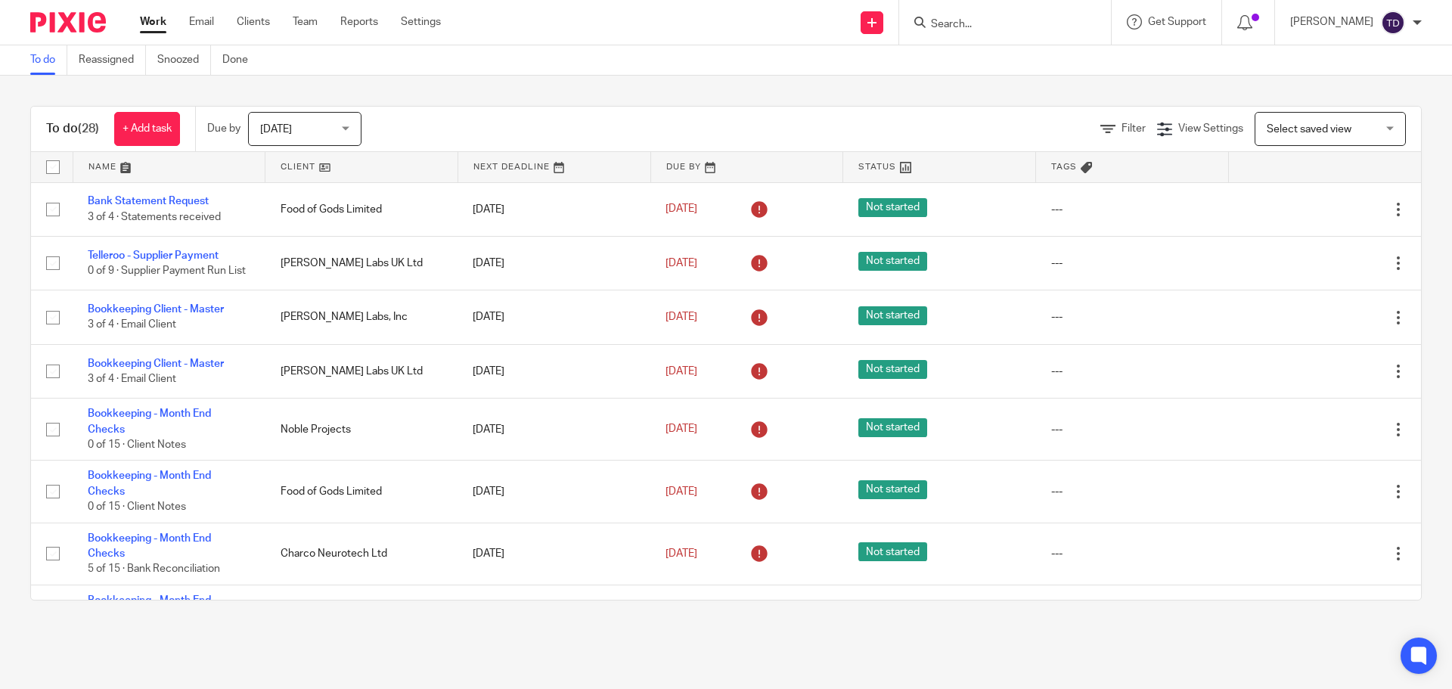
scroll to position [302, 0]
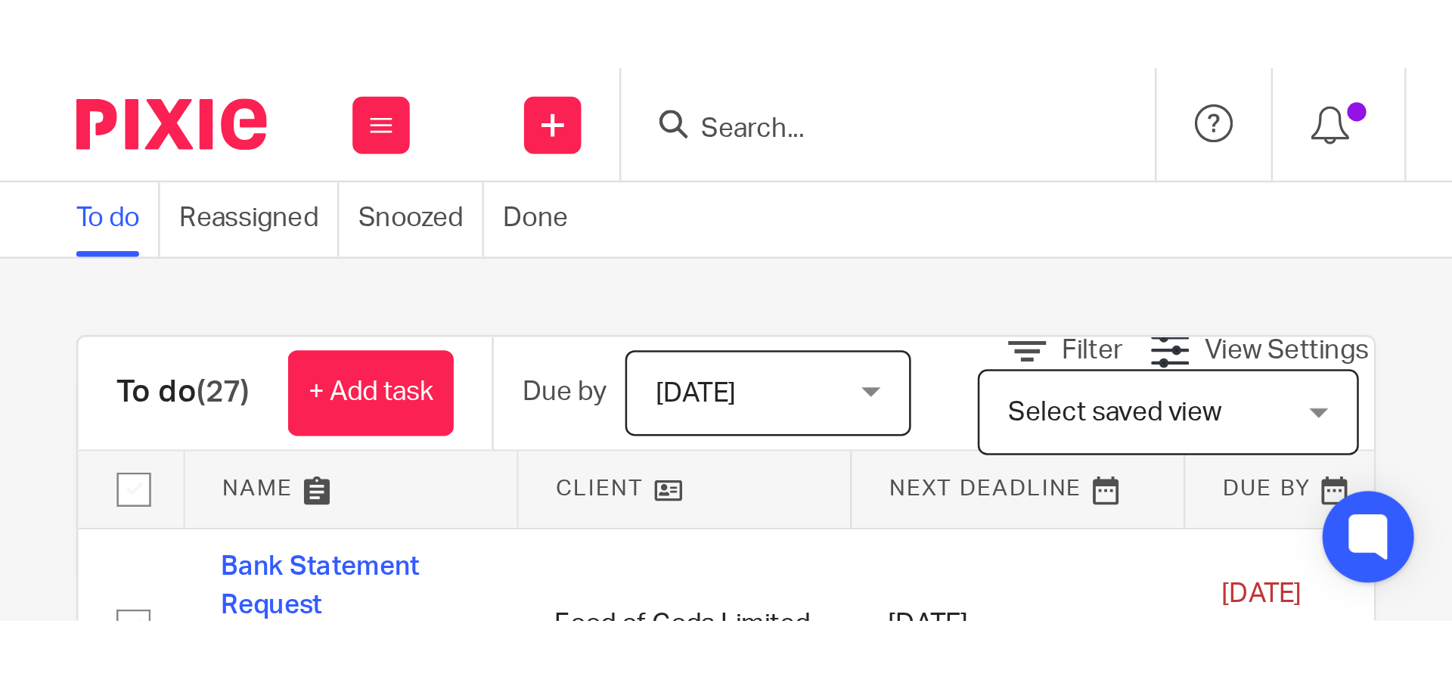
scroll to position [1169, 0]
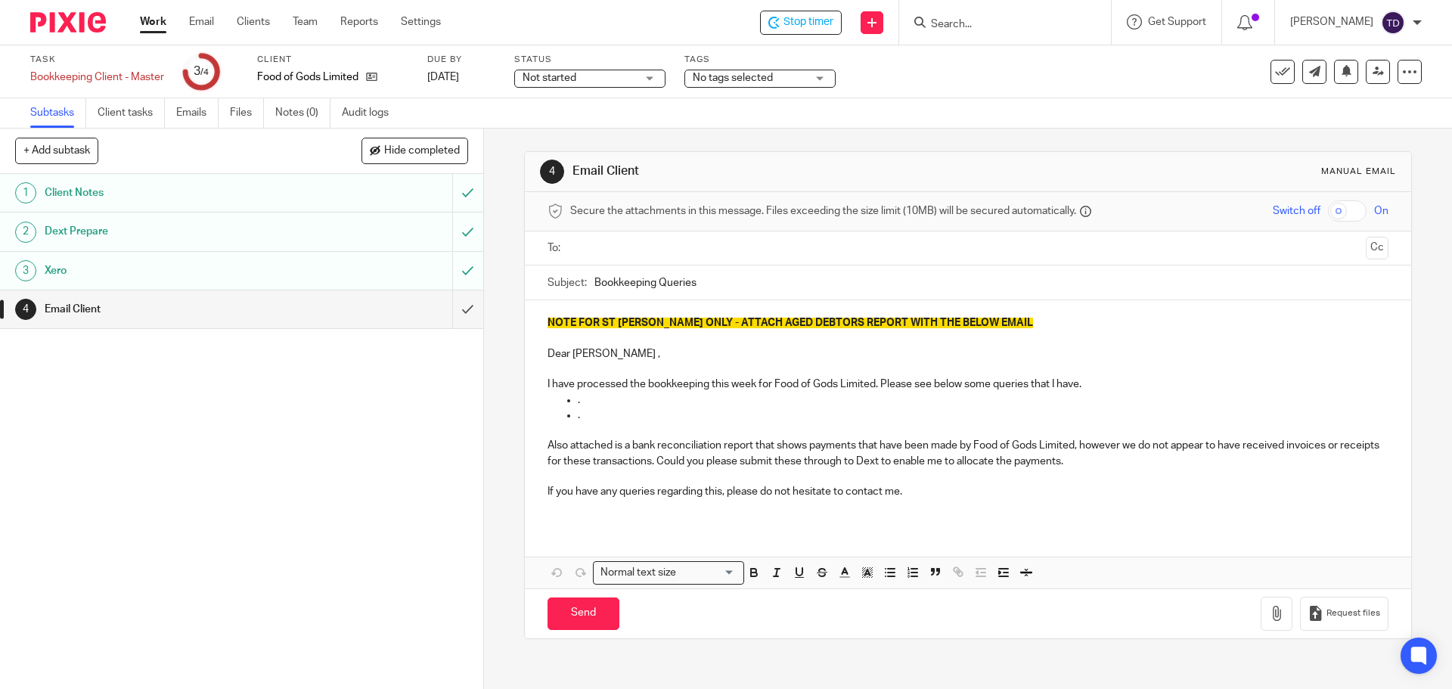
click at [966, 75] on div "Task Bookkeeping Client - Master Save Bookkeeping Client - Master 3 /4 Client F…" at bounding box center [609, 72] width 1159 height 36
click at [447, 311] on input "submit" at bounding box center [241, 309] width 483 height 38
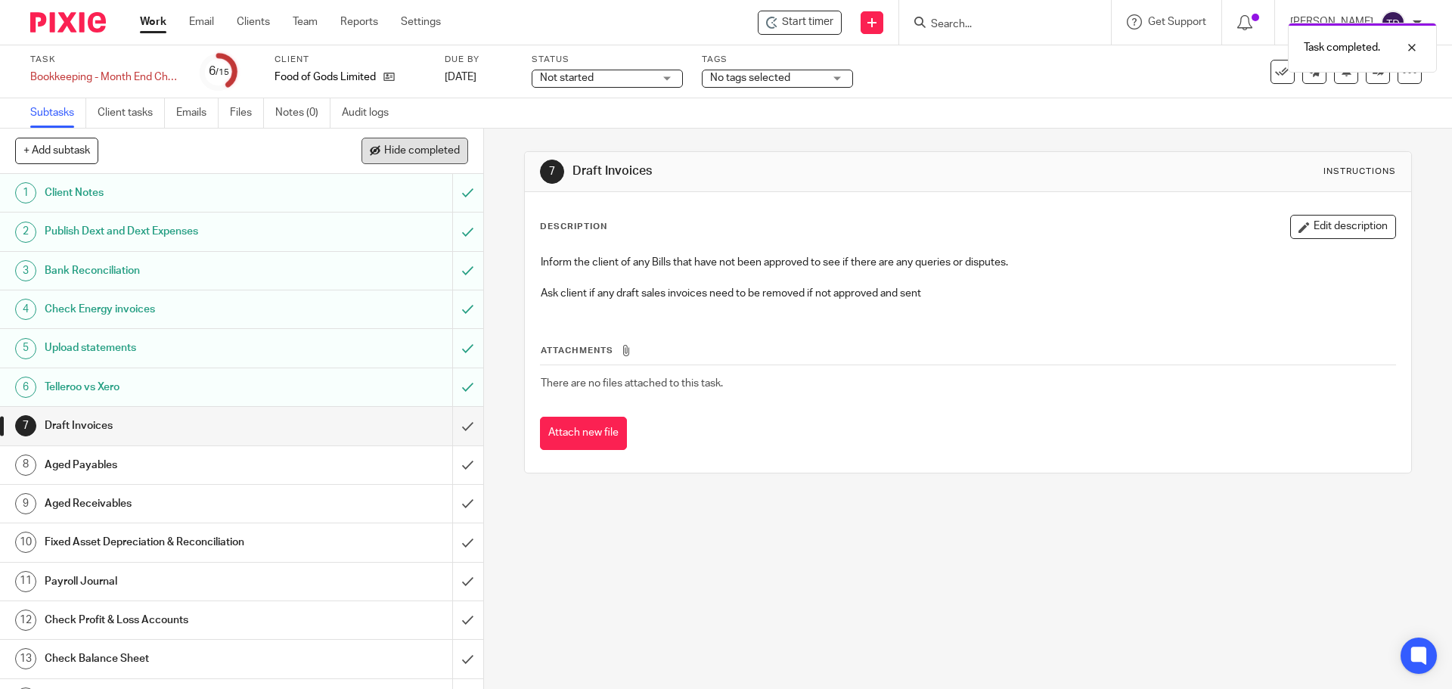
click at [416, 147] on span "Hide completed" at bounding box center [422, 151] width 76 height 12
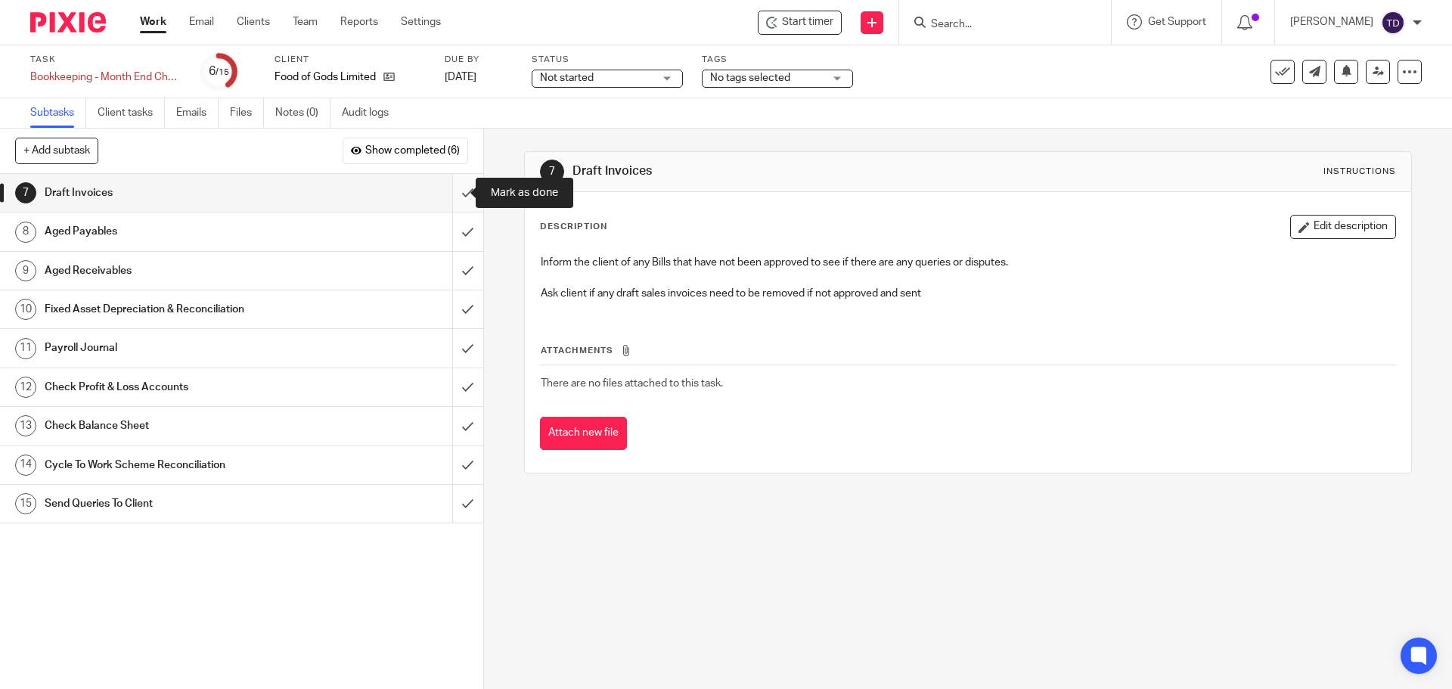
click at [450, 187] on input "submit" at bounding box center [241, 193] width 483 height 38
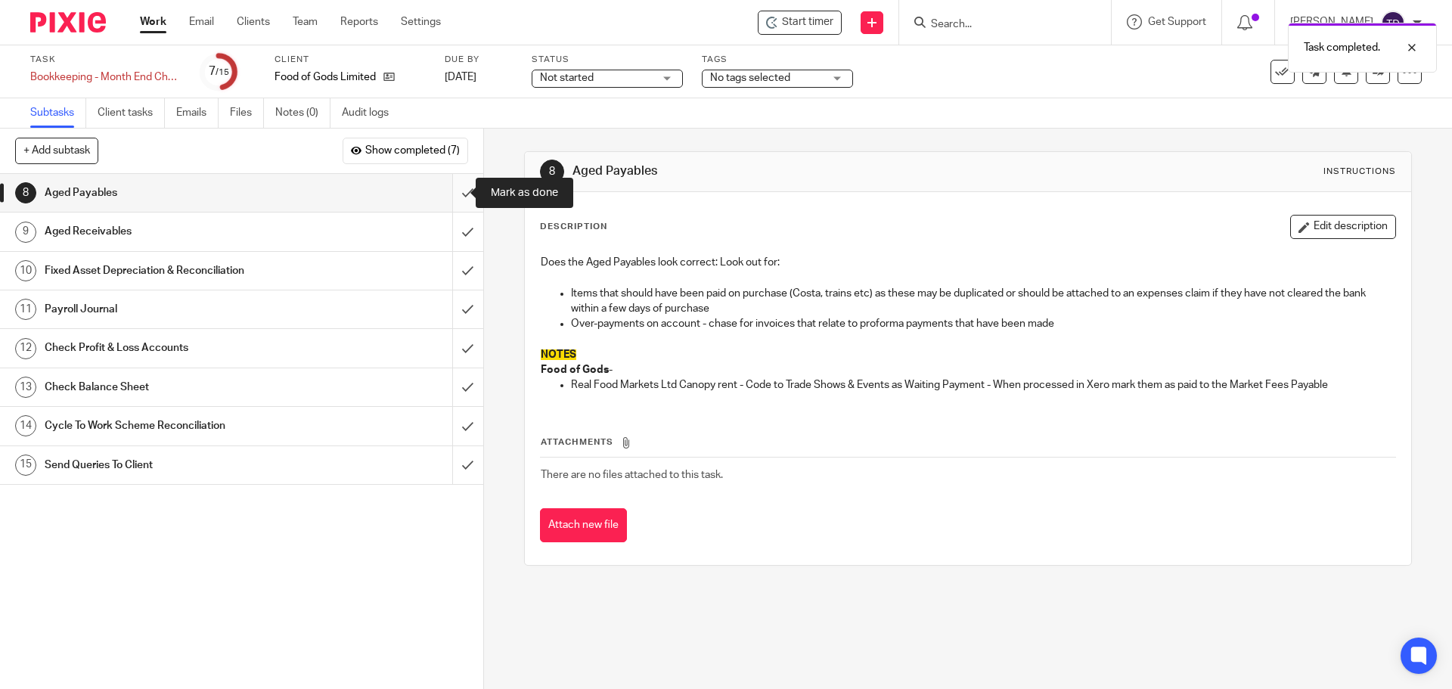
click at [449, 196] on input "submit" at bounding box center [241, 193] width 483 height 38
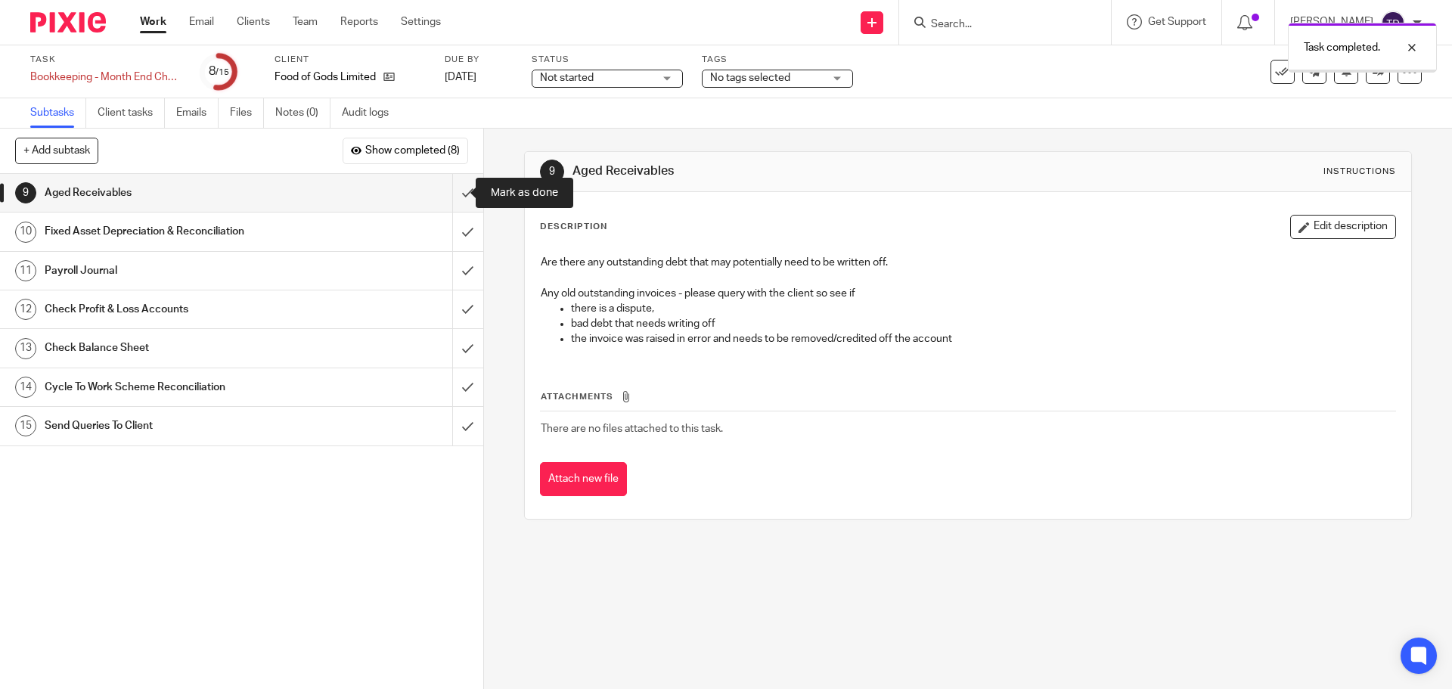
click at [448, 207] on input "submit" at bounding box center [241, 193] width 483 height 38
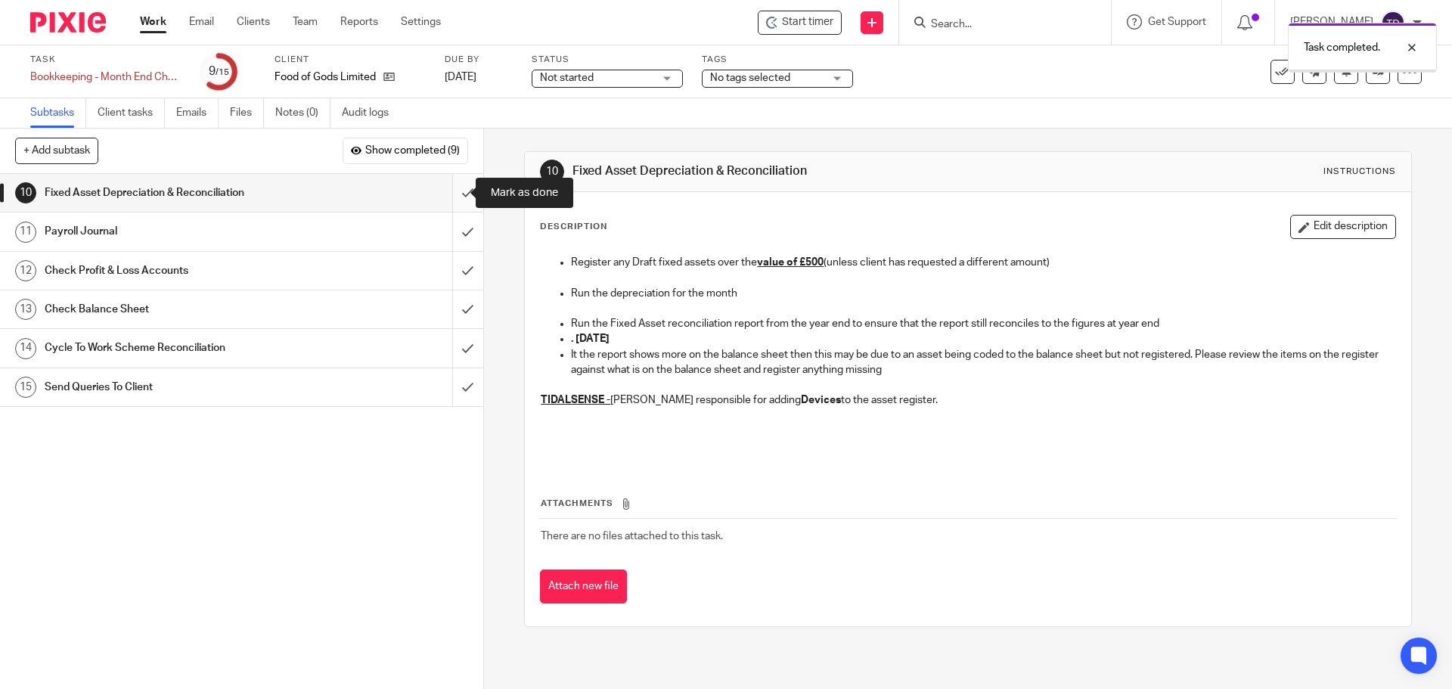
click at [451, 191] on input "submit" at bounding box center [241, 193] width 483 height 38
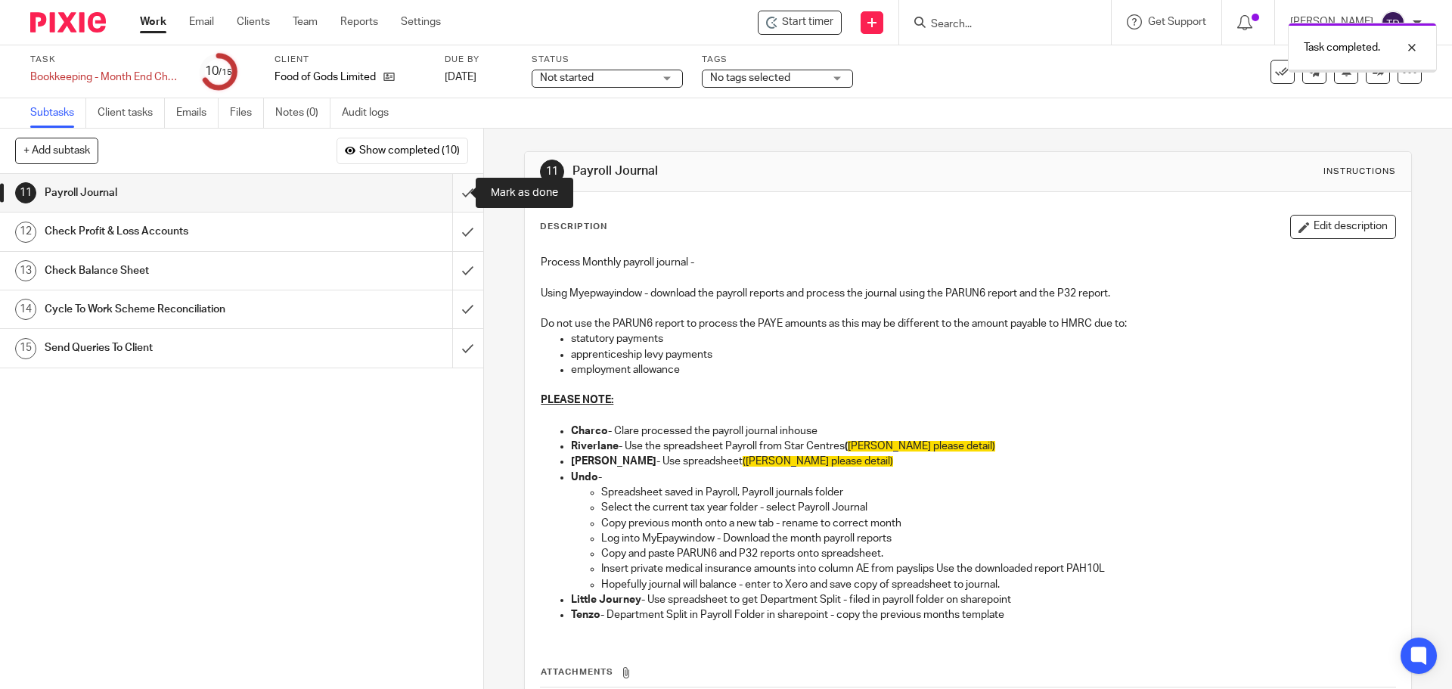
click at [448, 191] on input "submit" at bounding box center [241, 193] width 483 height 38
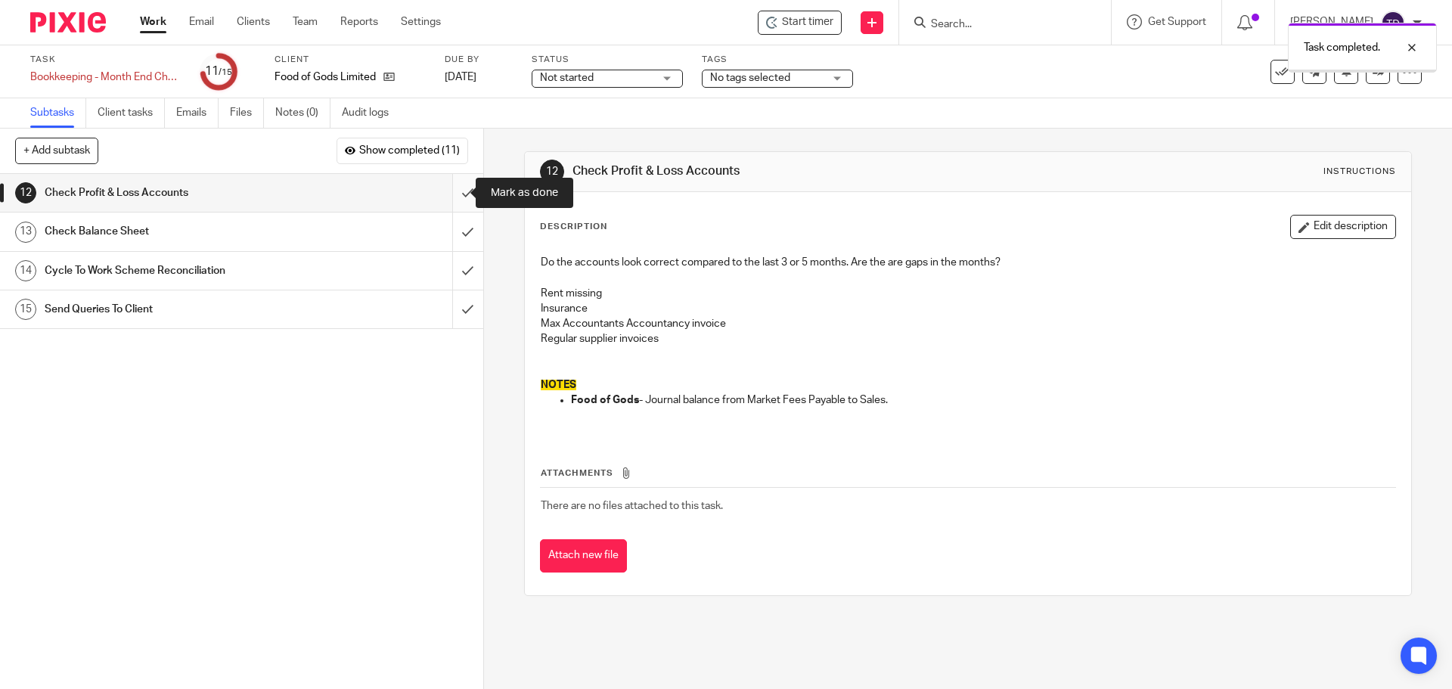
click at [450, 194] on input "submit" at bounding box center [241, 193] width 483 height 38
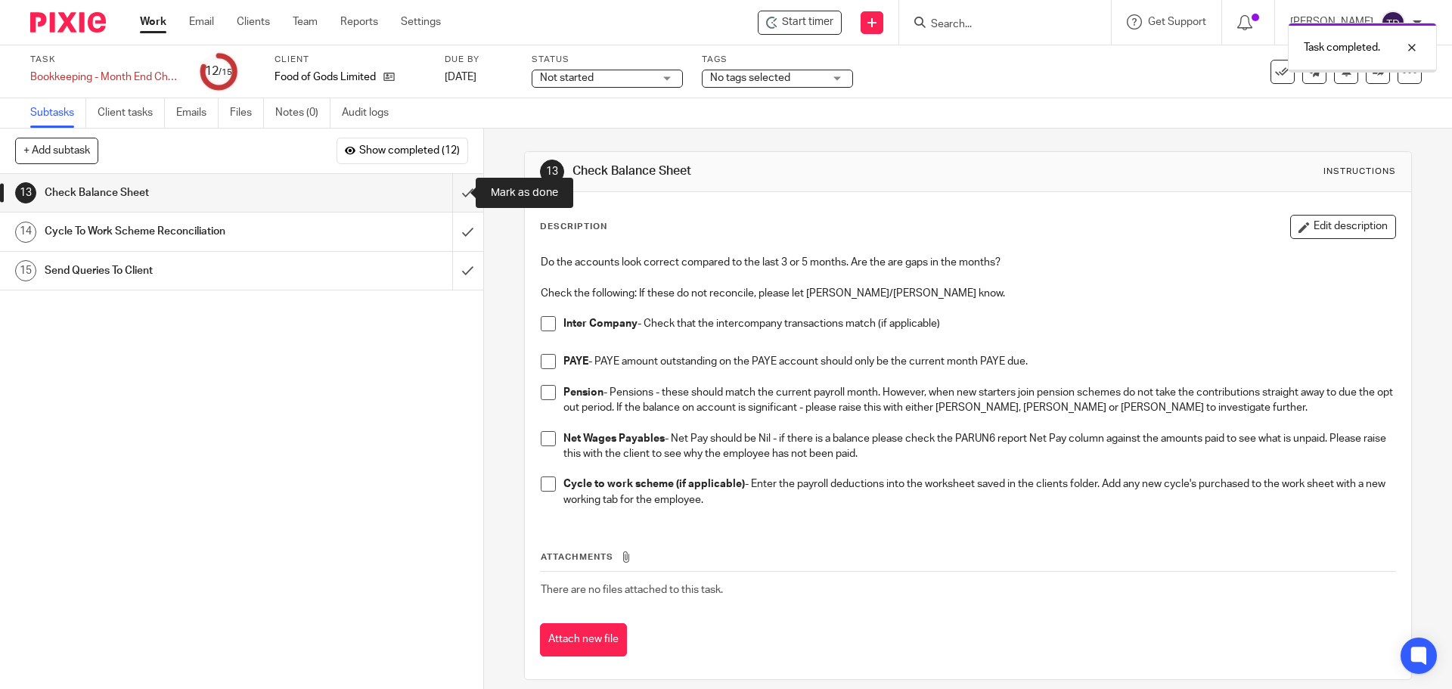
click at [446, 204] on input "submit" at bounding box center [241, 193] width 483 height 38
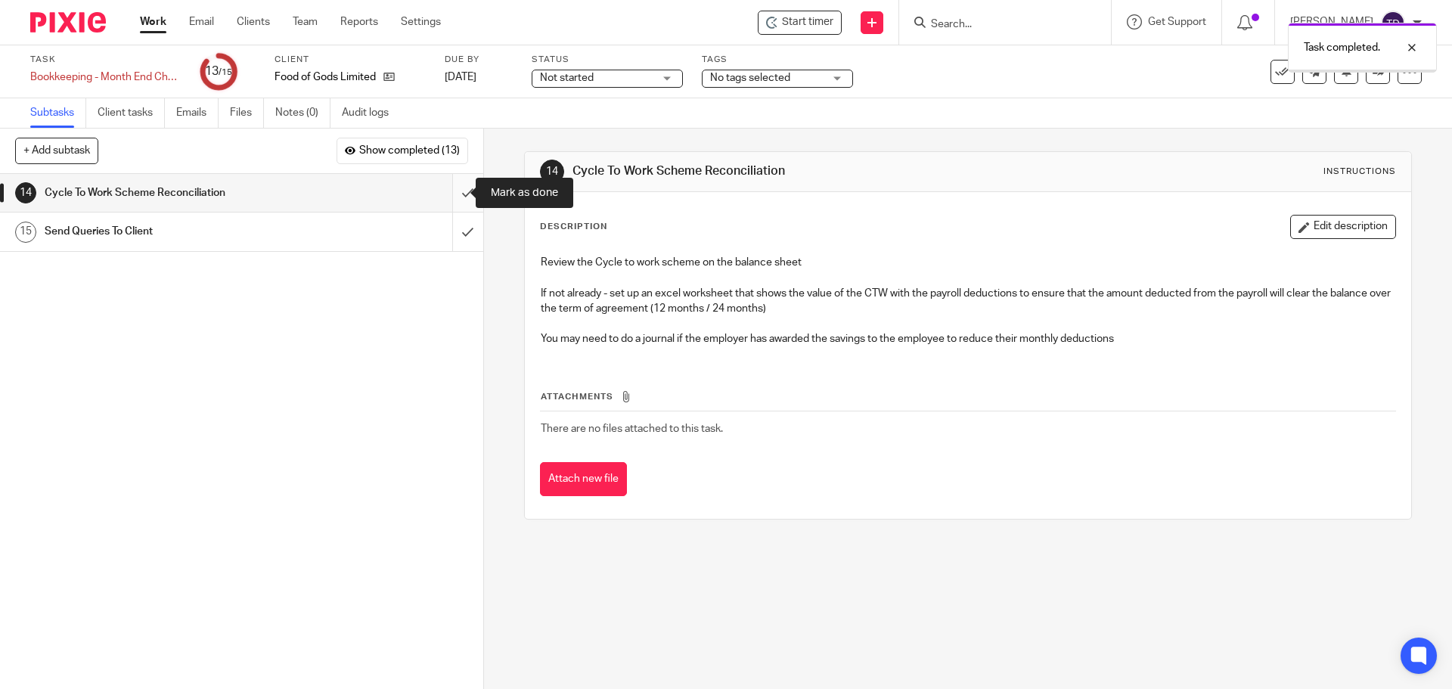
click at [448, 197] on input "submit" at bounding box center [241, 193] width 483 height 38
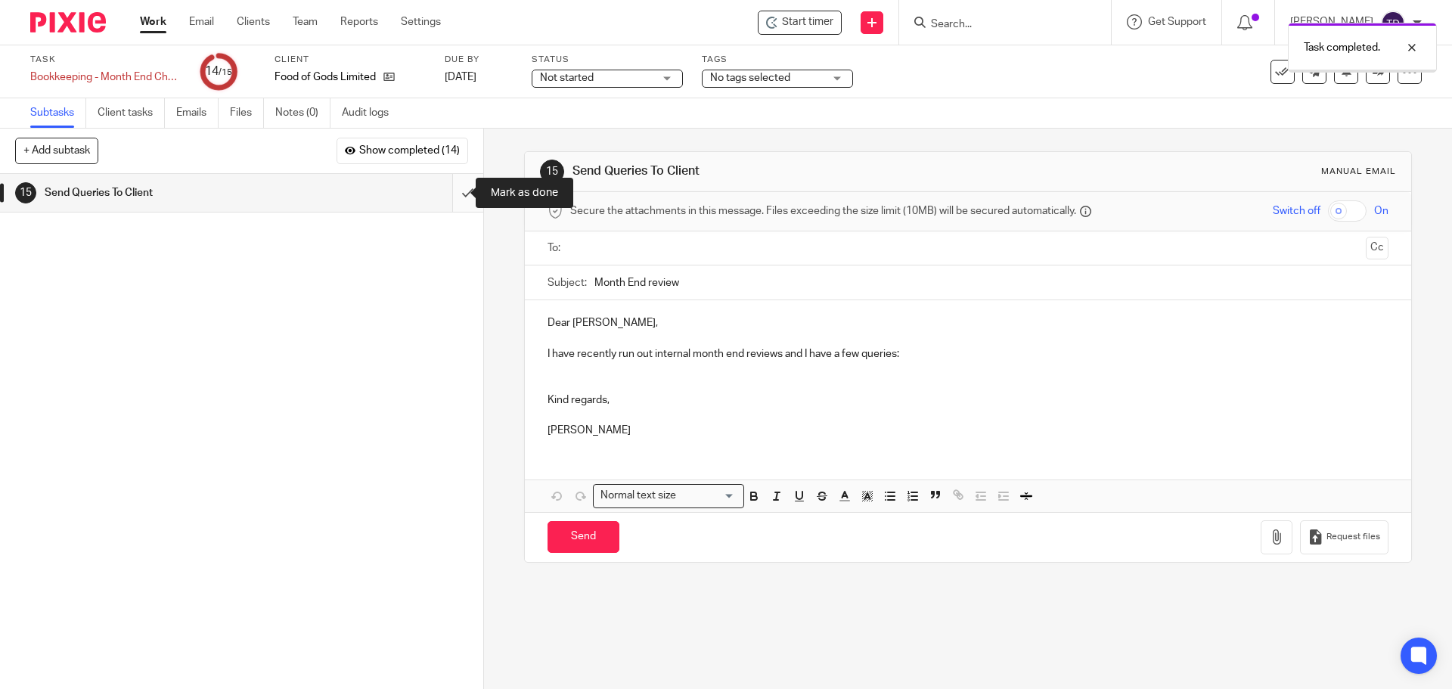
click at [450, 193] on input "submit" at bounding box center [241, 193] width 483 height 38
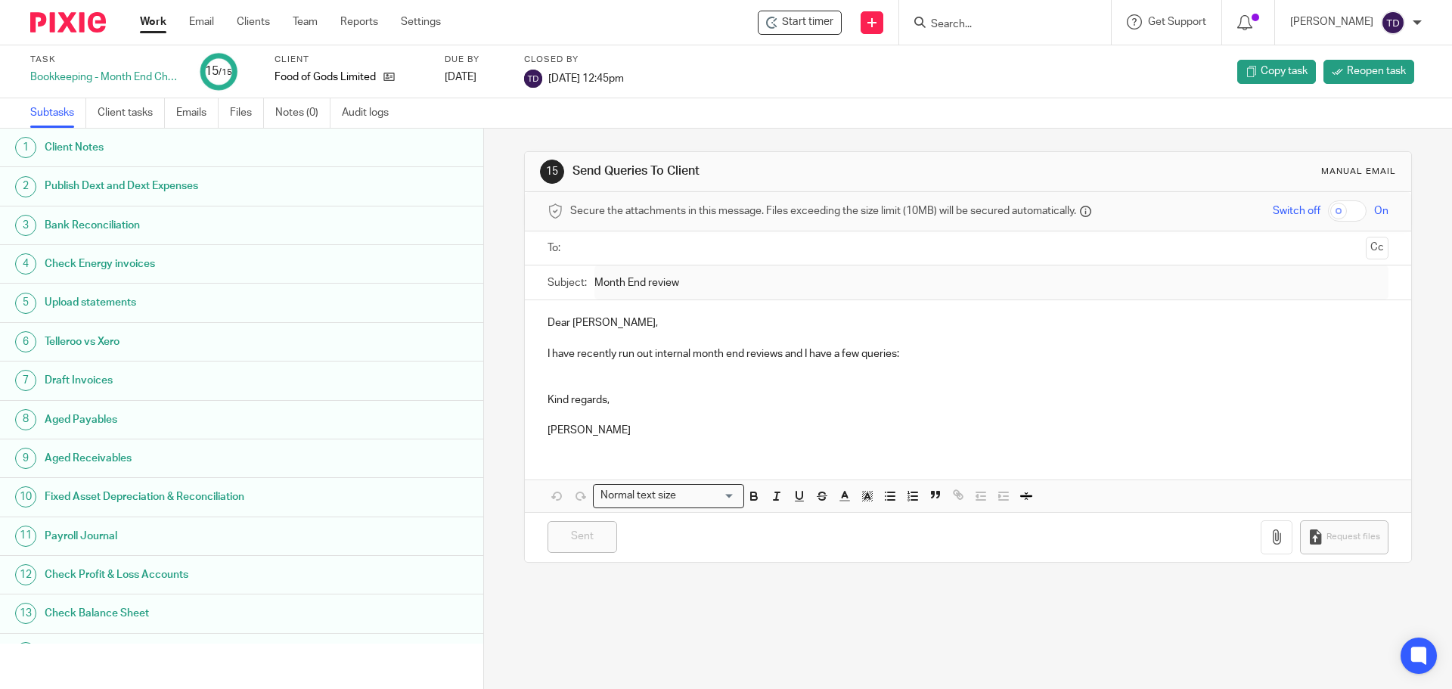
scroll to position [67, 0]
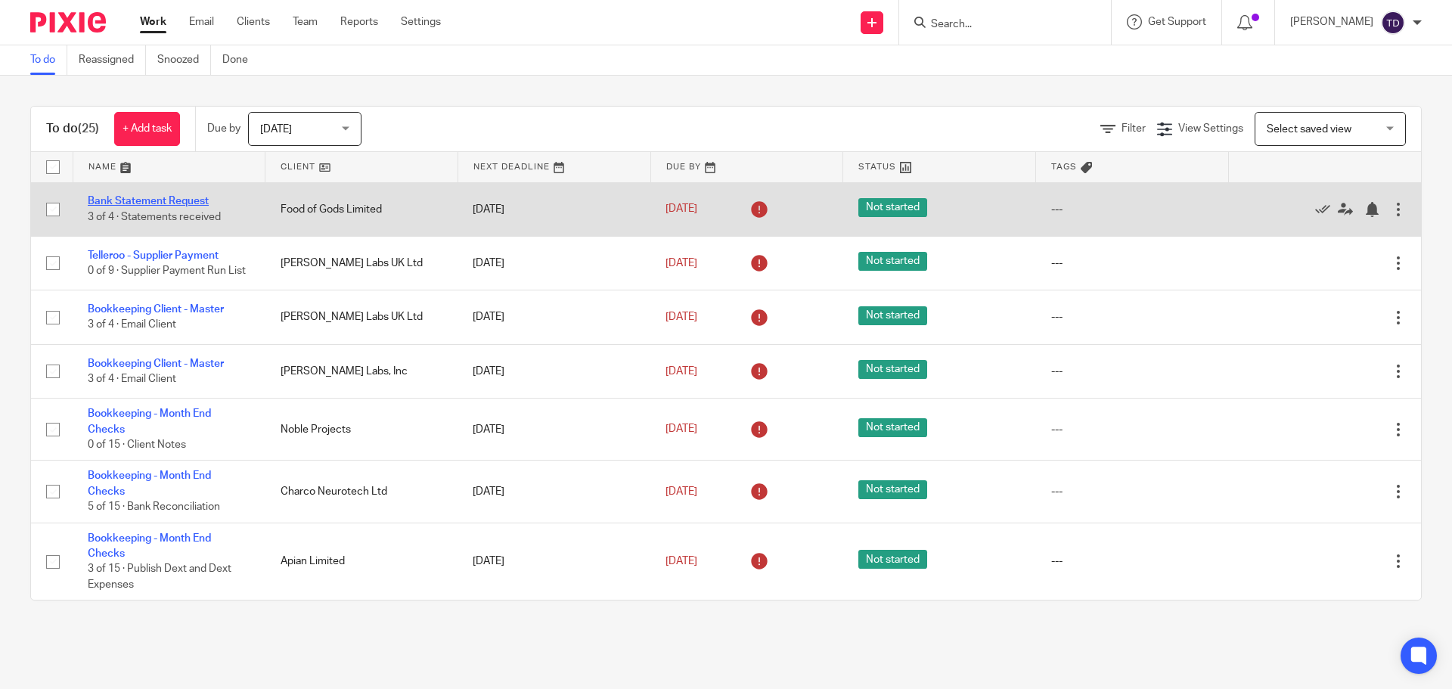
click at [188, 203] on link "Bank Statement Request" at bounding box center [148, 201] width 121 height 11
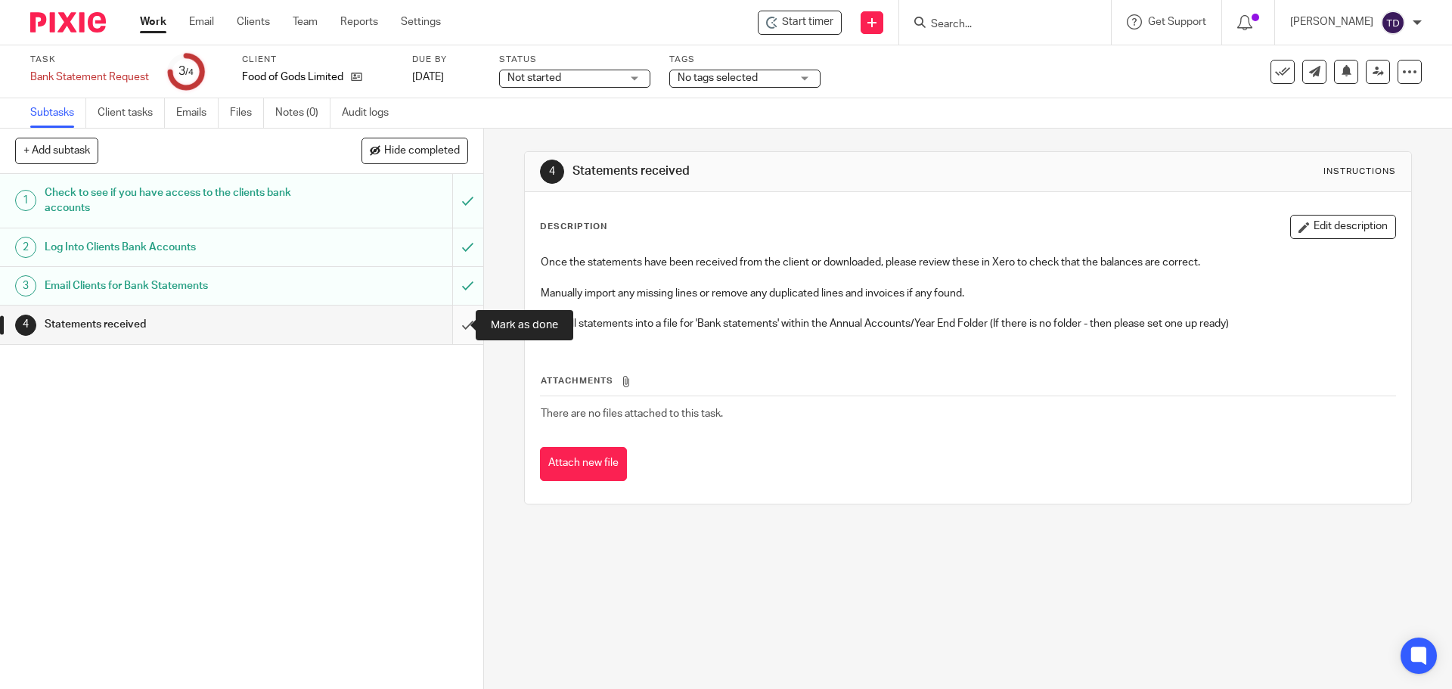
click at [448, 325] on input "submit" at bounding box center [241, 325] width 483 height 38
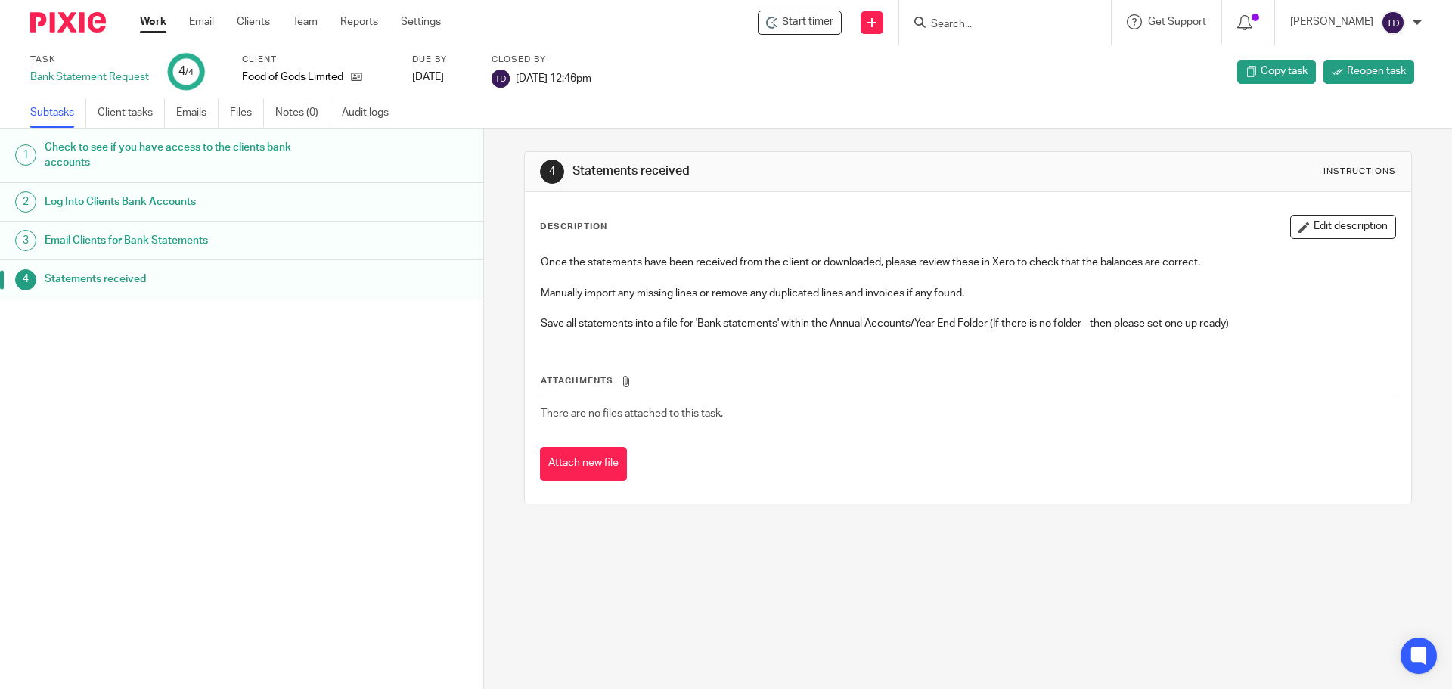
click at [150, 20] on link "Work" at bounding box center [153, 21] width 26 height 15
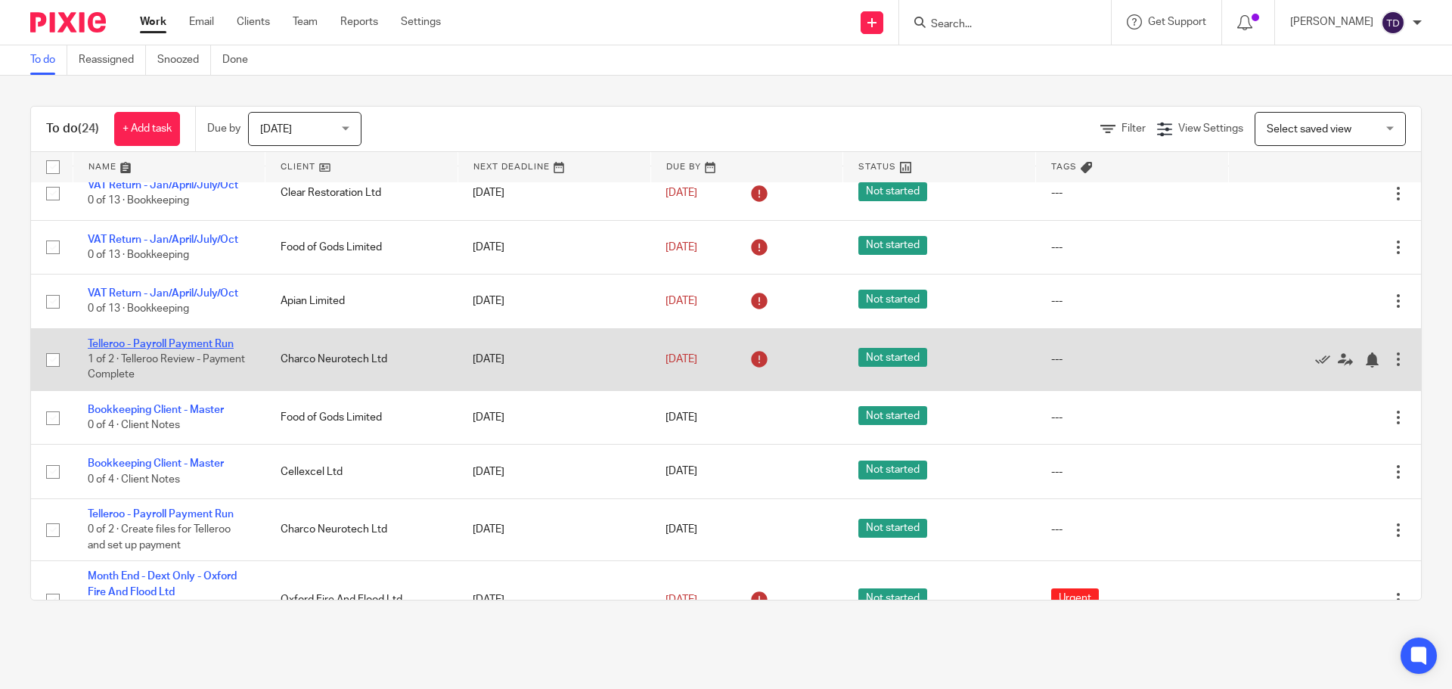
scroll to position [999, 0]
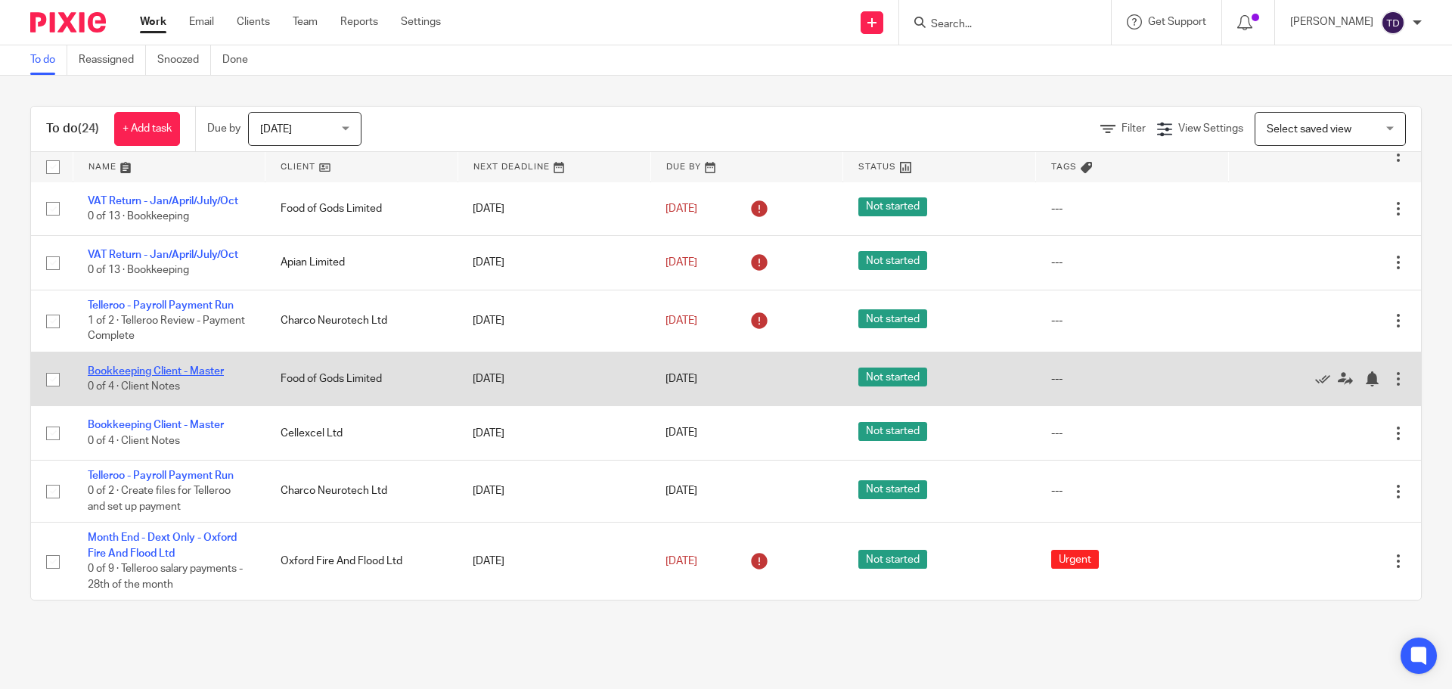
click at [194, 371] on link "Bookkeeping Client - Master" at bounding box center [156, 371] width 136 height 11
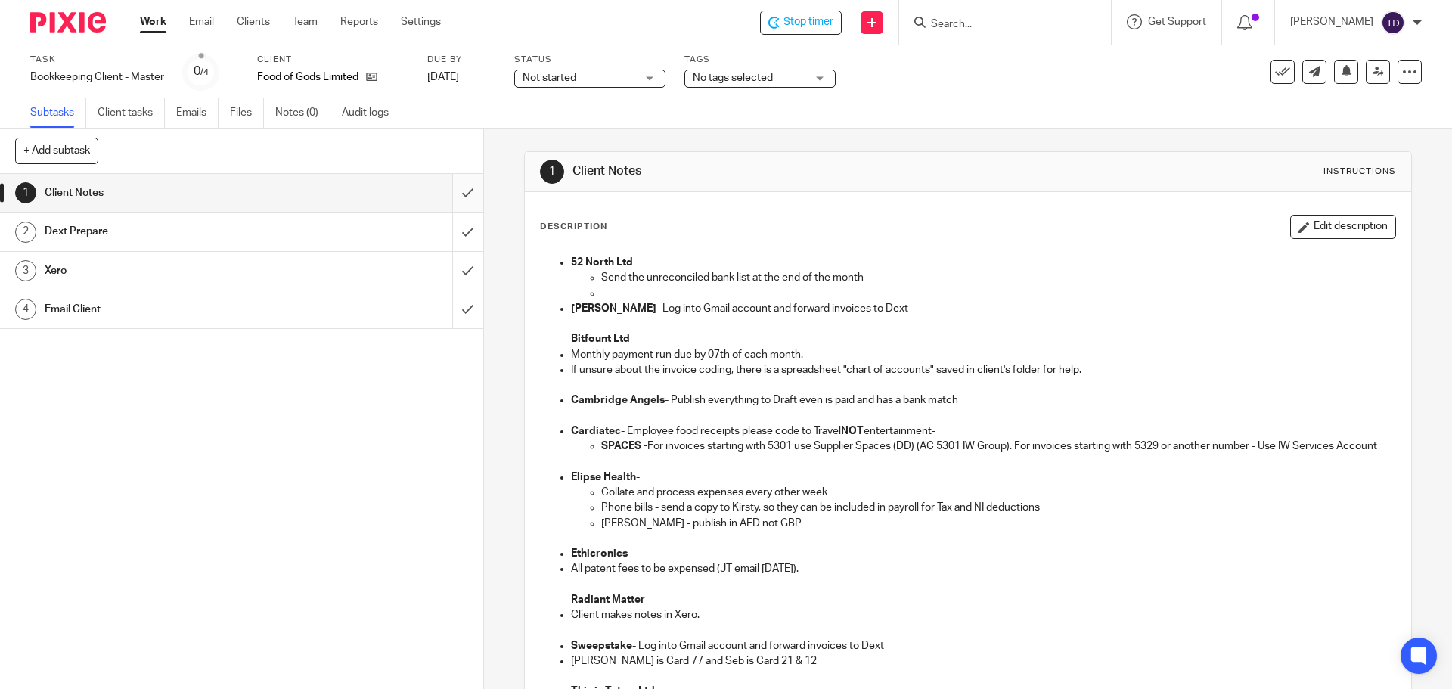
click at [447, 199] on input "submit" at bounding box center [241, 193] width 483 height 38
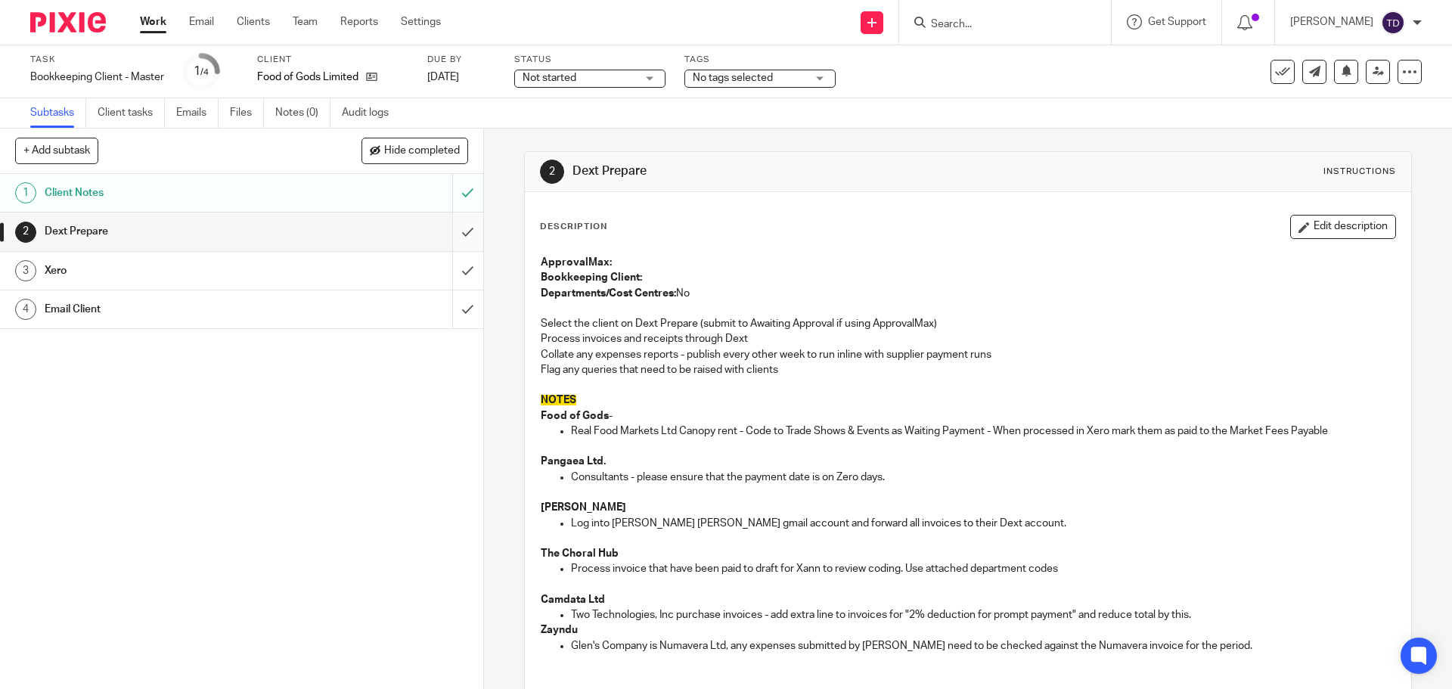
drag, startPoint x: 0, startPoint y: 0, endPoint x: 444, endPoint y: 228, distance: 499.2
click at [444, 228] on input "submit" at bounding box center [241, 231] width 483 height 38
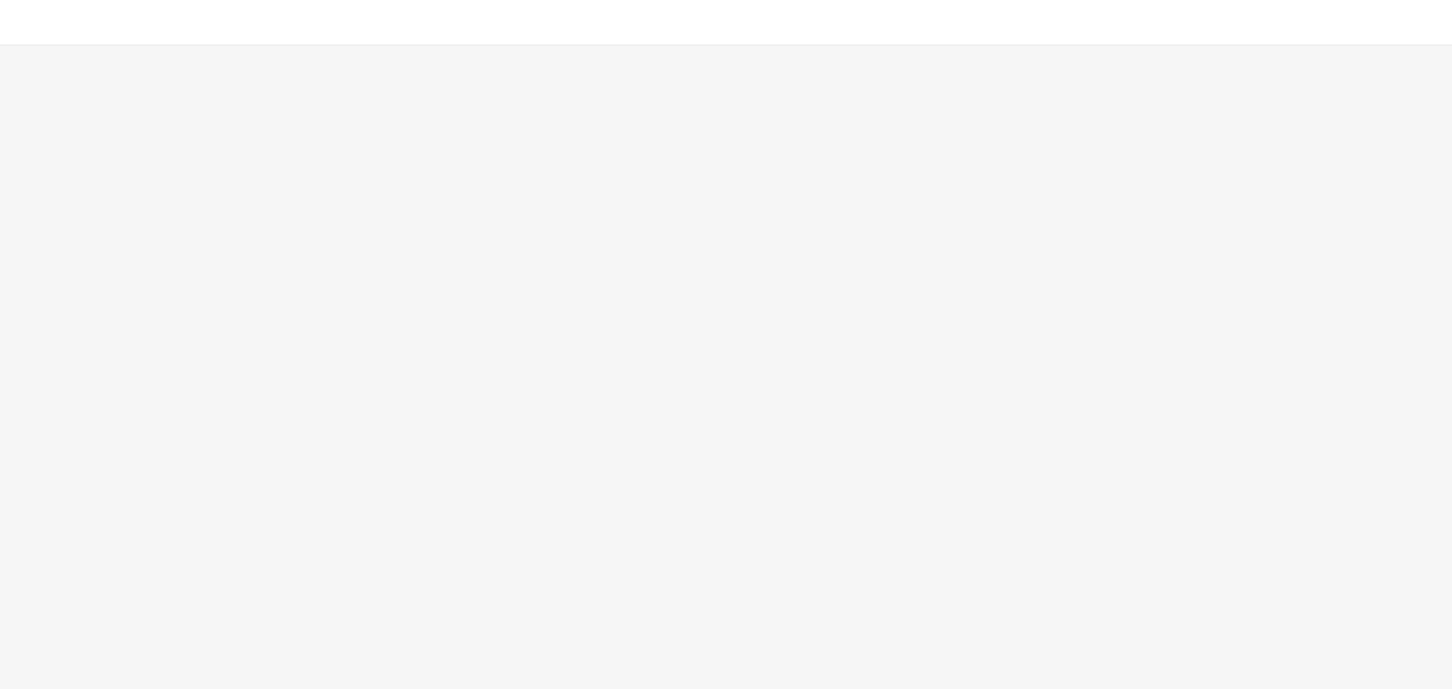
click at [451, 270] on body at bounding box center [726, 344] width 1452 height 689
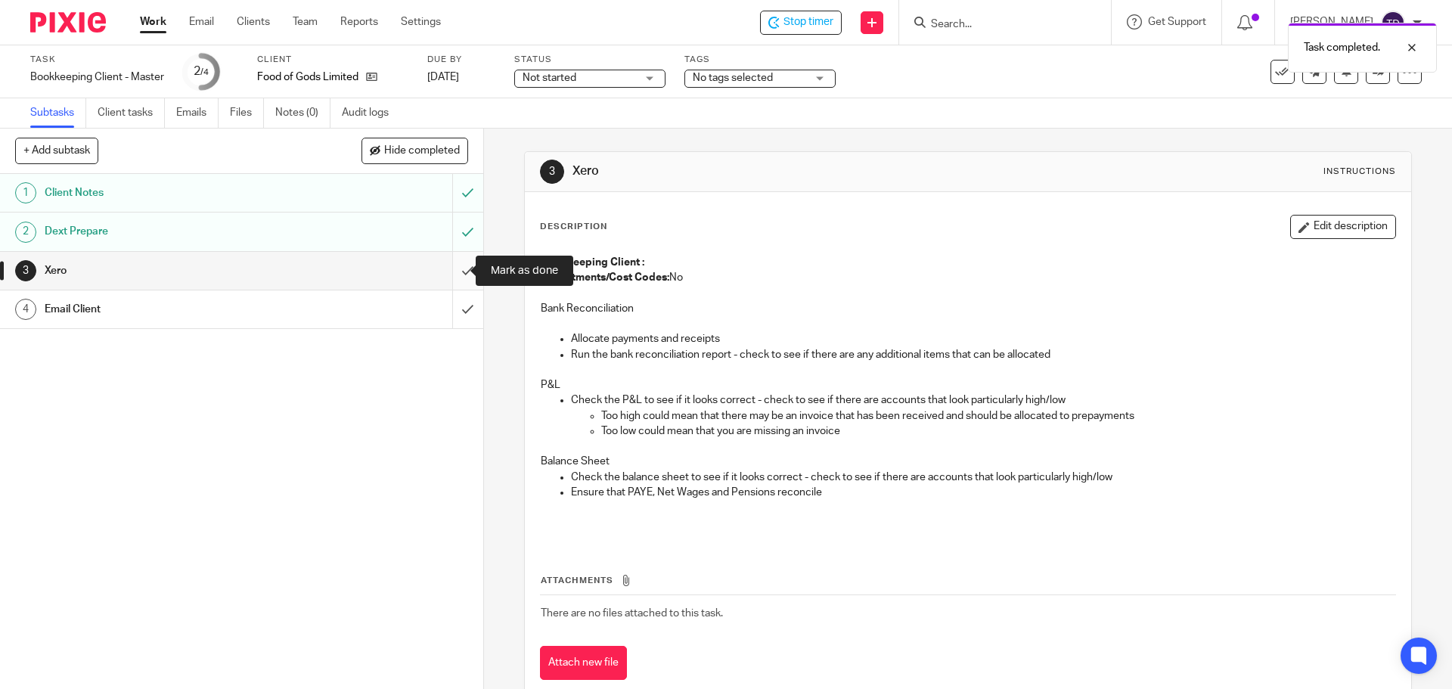
click at [445, 281] on input "submit" at bounding box center [241, 271] width 483 height 38
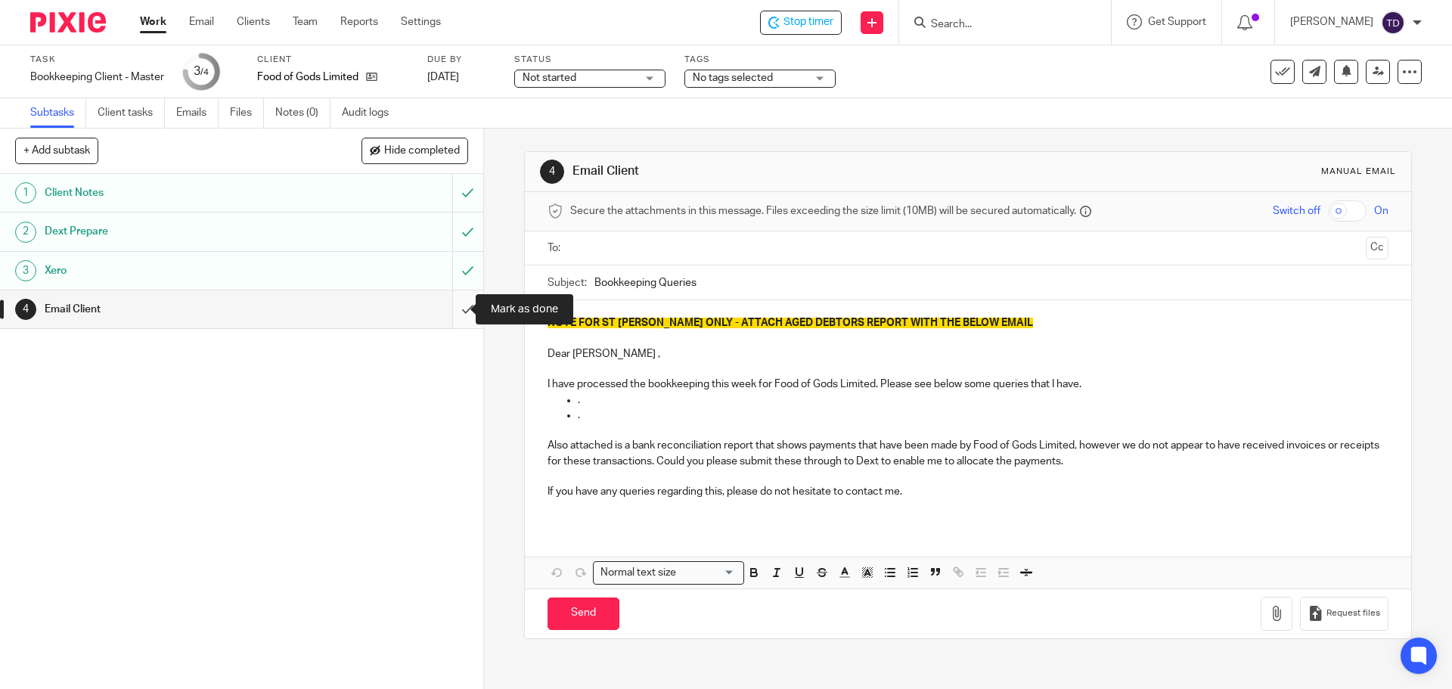
click at [453, 308] on input "submit" at bounding box center [241, 309] width 483 height 38
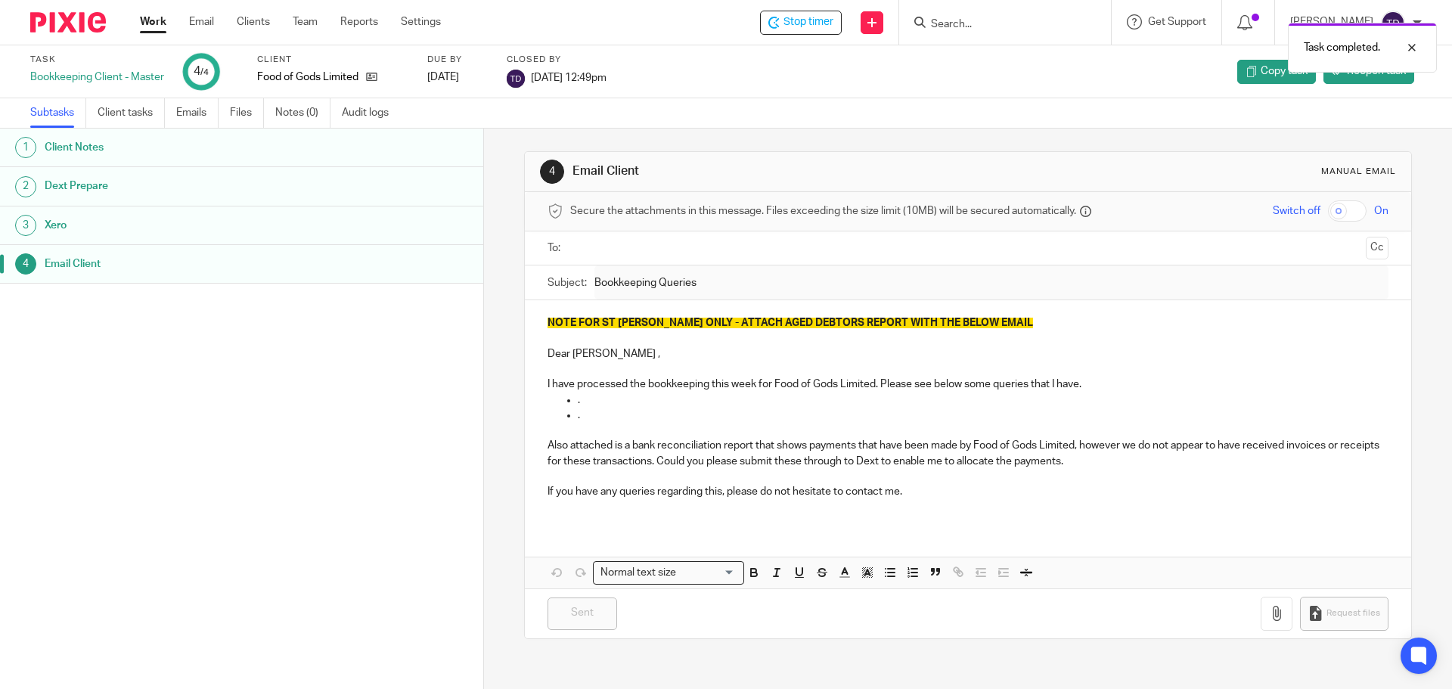
click at [150, 22] on link "Work" at bounding box center [153, 21] width 26 height 15
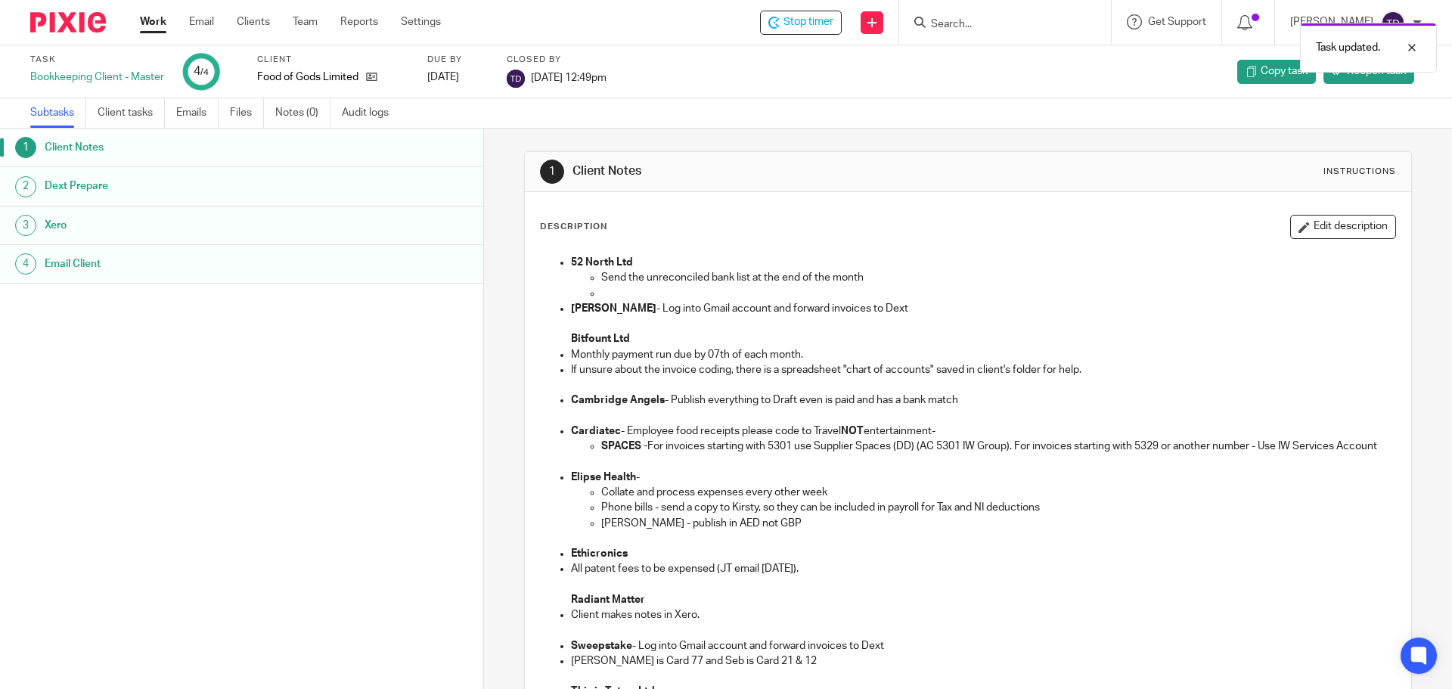
click at [815, 16] on div "Task updated." at bounding box center [1081, 43] width 711 height 57
click at [824, 24] on div "Task updated." at bounding box center [1081, 43] width 711 height 57
click at [824, 19] on span "Stop timer" at bounding box center [808, 22] width 50 height 16
click at [829, 22] on span "Stop timer" at bounding box center [808, 22] width 50 height 16
click at [811, 17] on span "Stop timer" at bounding box center [808, 22] width 50 height 16
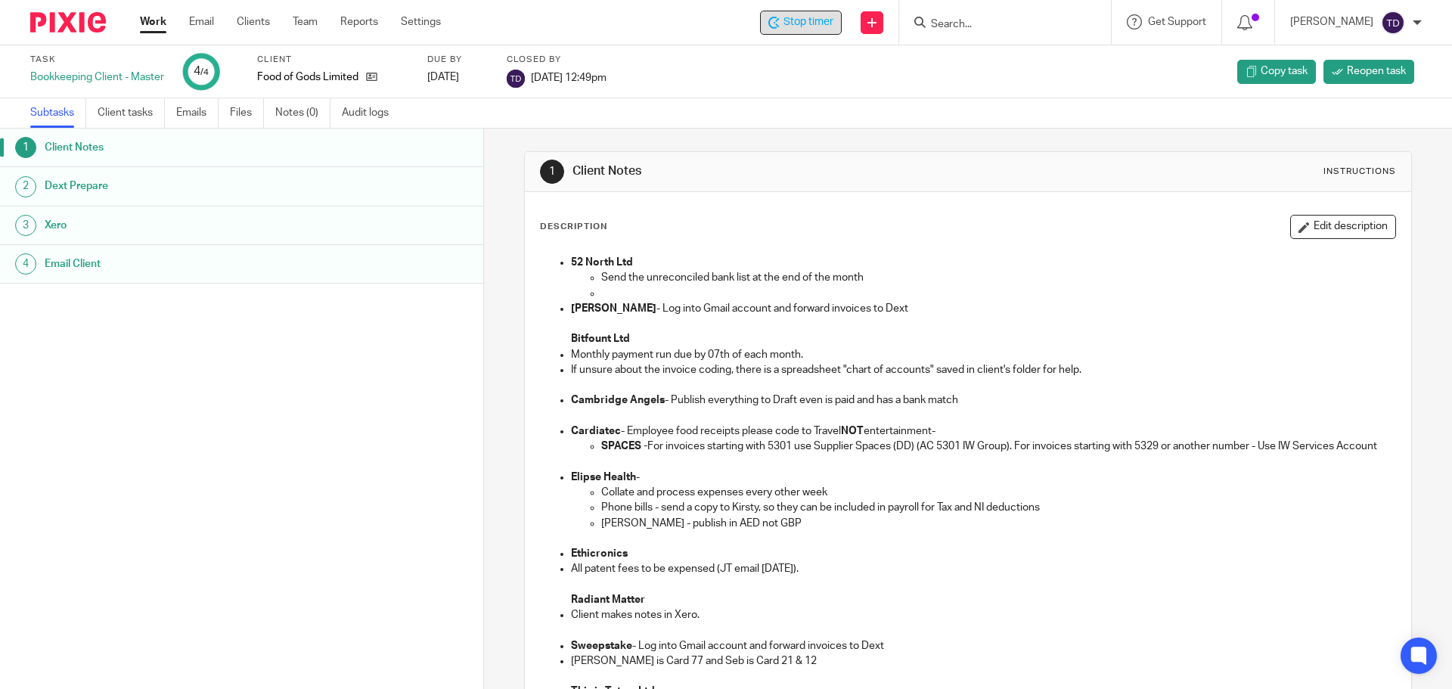
click at [831, 17] on span "Stop timer" at bounding box center [808, 22] width 50 height 16
click at [828, 17] on span "Stop timer" at bounding box center [808, 22] width 50 height 16
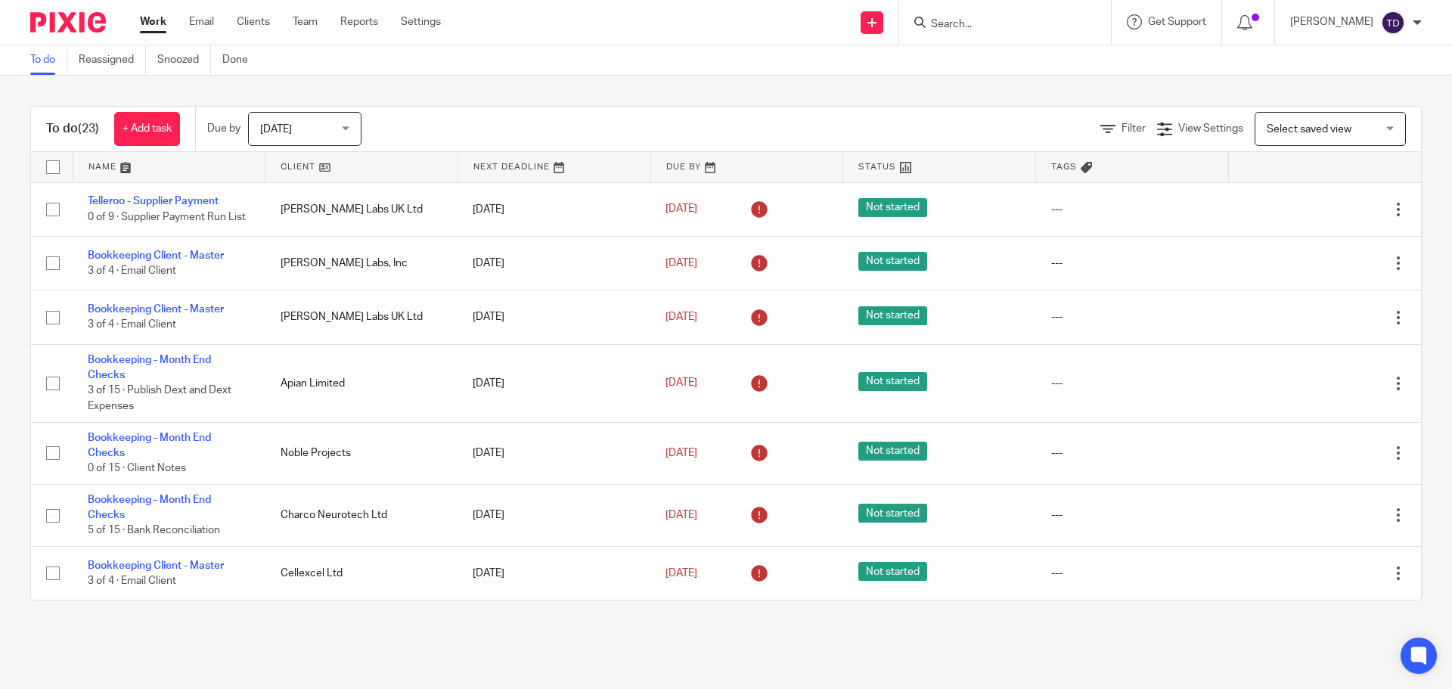
click at [811, 102] on div "To do (23) + Add task Due by [DATE] [DATE] [DATE] [DATE] This week Next week Th…" at bounding box center [726, 353] width 1452 height 555
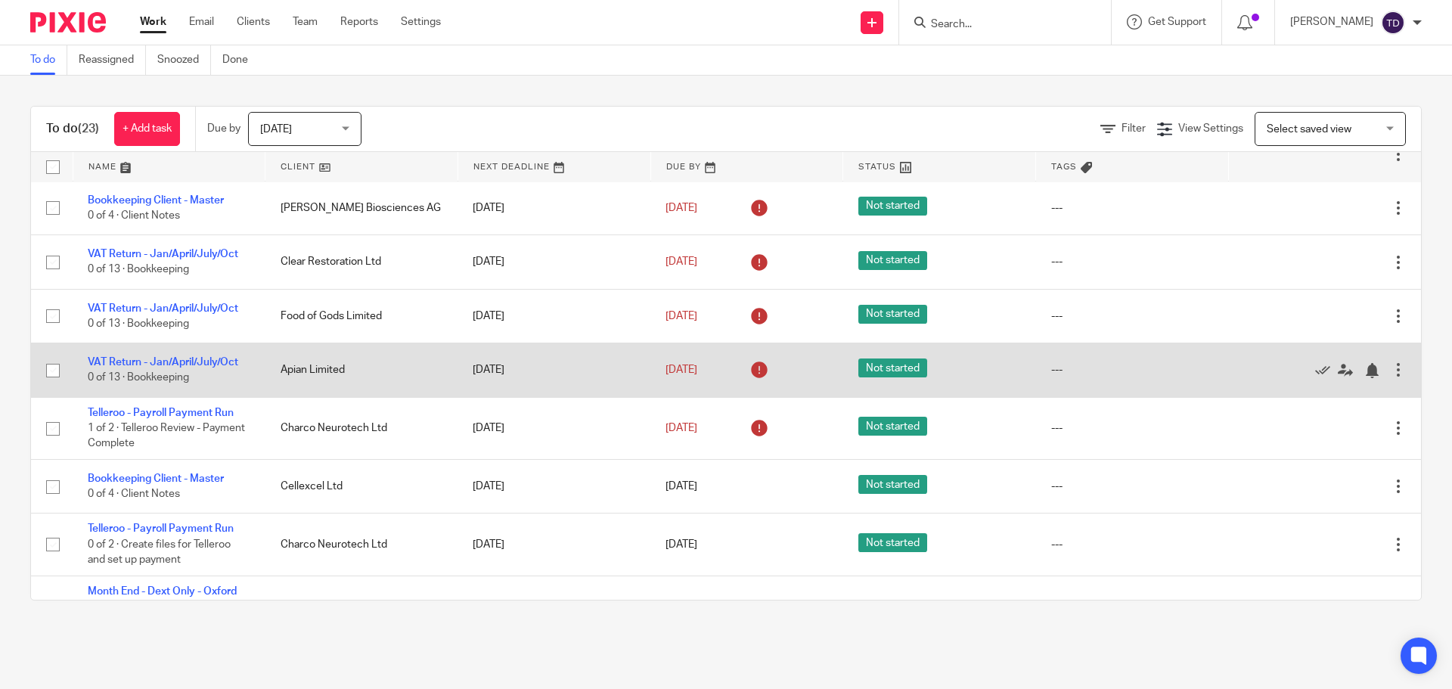
scroll to position [945, 0]
